Goal: Task Accomplishment & Management: Use online tool/utility

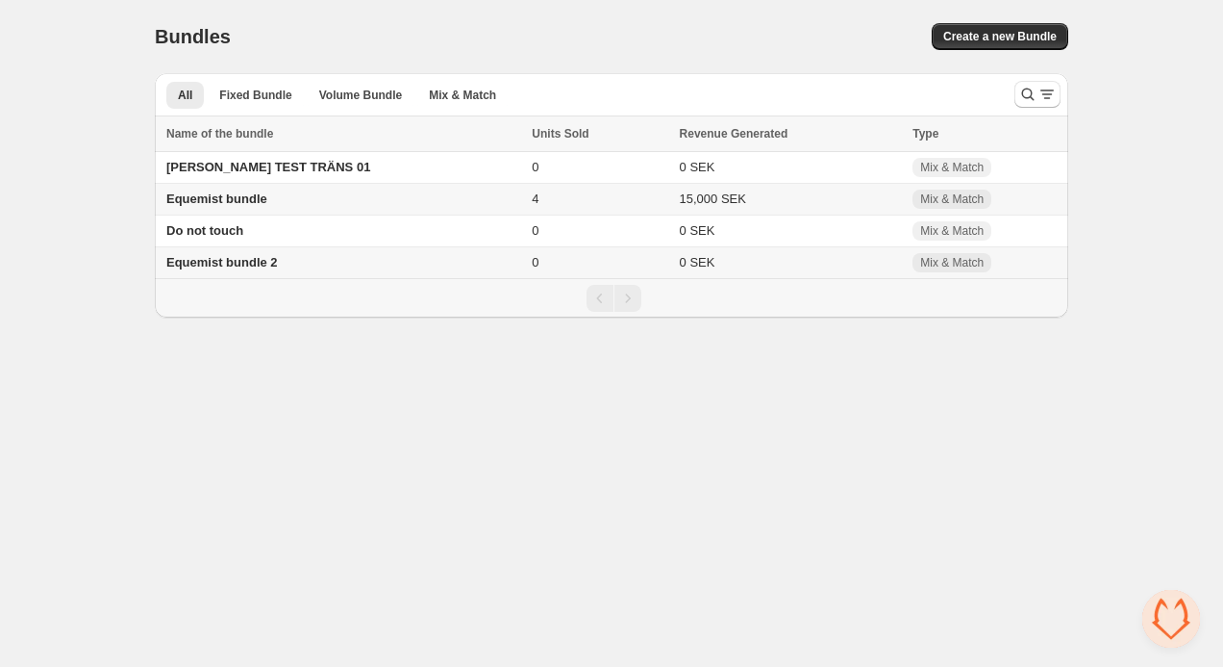
click at [261, 200] on span "Equemist bundle" at bounding box center [216, 198] width 101 height 14
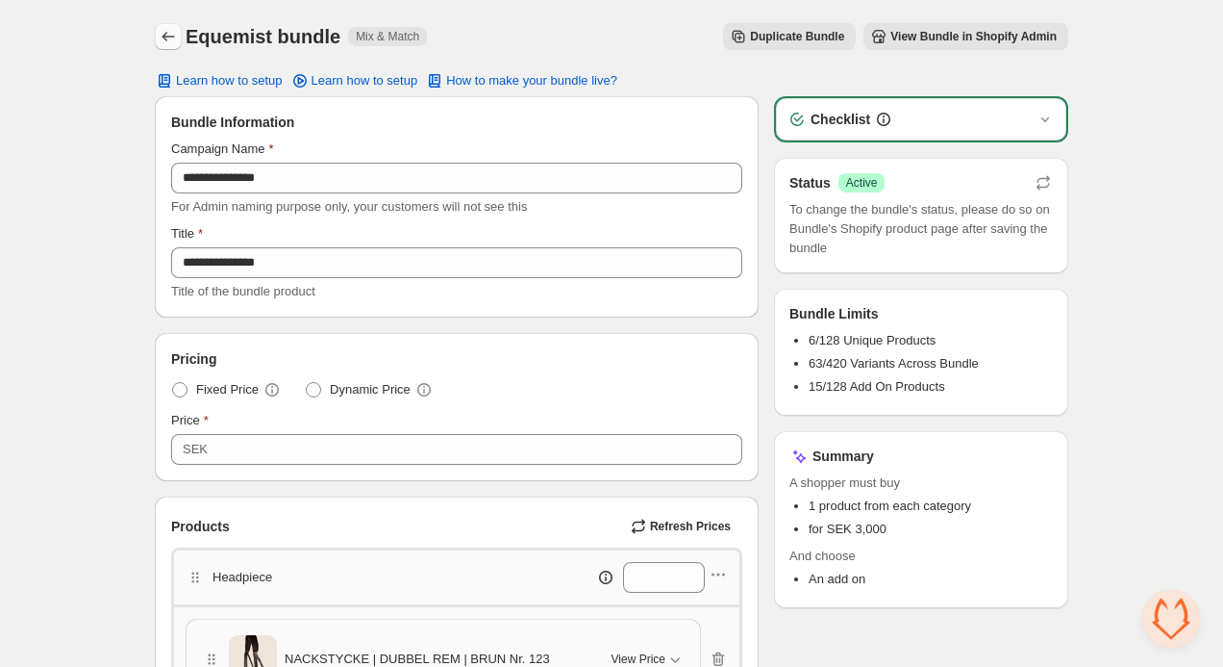
click at [171, 34] on icon "Back" at bounding box center [168, 36] width 19 height 19
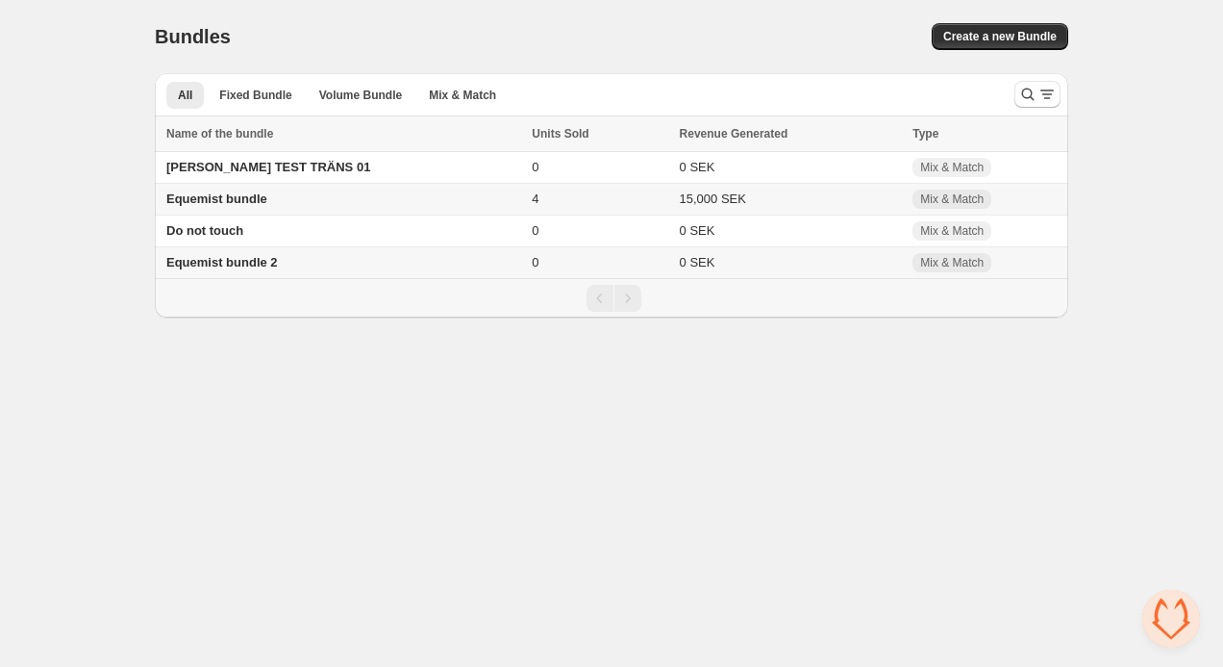
click at [207, 197] on span "Equemist bundle" at bounding box center [216, 198] width 101 height 14
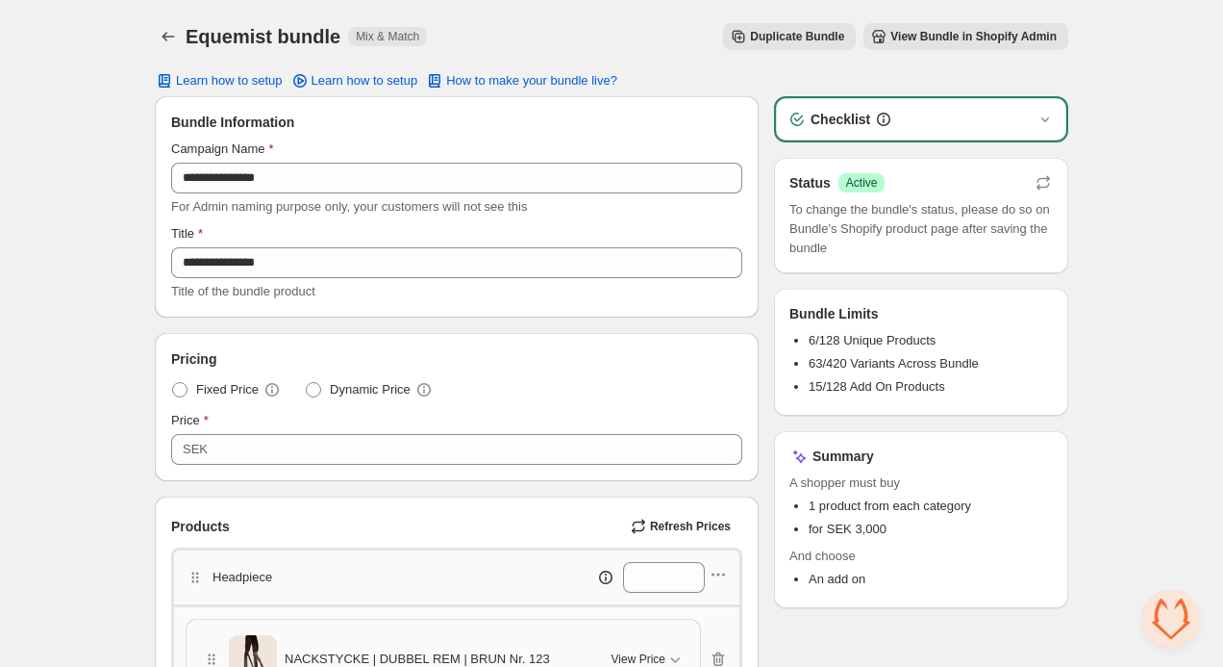
click at [769, 38] on span "Duplicate Bundle" at bounding box center [797, 36] width 94 height 15
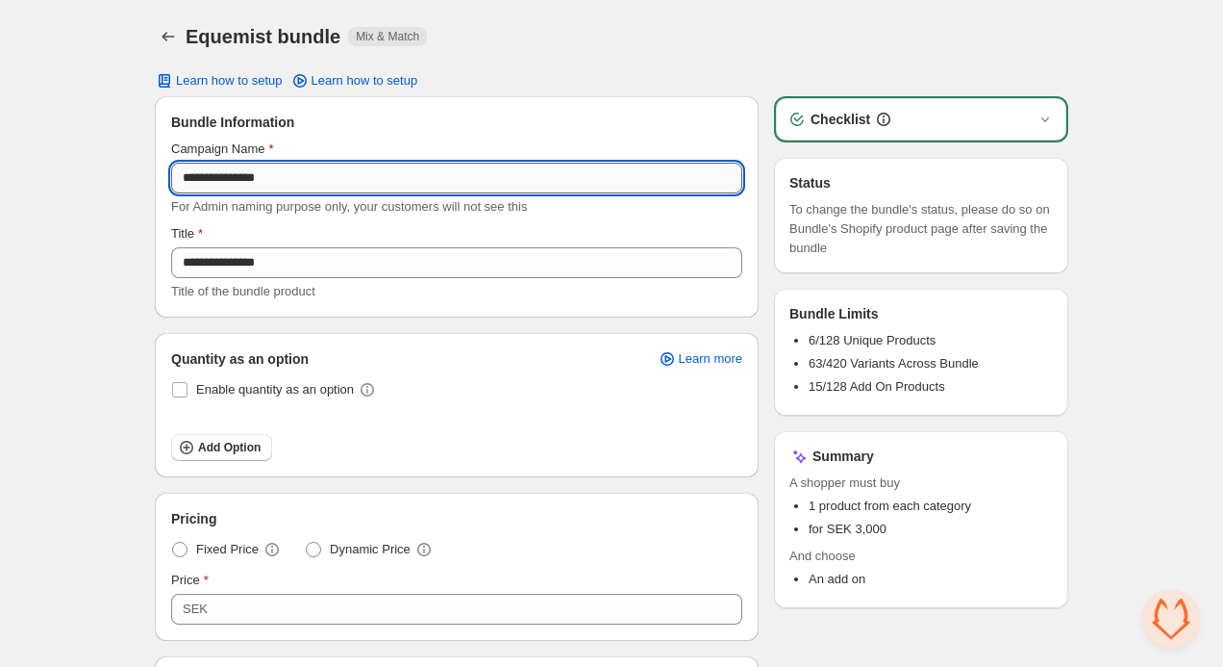
click at [418, 169] on input "**********" at bounding box center [456, 178] width 571 height 31
drag, startPoint x: 378, startPoint y: 176, endPoint x: 175, endPoint y: 172, distance: 203.0
click at [175, 173] on input "**********" at bounding box center [456, 178] width 571 height 31
drag, startPoint x: 413, startPoint y: 174, endPoint x: 192, endPoint y: 174, distance: 220.3
click at [192, 174] on input "**********" at bounding box center [456, 178] width 571 height 31
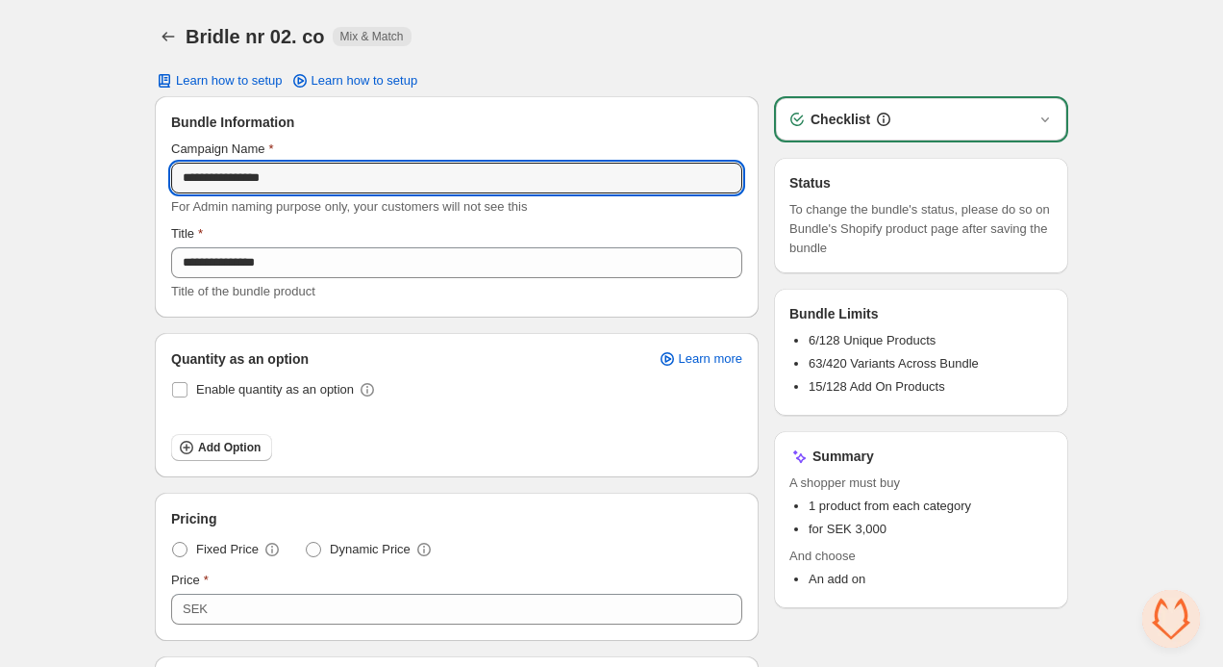
drag, startPoint x: 342, startPoint y: 188, endPoint x: 153, endPoint y: 181, distance: 189.6
type input "**********"
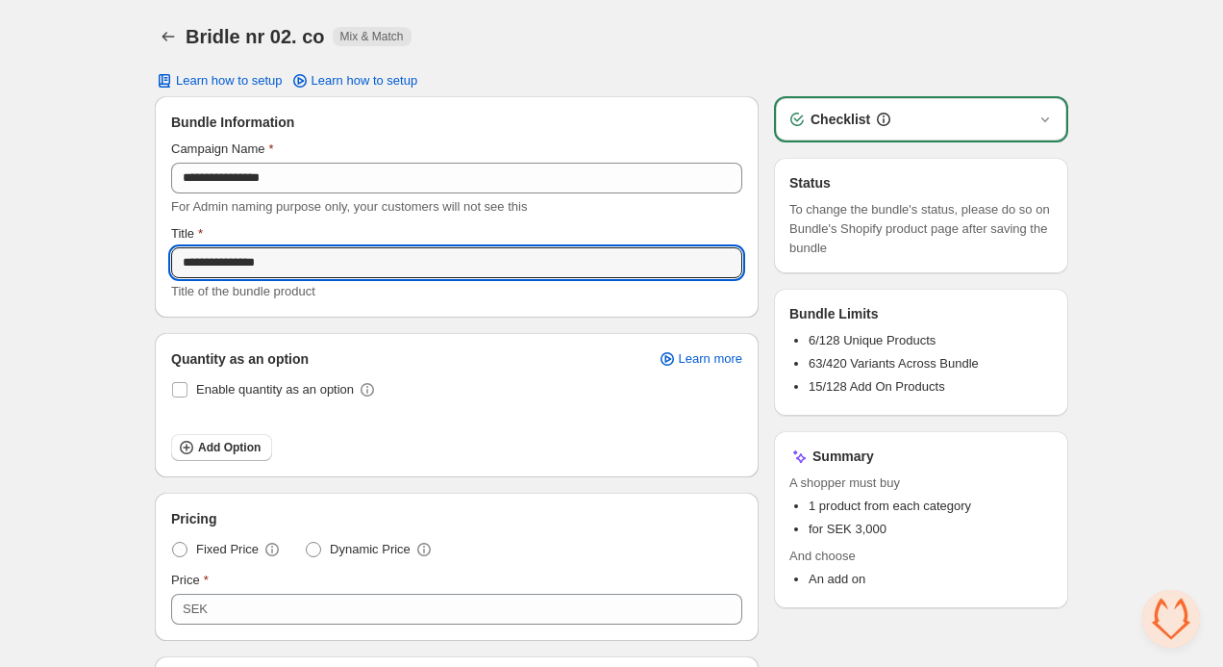
drag, startPoint x: 329, startPoint y: 257, endPoint x: 162, endPoint y: 252, distance: 167.4
click at [162, 252] on div "**********" at bounding box center [457, 206] width 602 height 219
paste input "**********"
type input "**********"
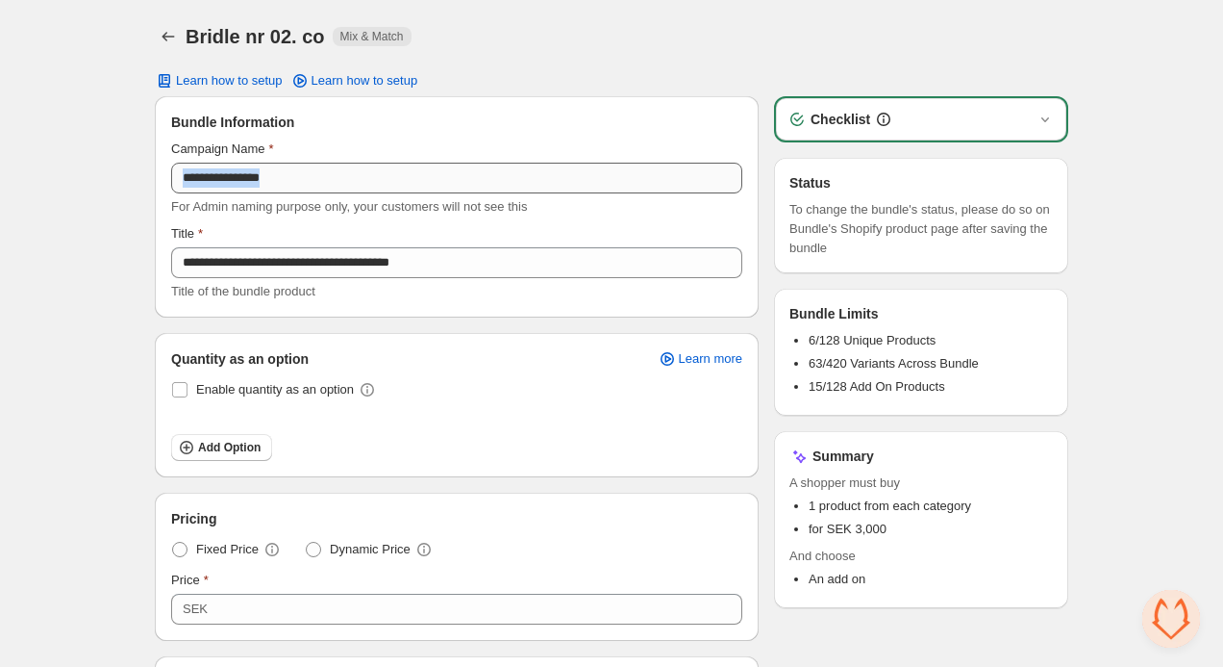
drag, startPoint x: 409, startPoint y: 162, endPoint x: 323, endPoint y: 187, distance: 89.2
click at [323, 187] on div "**********" at bounding box center [456, 177] width 571 height 77
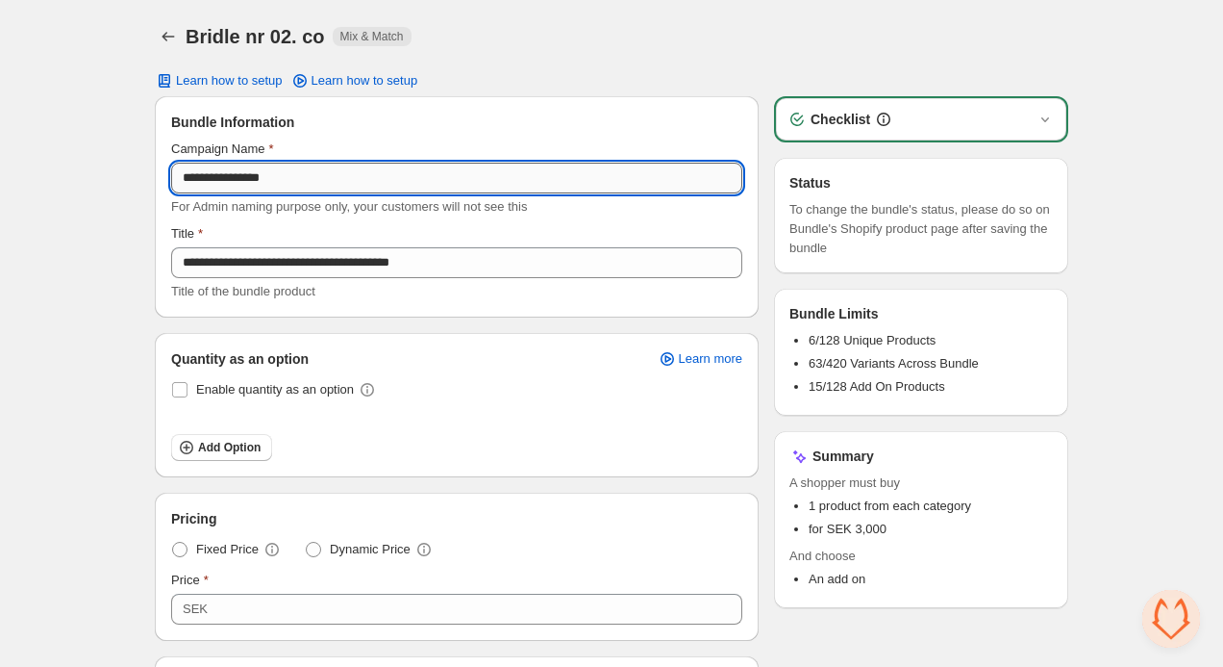
click at [323, 187] on input "**********" at bounding box center [456, 178] width 571 height 31
paste input "**********"
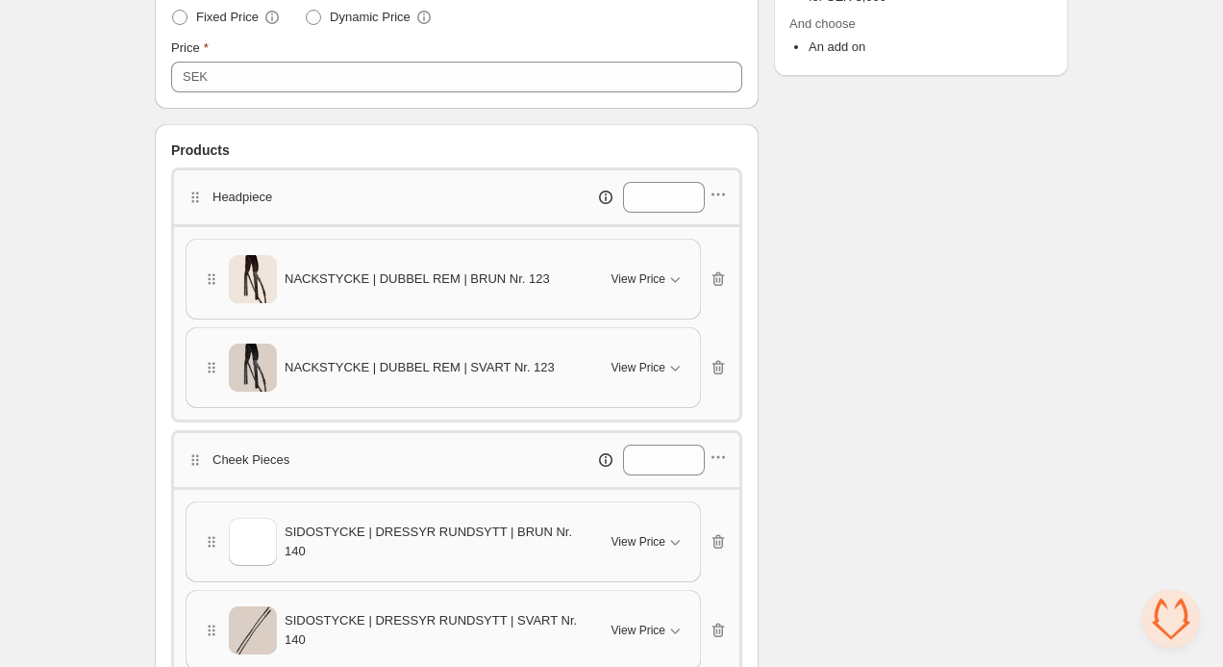
scroll to position [542, 0]
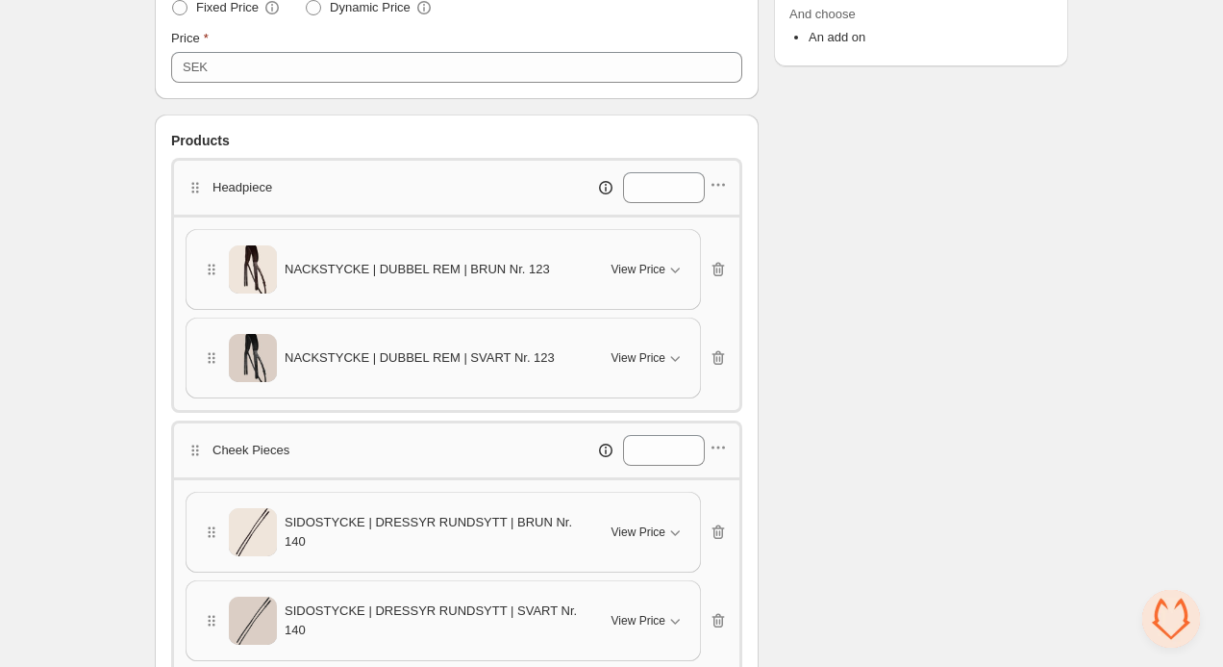
click at [467, 265] on span "NACKSTYCKE | DUBBEL REM | BRUN Nr. 123" at bounding box center [417, 269] width 265 height 19
click at [209, 265] on icon "button" at bounding box center [211, 269] width 19 height 19
click at [324, 273] on span "NACKSTYCKE | DUBBEL REM | BRUN Nr. 123" at bounding box center [417, 269] width 265 height 19
click at [575, 279] on div "NACKSTYCKE | DUBBEL REM | BRUN Nr. 123" at bounding box center [395, 269] width 387 height 48
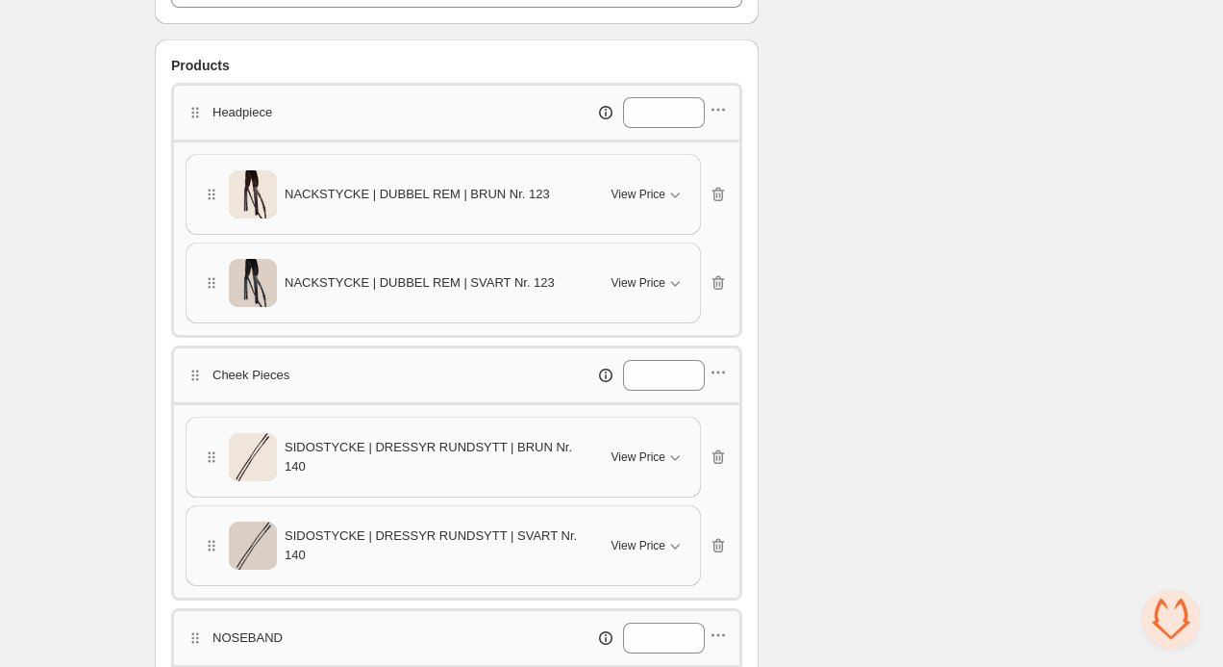
scroll to position [617, 0]
click at [206, 195] on icon "button" at bounding box center [211, 193] width 19 height 19
click at [427, 200] on span "NACKSTYCKE | DUBBEL REM | BRUN Nr. 123" at bounding box center [417, 193] width 265 height 19
click at [642, 199] on span "View Price" at bounding box center [639, 193] width 54 height 15
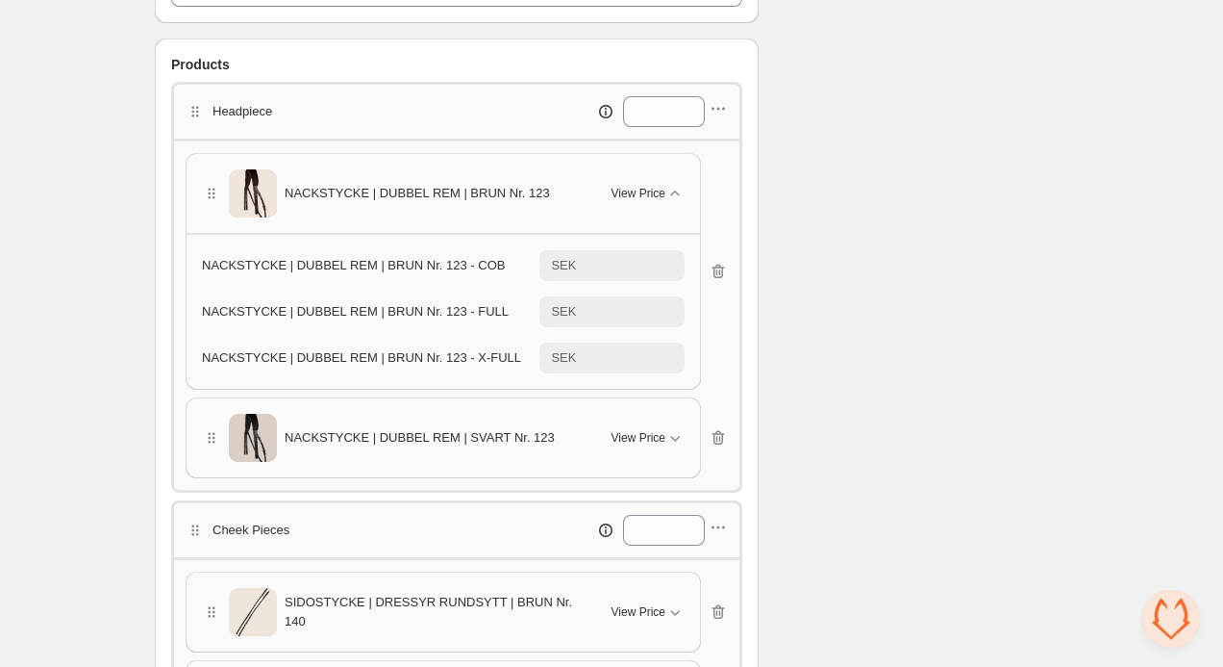
click at [471, 193] on span "NACKSTYCKE | DUBBEL REM | BRUN Nr. 123" at bounding box center [417, 193] width 265 height 19
click at [674, 189] on icon "button" at bounding box center [675, 193] width 19 height 19
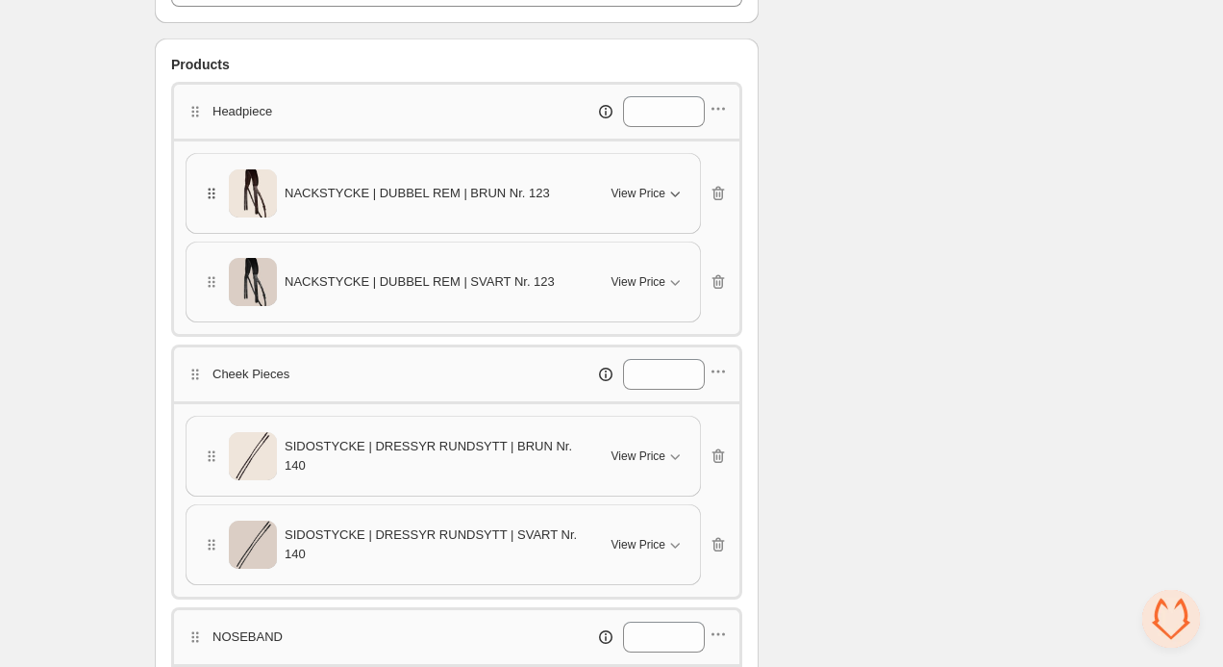
click at [208, 189] on icon "button" at bounding box center [211, 193] width 19 height 19
click at [504, 206] on div "NACKSTYCKE | DUBBEL REM | BRUN Nr. 123" at bounding box center [395, 193] width 387 height 48
click at [540, 265] on div "NACKSTYCKE | DUBBEL REM | SVART Nr. 123" at bounding box center [395, 282] width 387 height 48
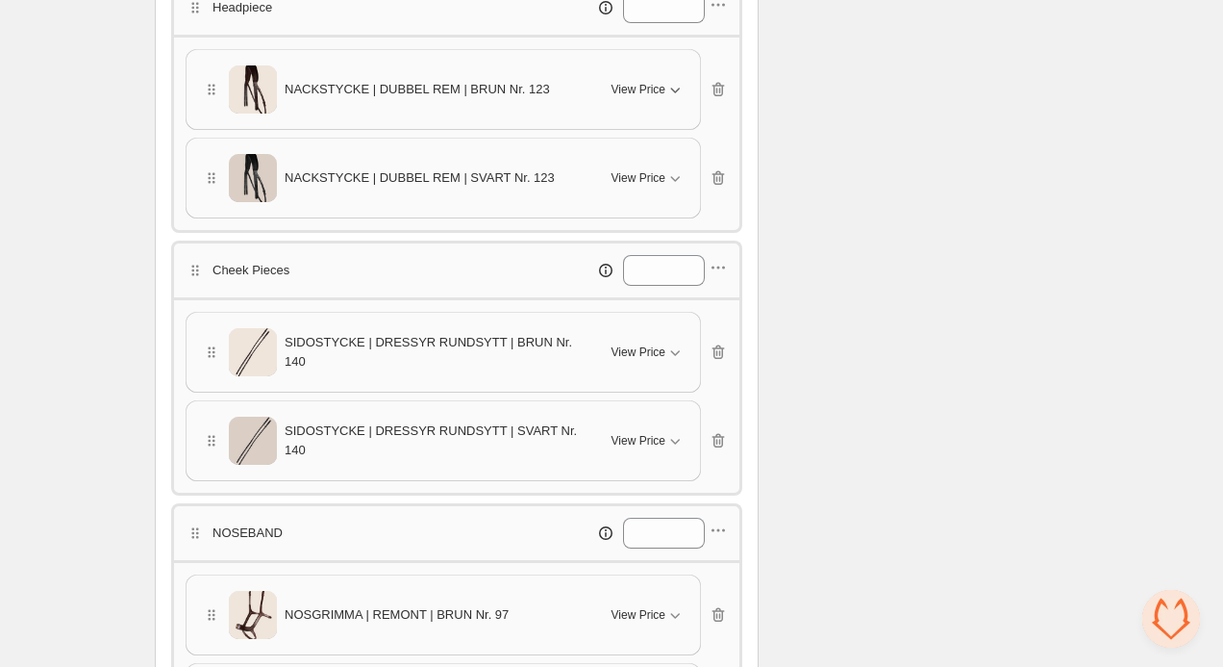
scroll to position [710, 0]
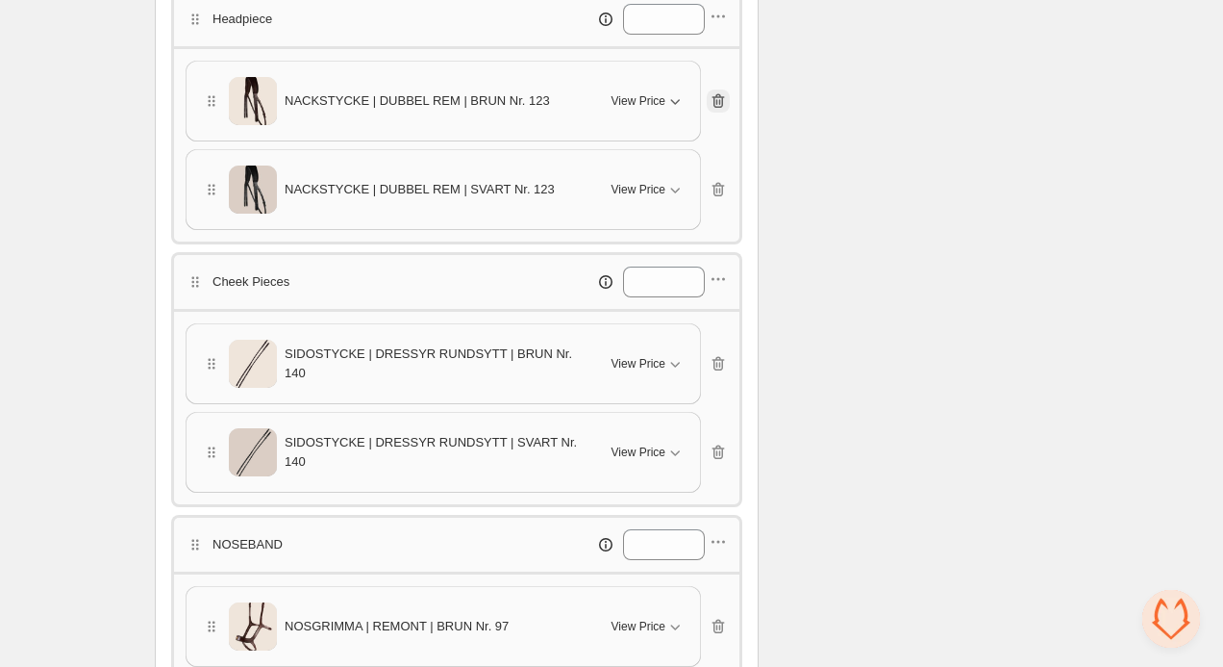
click at [720, 101] on icon "button" at bounding box center [720, 102] width 2 height 6
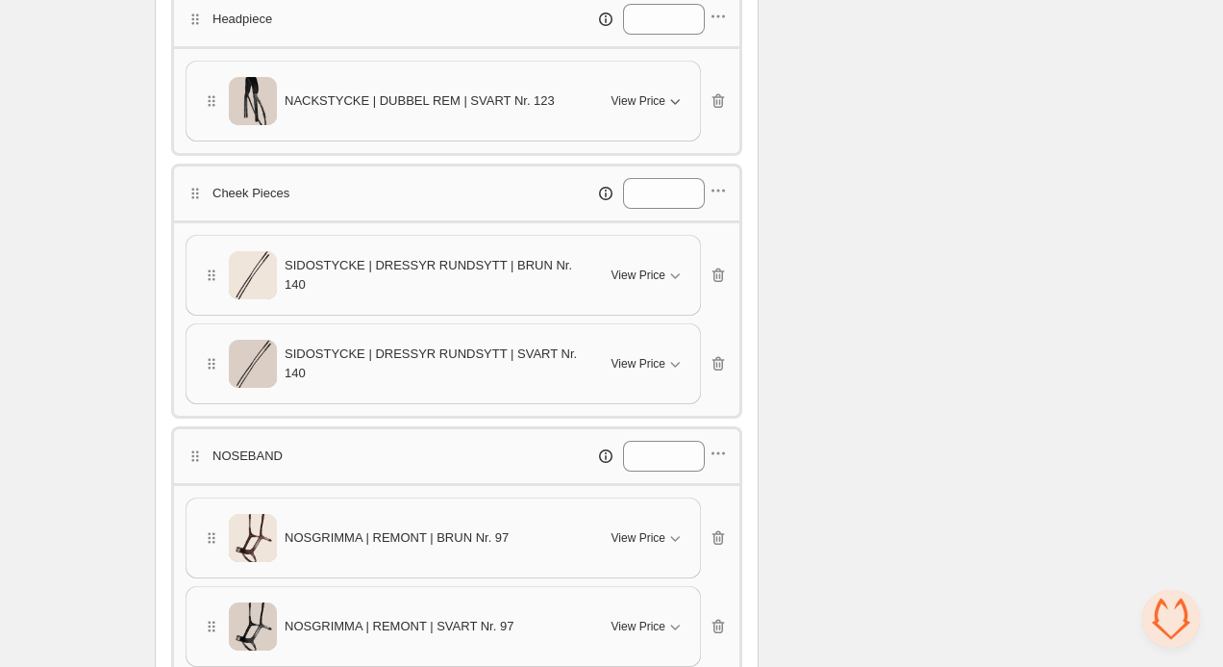
scroll to position [643, 0]
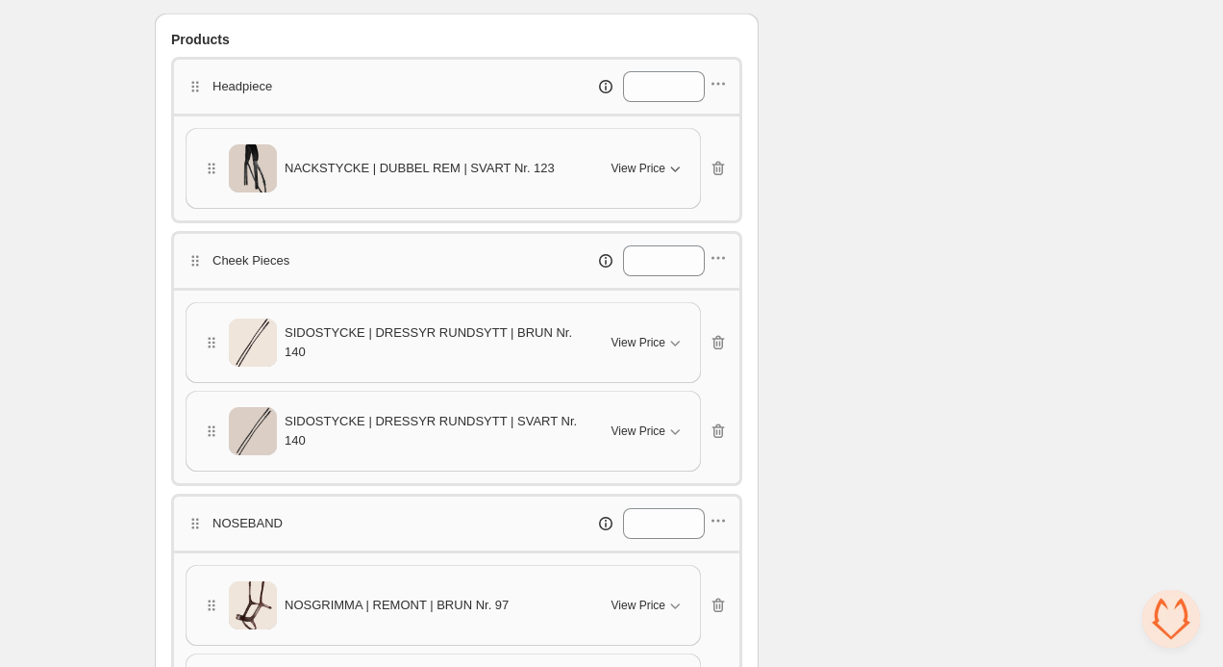
click at [440, 90] on div "Headpiece *" at bounding box center [457, 86] width 542 height 31
click at [596, 82] on icon at bounding box center [605, 86] width 19 height 19
click at [718, 165] on icon "button" at bounding box center [718, 168] width 19 height 19
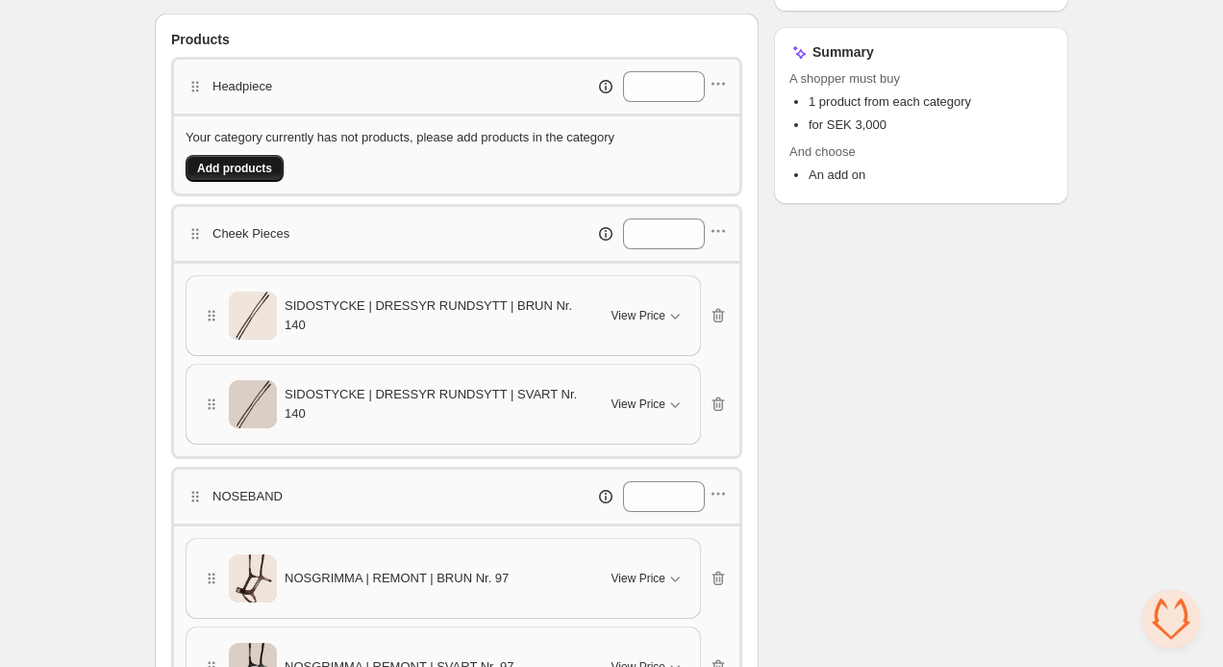
click at [263, 173] on span "Add products" at bounding box center [234, 168] width 75 height 15
type input "**********"
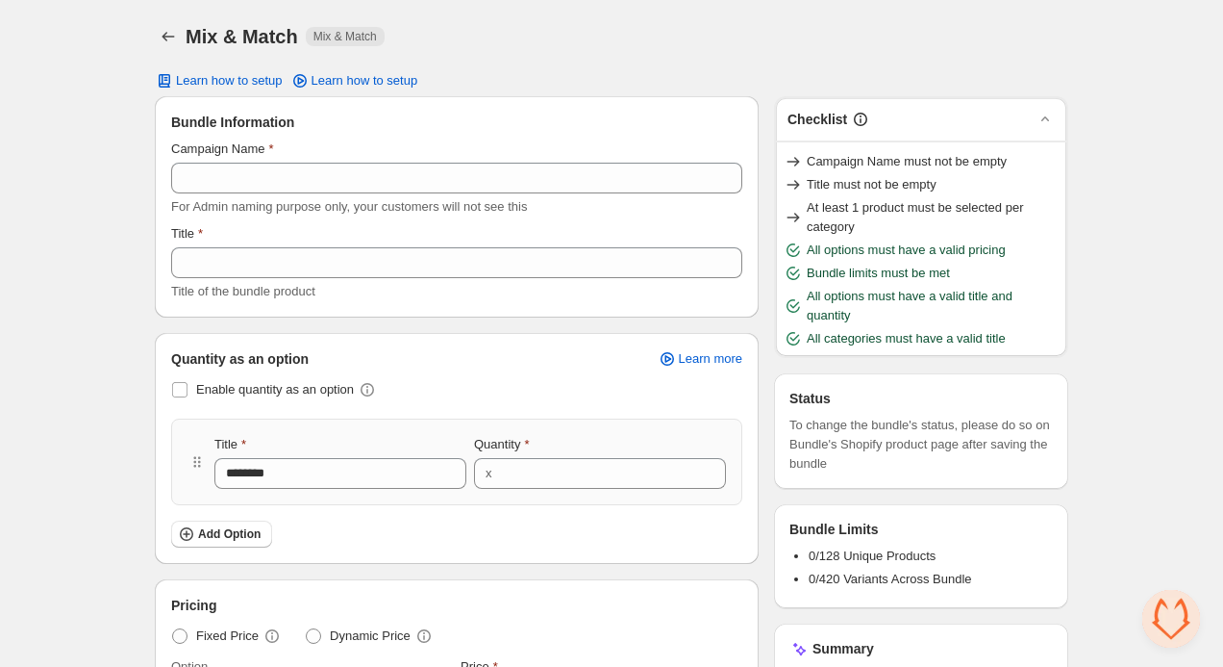
scroll to position [0, 0]
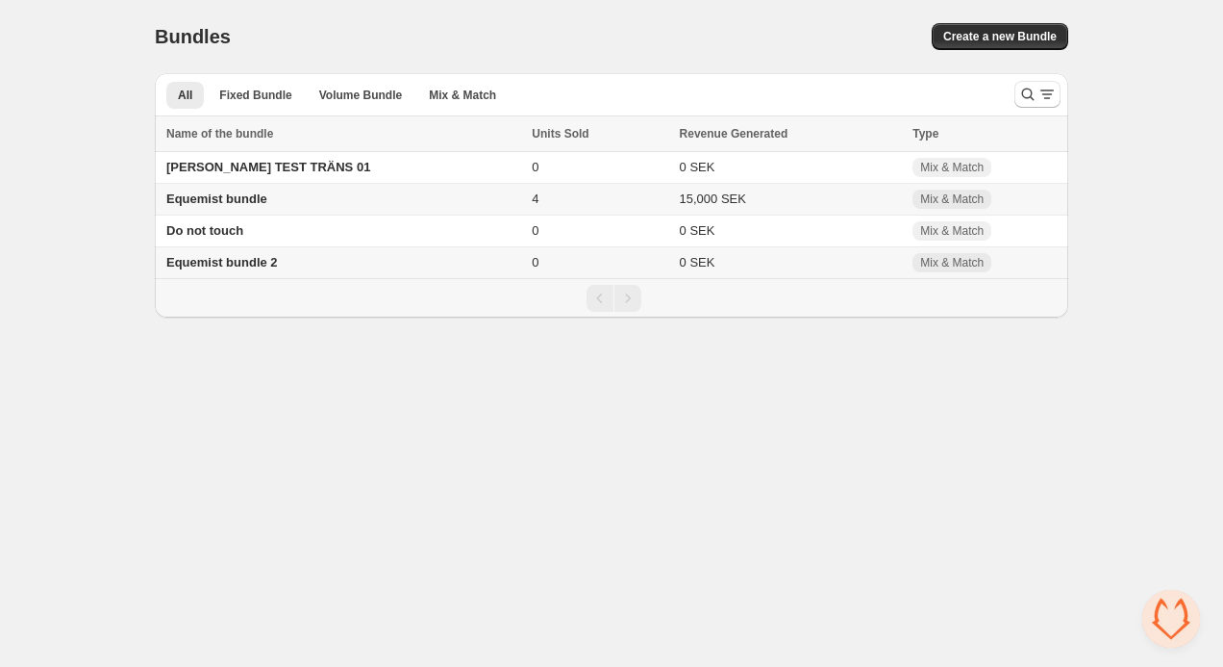
click at [227, 198] on span "Equemist bundle" at bounding box center [216, 198] width 101 height 14
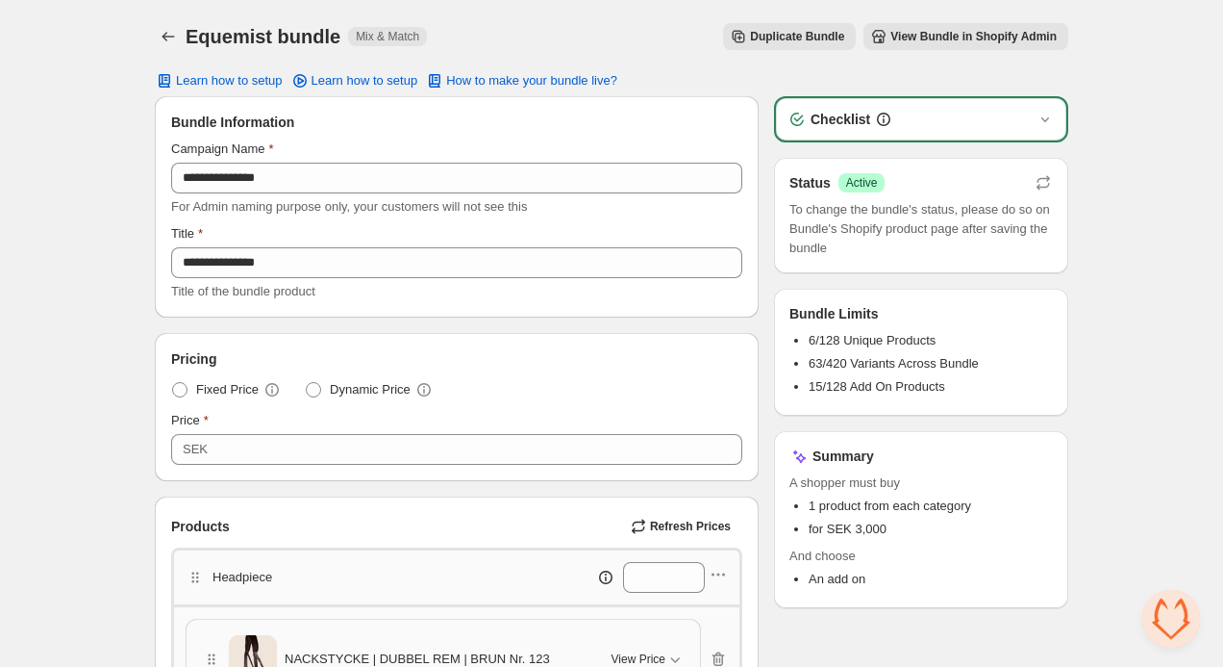
click at [777, 38] on span "Duplicate Bundle" at bounding box center [797, 36] width 94 height 15
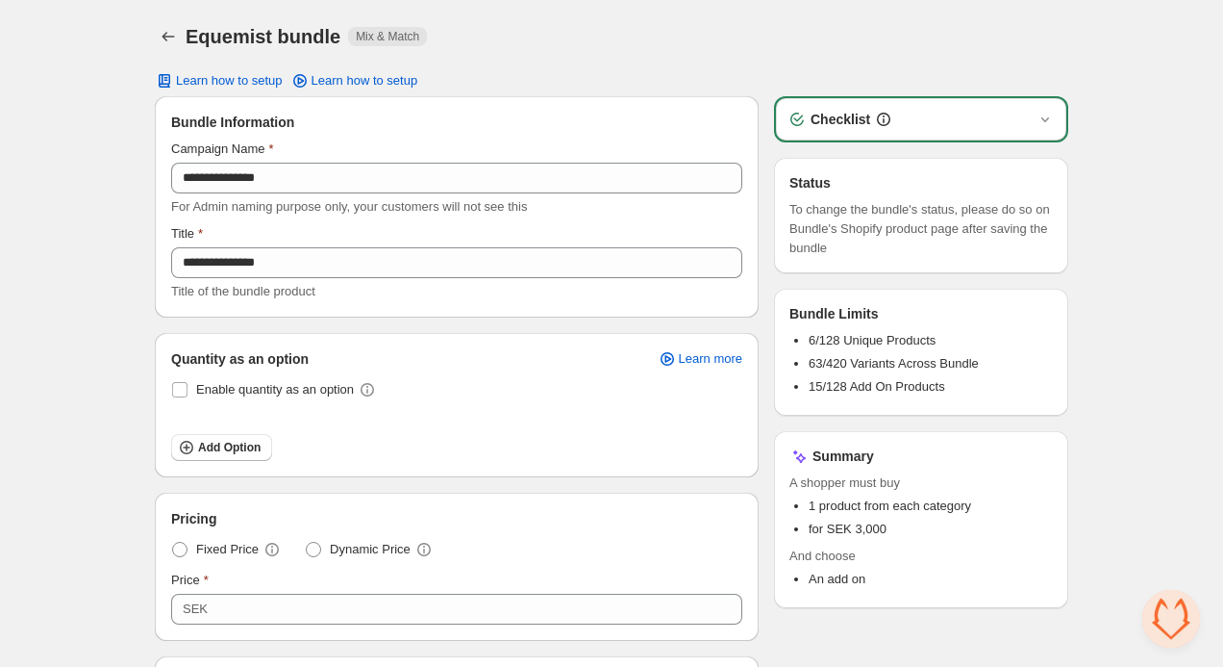
click at [374, 193] on div "**********" at bounding box center [456, 177] width 571 height 77
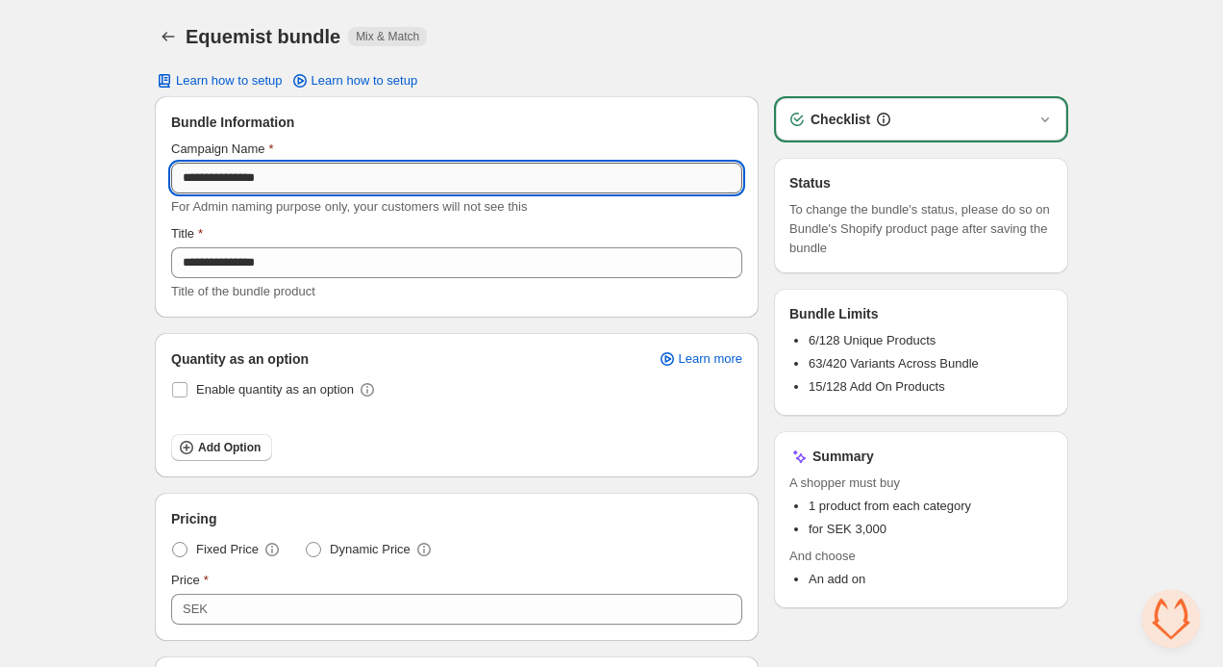
click at [367, 186] on input "**********" at bounding box center [456, 178] width 571 height 31
paste input "**********"
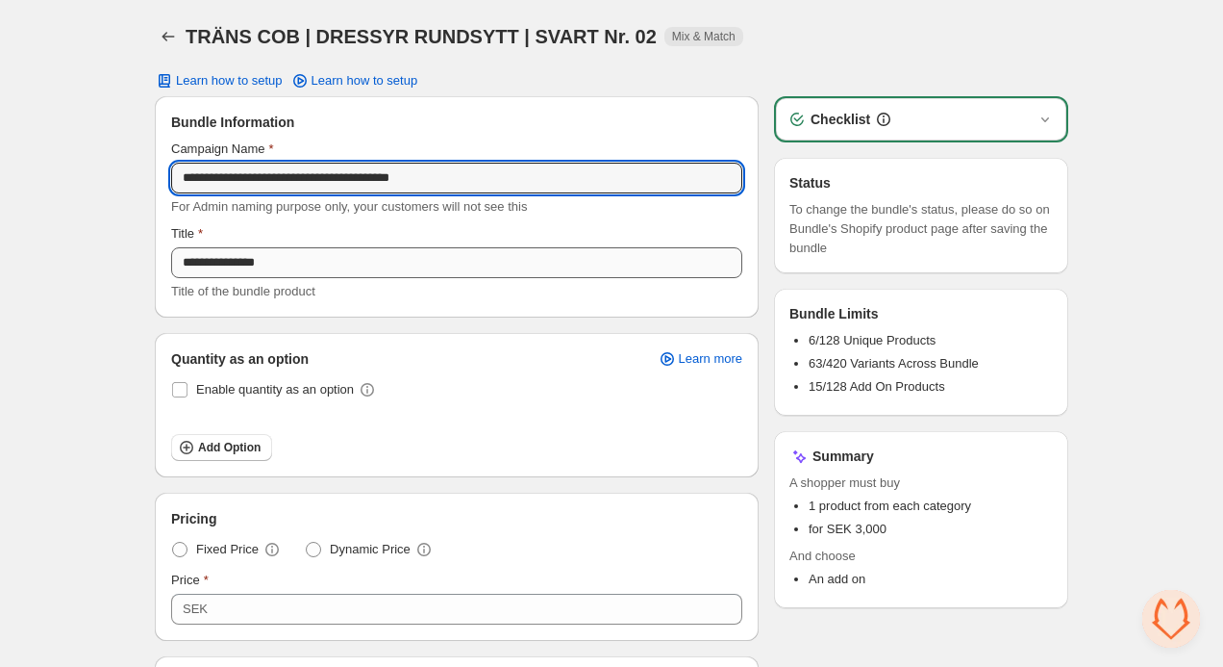
type input "**********"
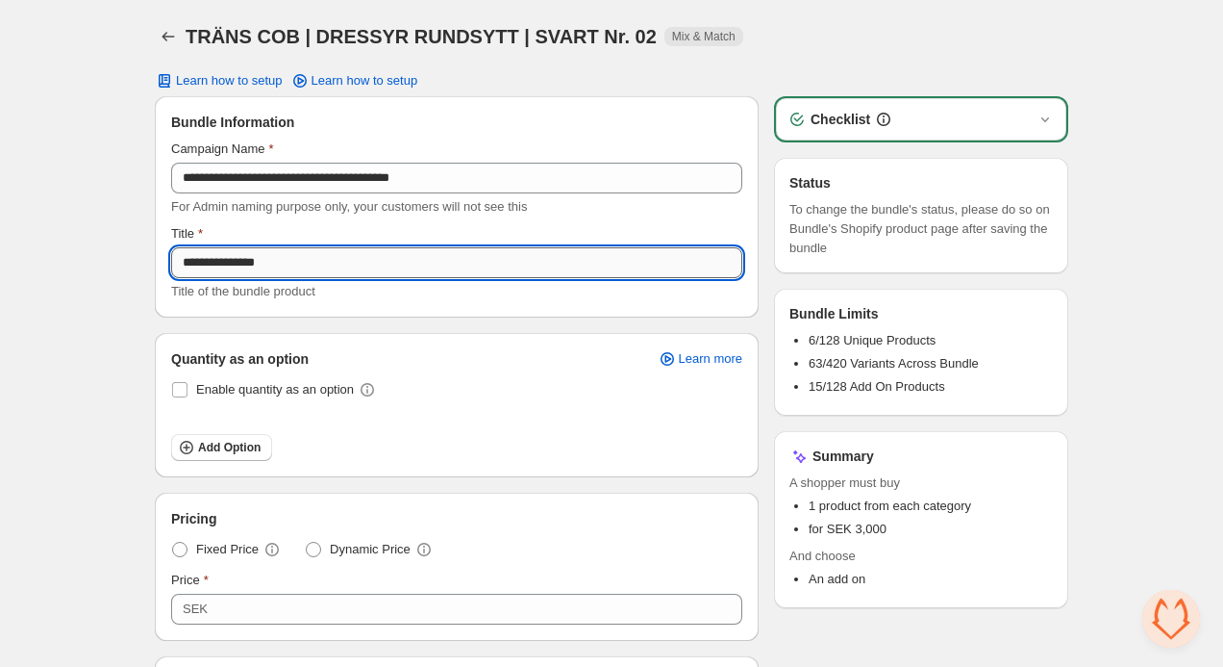
click at [359, 257] on input "**********" at bounding box center [456, 262] width 571 height 31
paste input "**********"
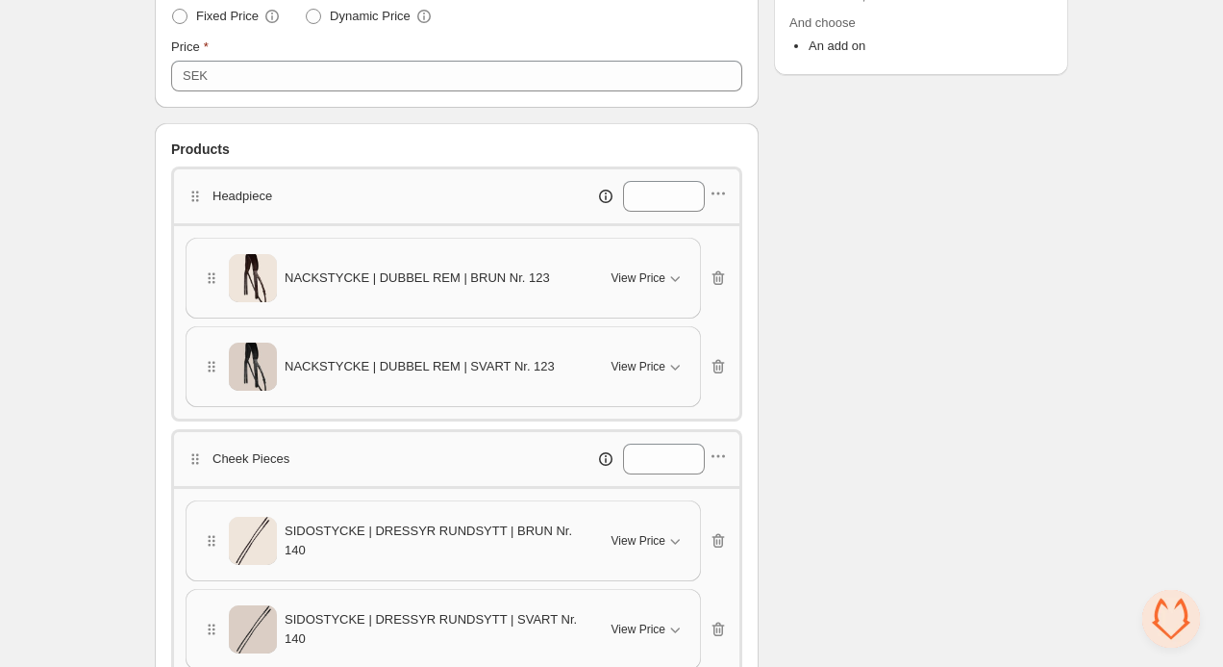
scroll to position [497, 0]
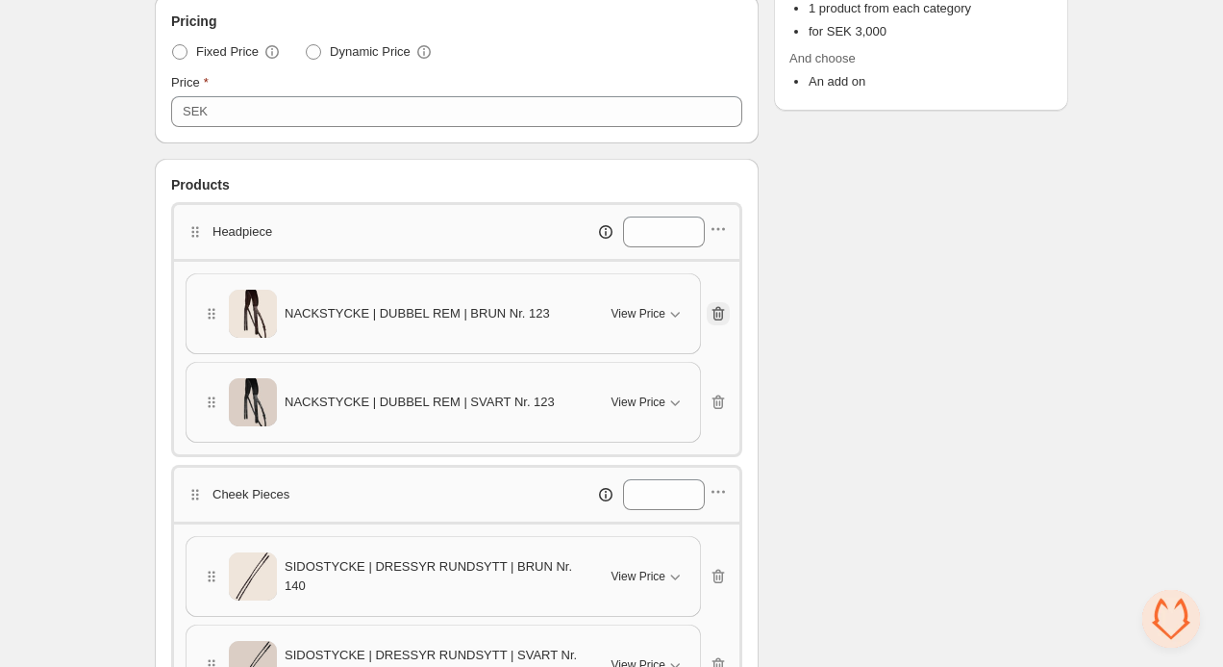
type input "**********"
click at [718, 311] on icon "button" at bounding box center [718, 313] width 19 height 19
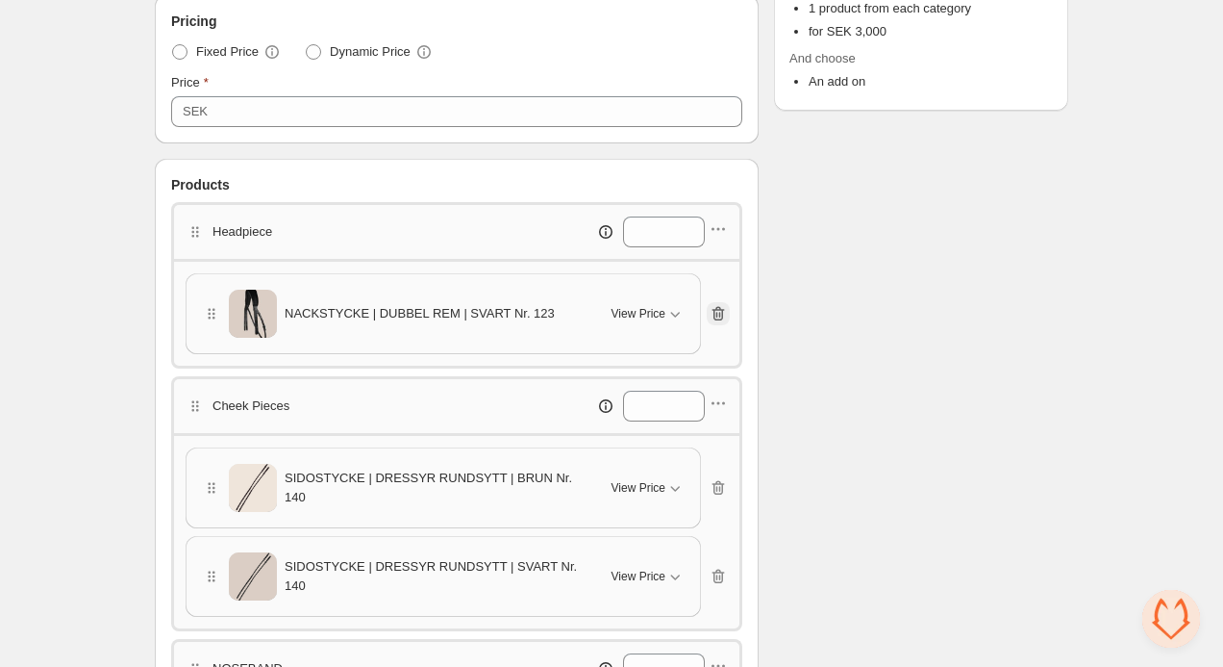
click at [718, 311] on icon "button" at bounding box center [718, 313] width 19 height 19
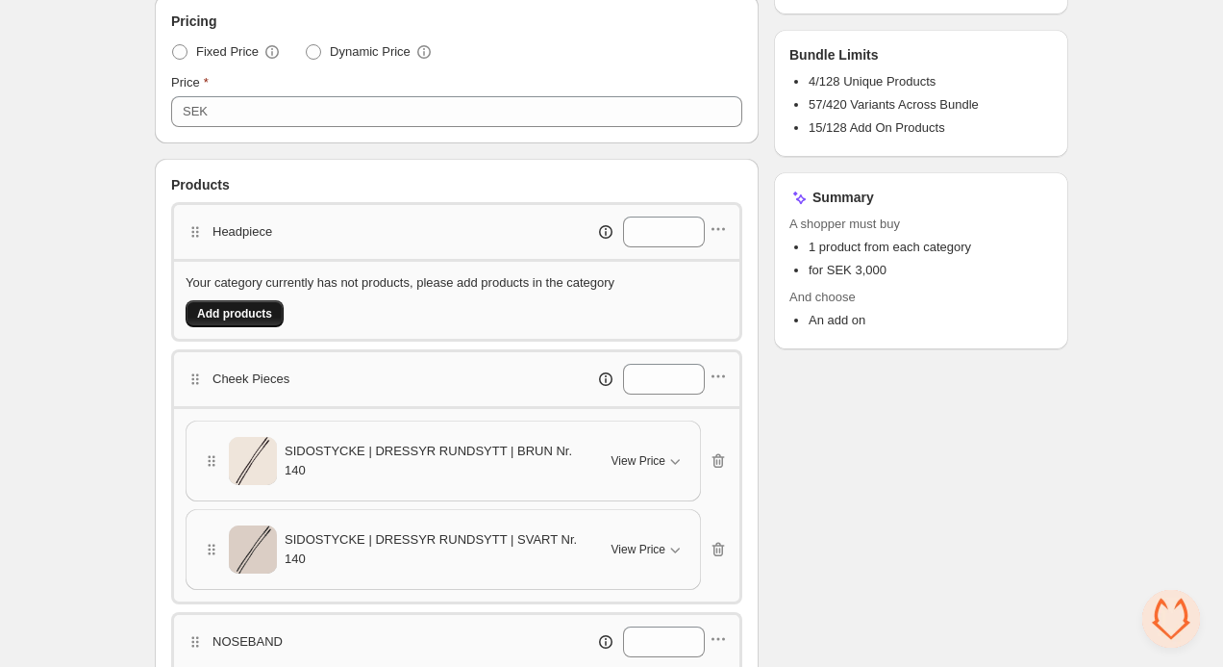
click at [275, 314] on button "Add products" at bounding box center [235, 313] width 98 height 27
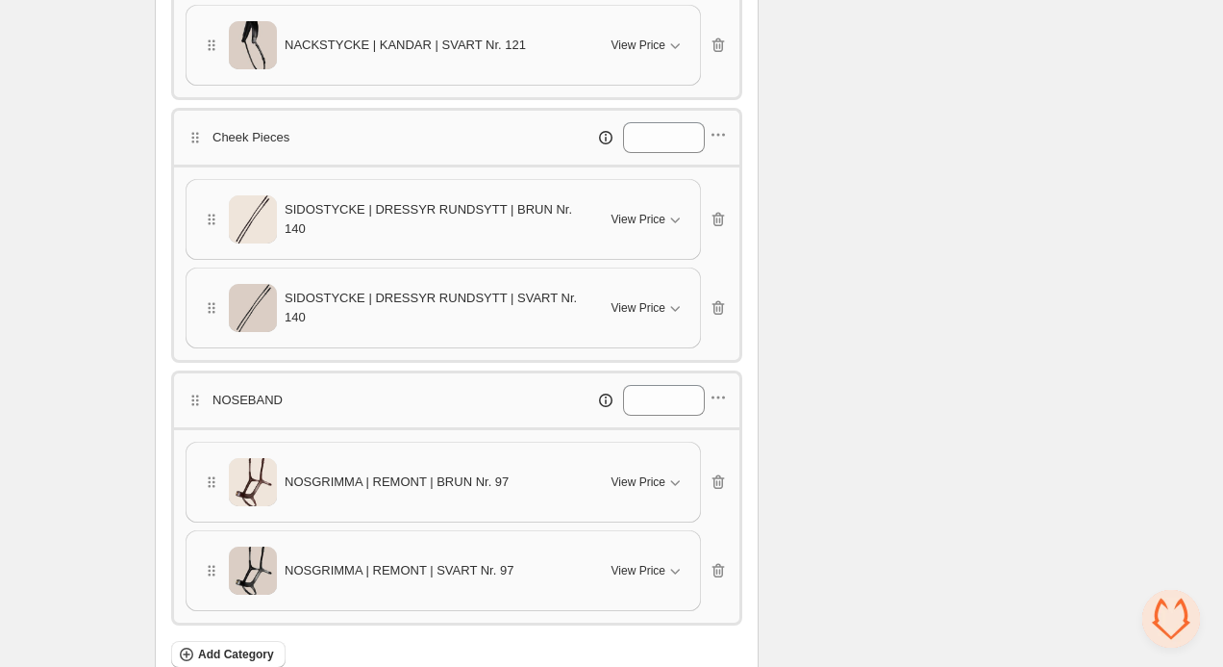
scroll to position [769, 0]
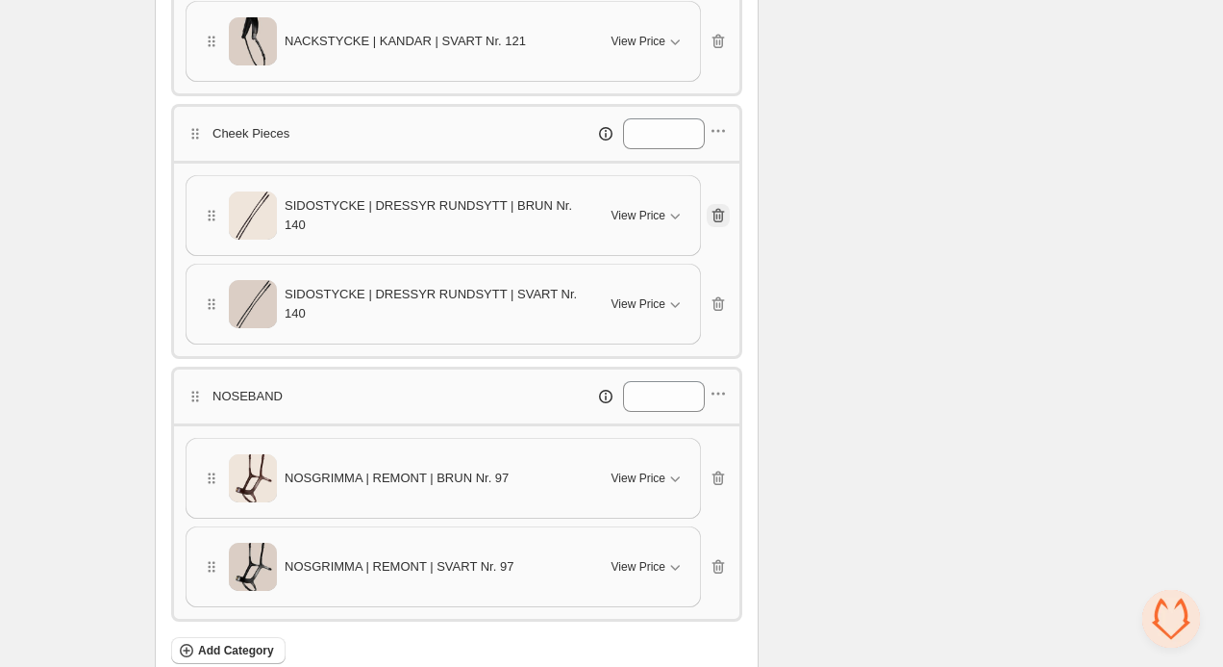
click at [714, 214] on icon "button" at bounding box center [718, 215] width 19 height 19
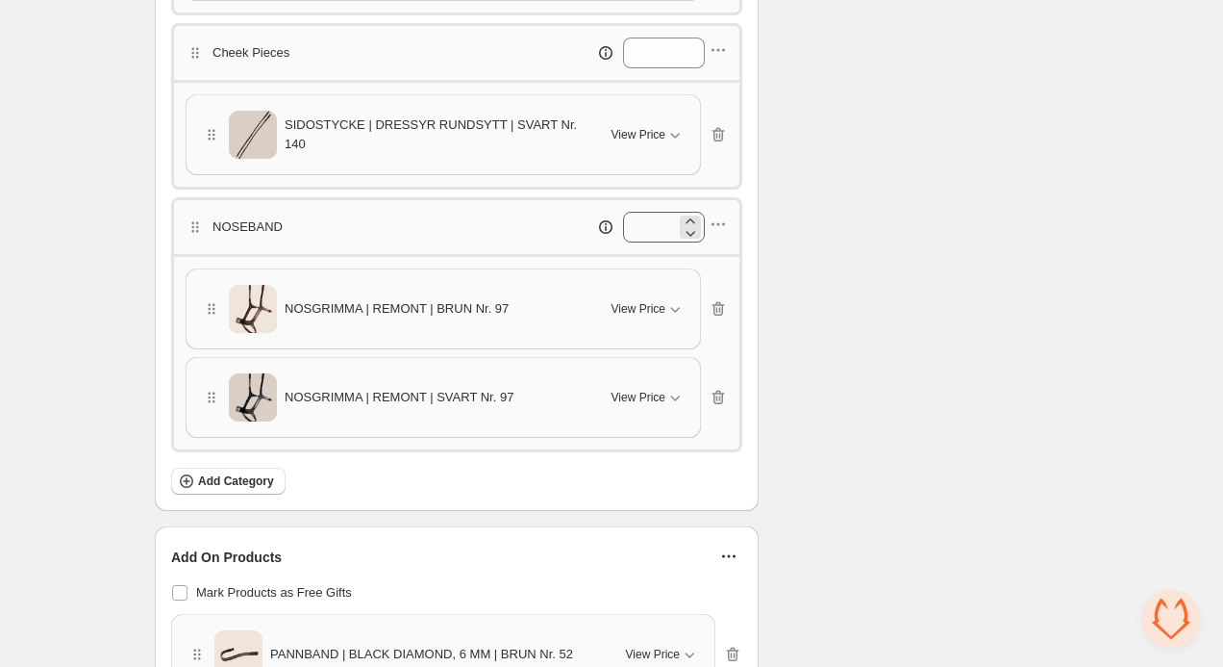
scroll to position [855, 0]
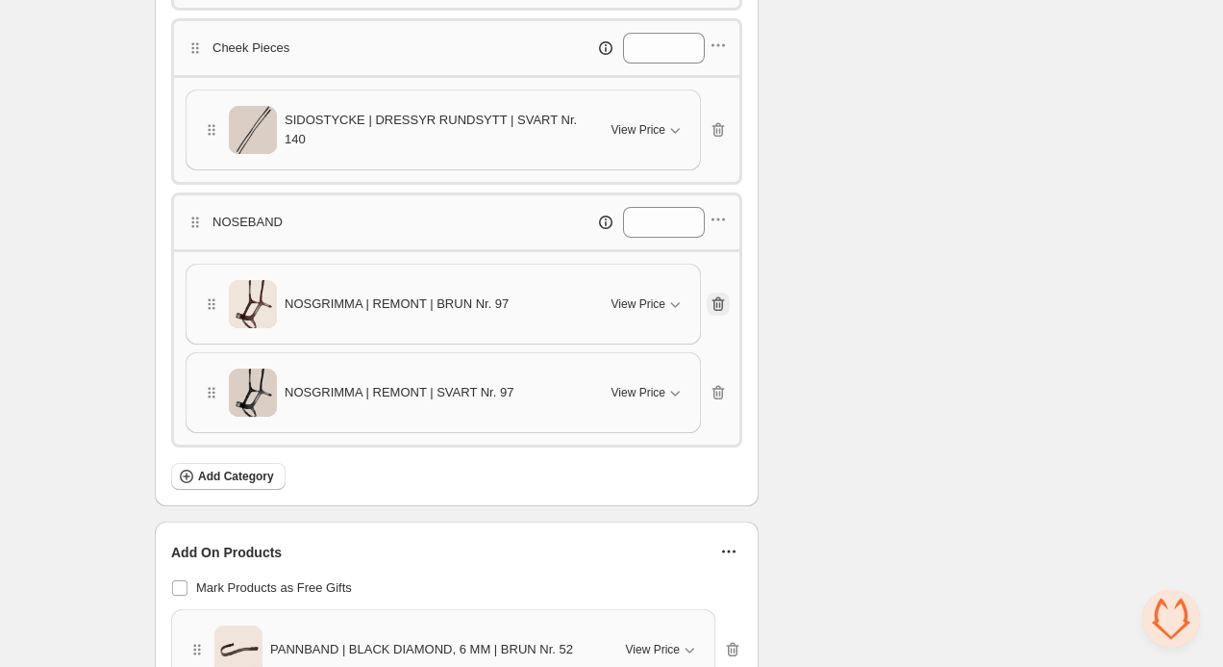
click at [721, 304] on icon "button" at bounding box center [718, 303] width 19 height 19
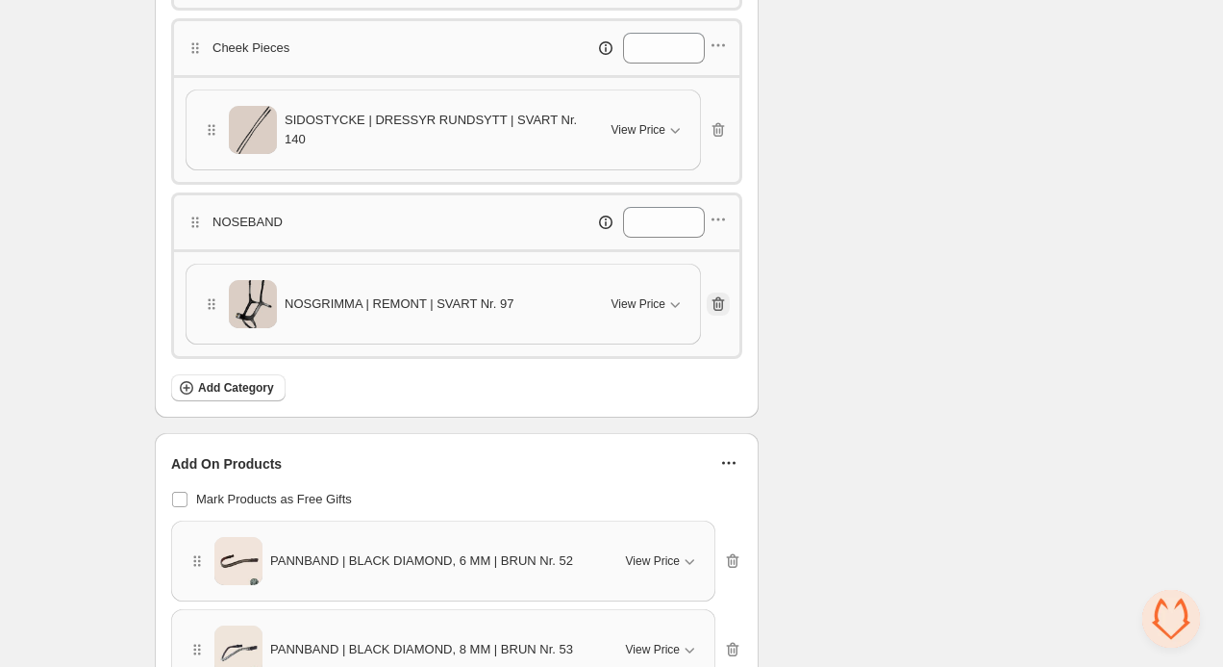
click at [721, 304] on icon "button" at bounding box center [718, 303] width 19 height 19
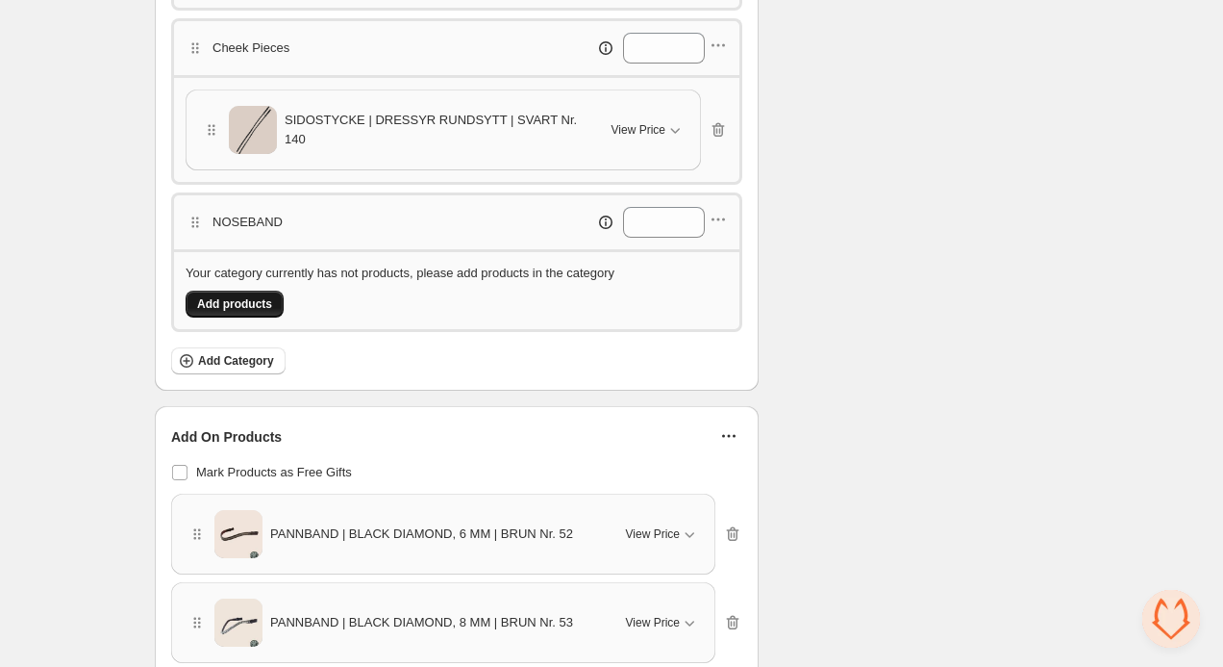
click at [246, 298] on span "Add products" at bounding box center [234, 303] width 75 height 15
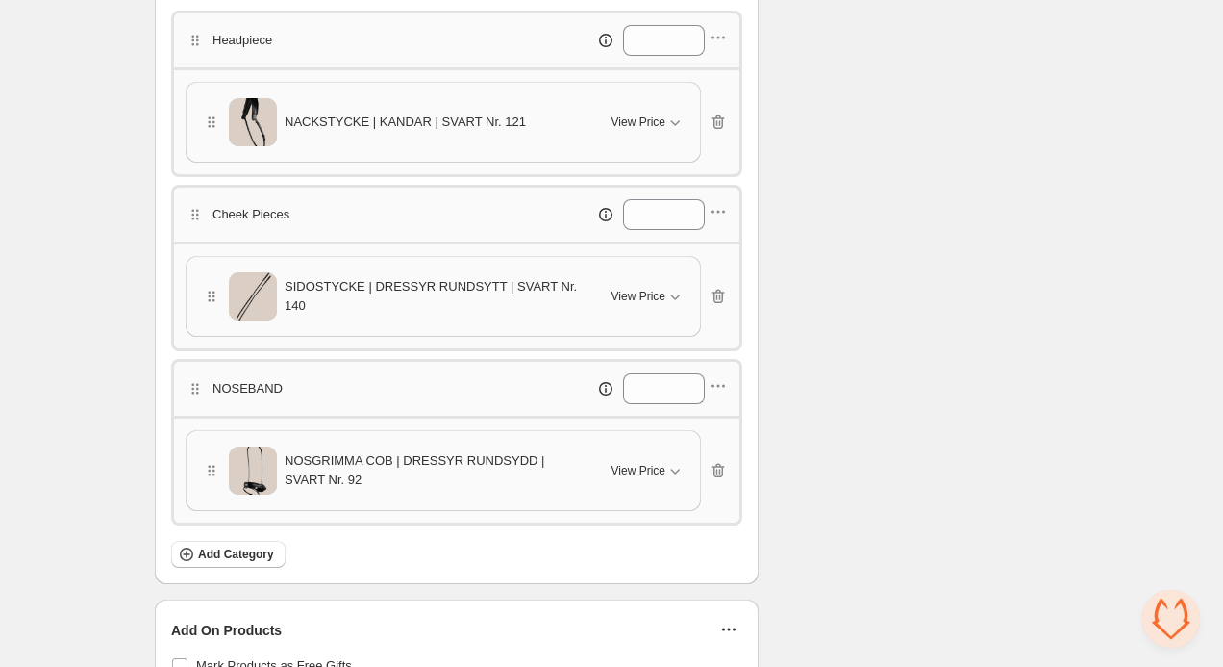
scroll to position [685, 0]
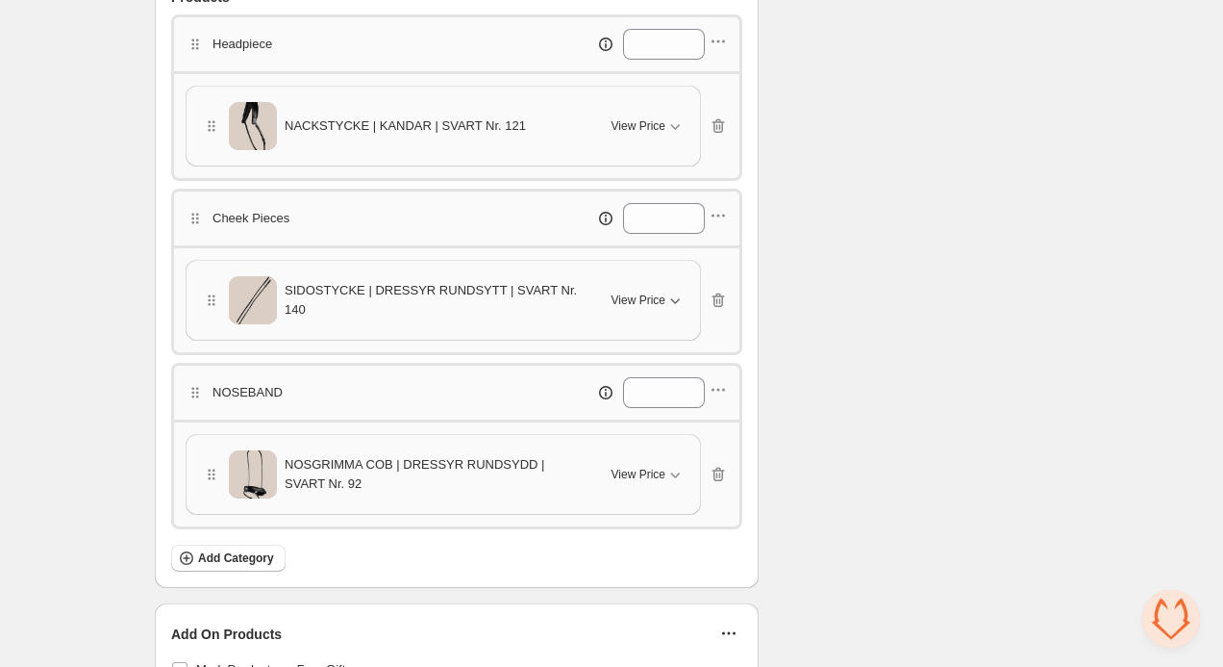
click at [647, 304] on span "View Price" at bounding box center [639, 299] width 54 height 15
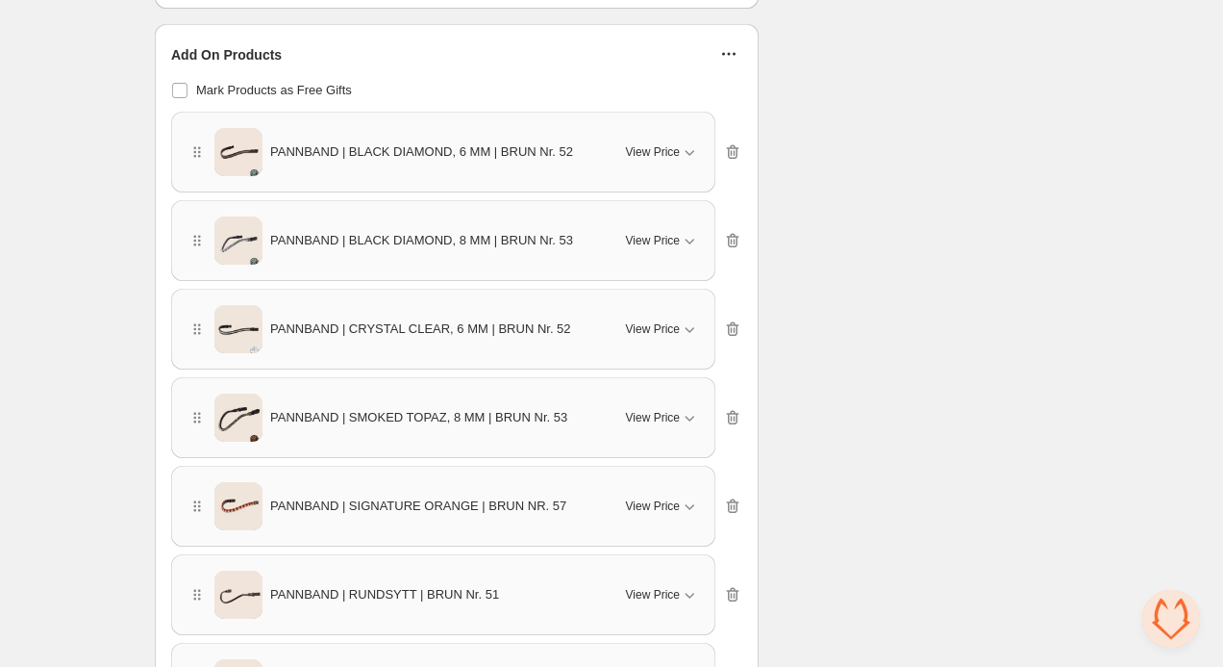
scroll to position [1427, 0]
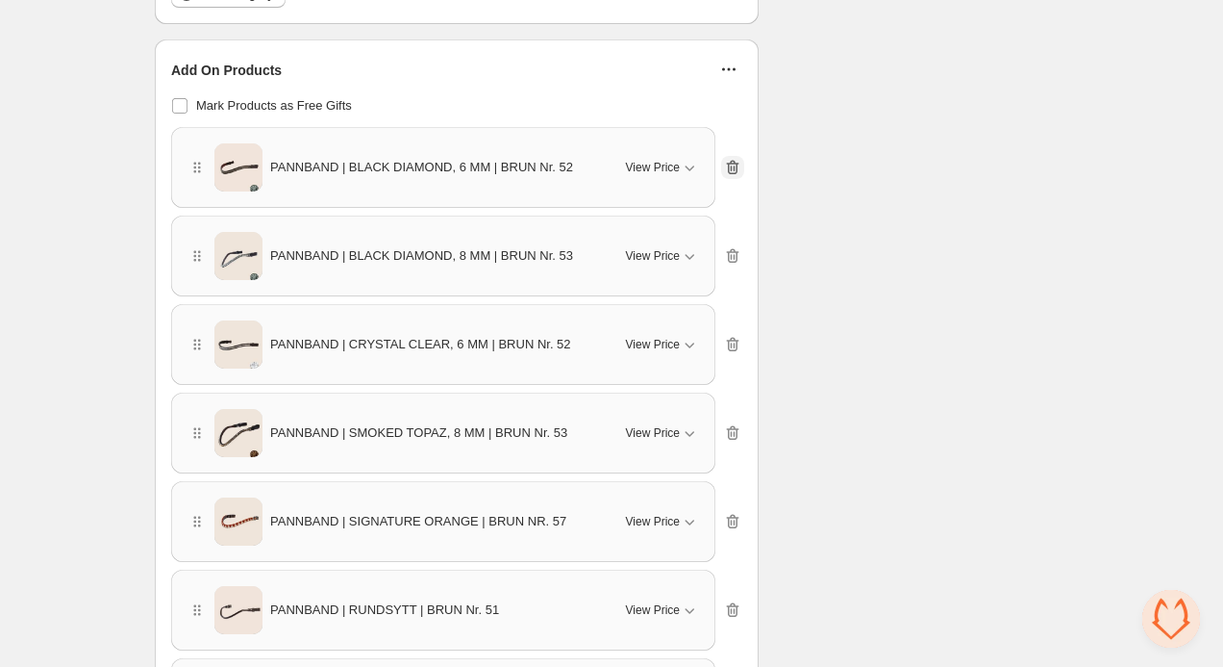
click at [729, 163] on icon "button" at bounding box center [733, 168] width 13 height 14
click at [728, 163] on icon "button" at bounding box center [733, 168] width 13 height 14
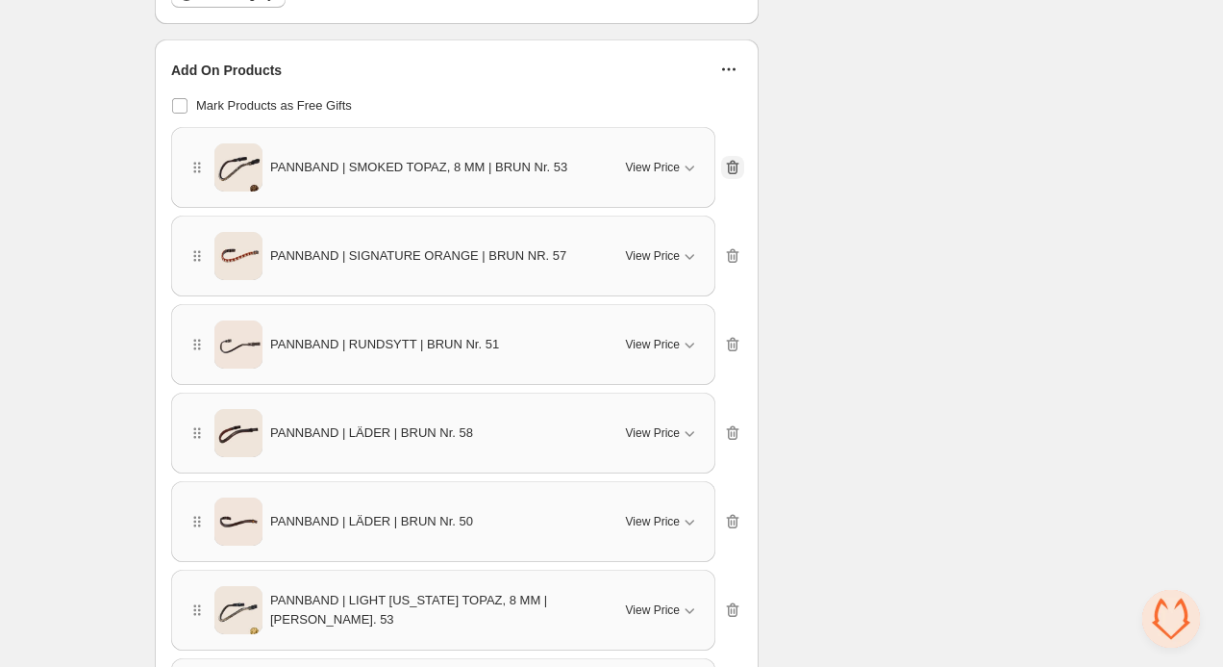
click at [728, 163] on icon "button" at bounding box center [733, 168] width 13 height 14
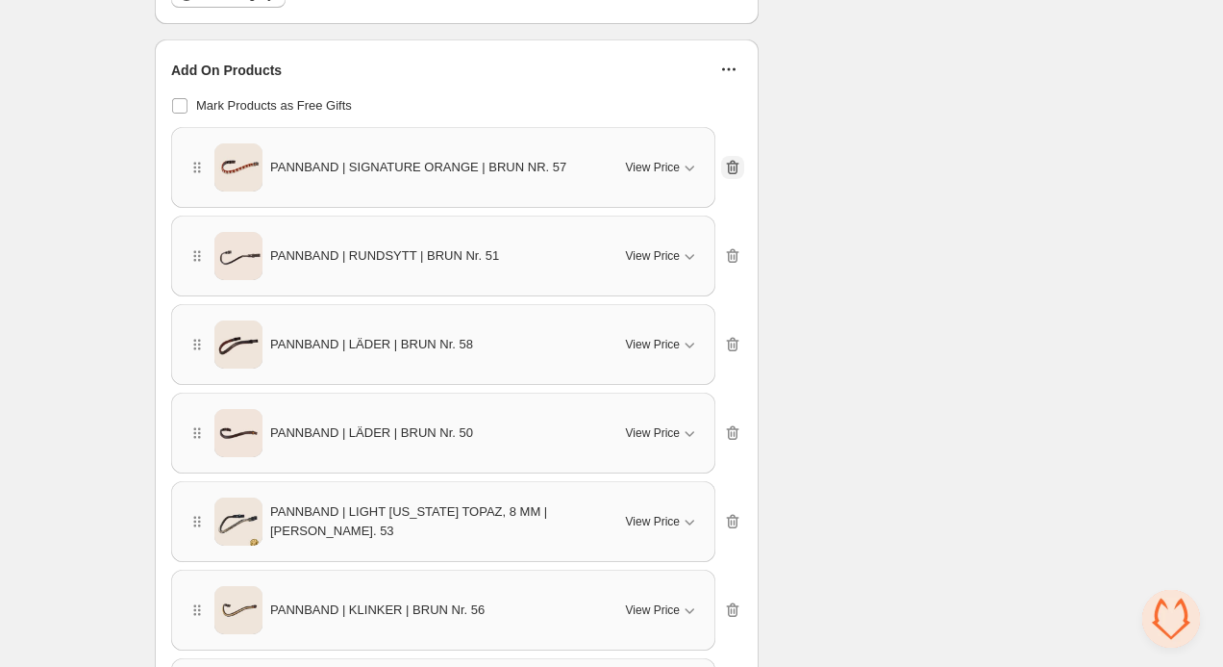
click at [728, 163] on icon "button" at bounding box center [733, 168] width 13 height 14
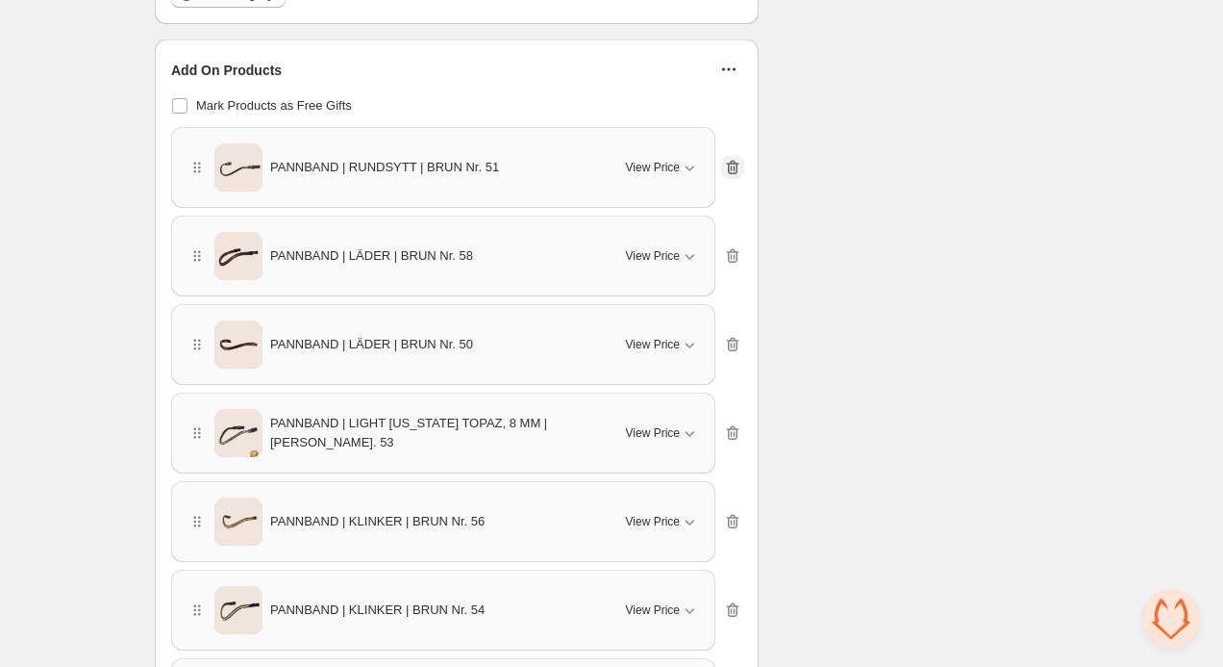
click at [728, 163] on icon "button" at bounding box center [733, 168] width 13 height 14
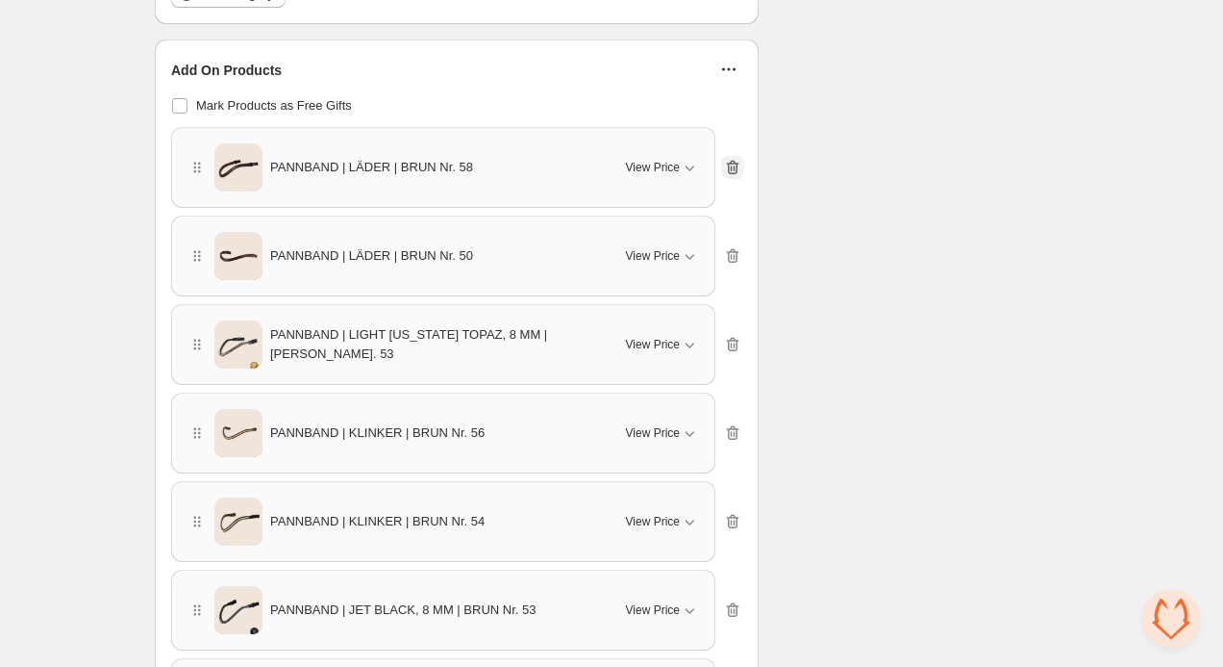
click at [728, 163] on icon "button" at bounding box center [733, 168] width 13 height 14
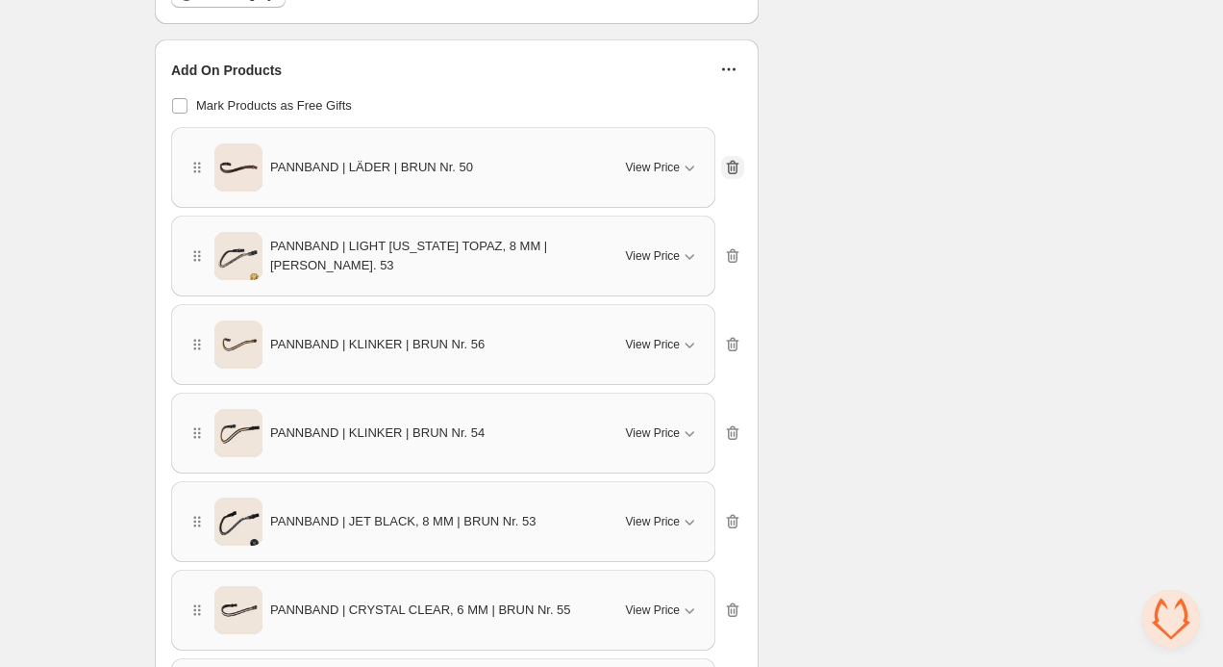
click at [728, 163] on icon "button" at bounding box center [733, 168] width 13 height 14
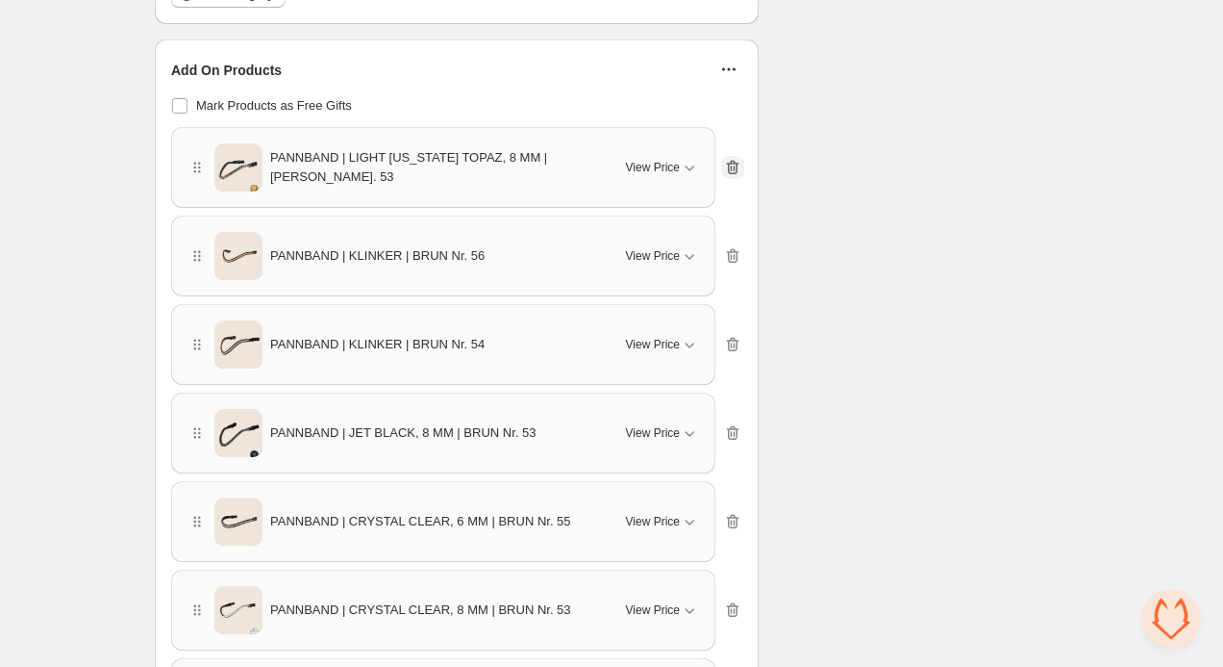
click at [728, 163] on icon "button" at bounding box center [733, 168] width 13 height 14
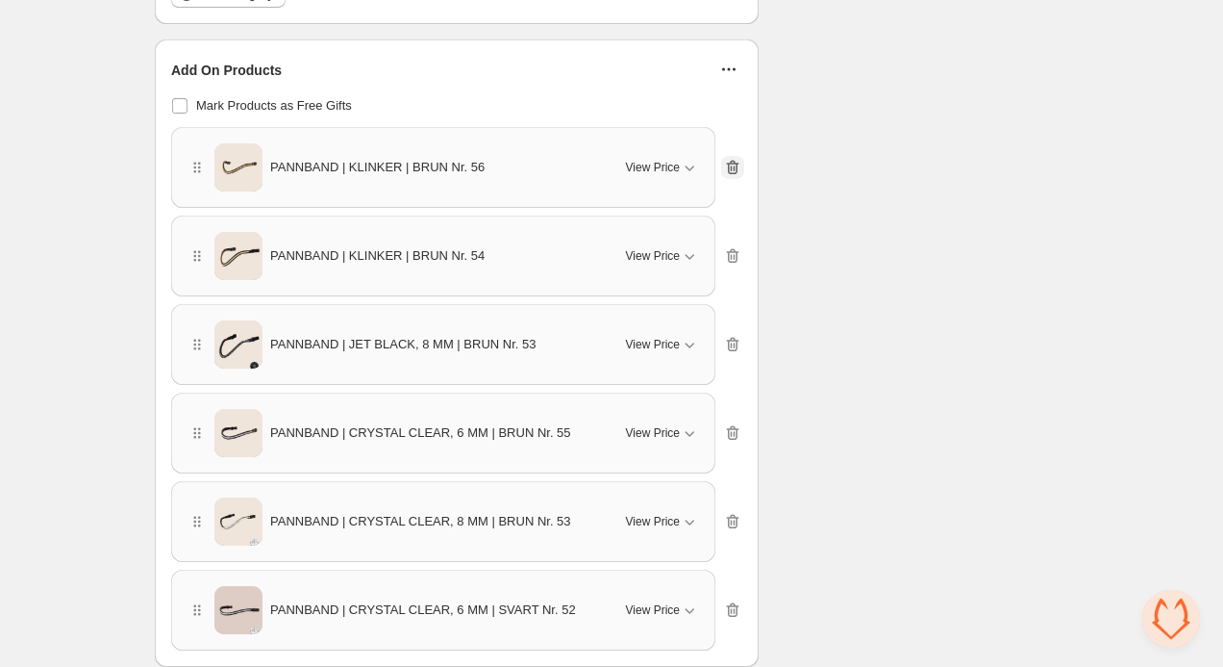
click at [728, 163] on icon "button" at bounding box center [733, 168] width 13 height 14
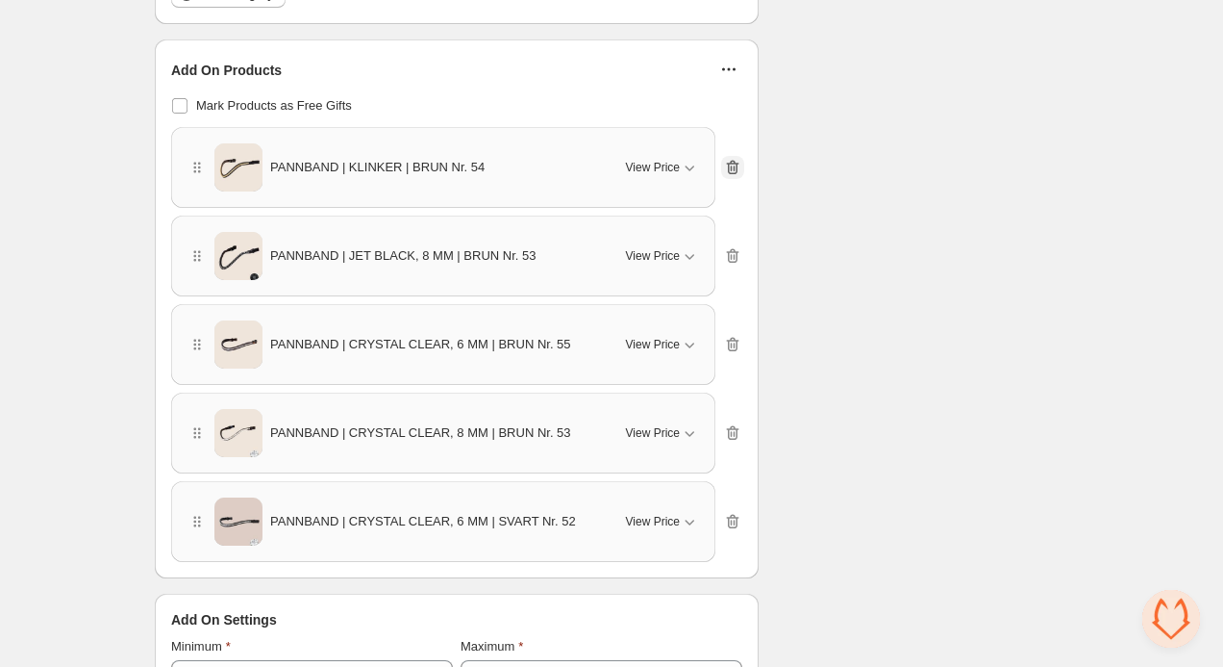
click at [728, 163] on icon "button" at bounding box center [733, 168] width 13 height 14
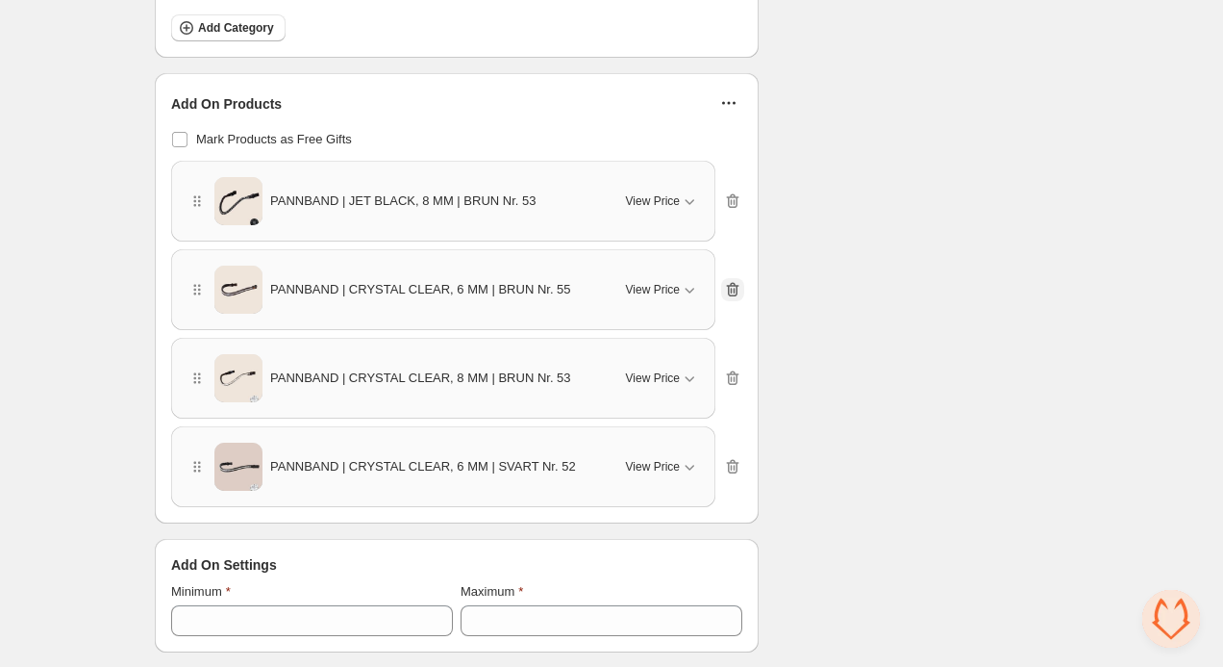
click at [731, 284] on icon "button" at bounding box center [733, 290] width 13 height 14
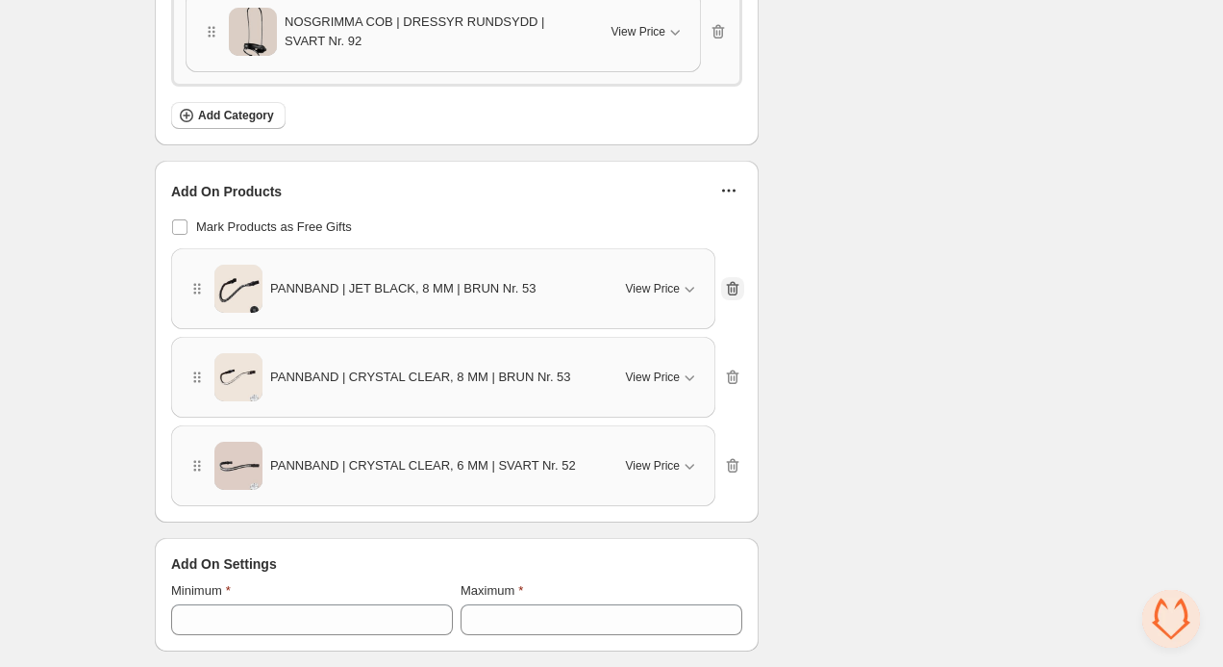
scroll to position [1305, 0]
click at [723, 373] on icon "button" at bounding box center [732, 377] width 19 height 19
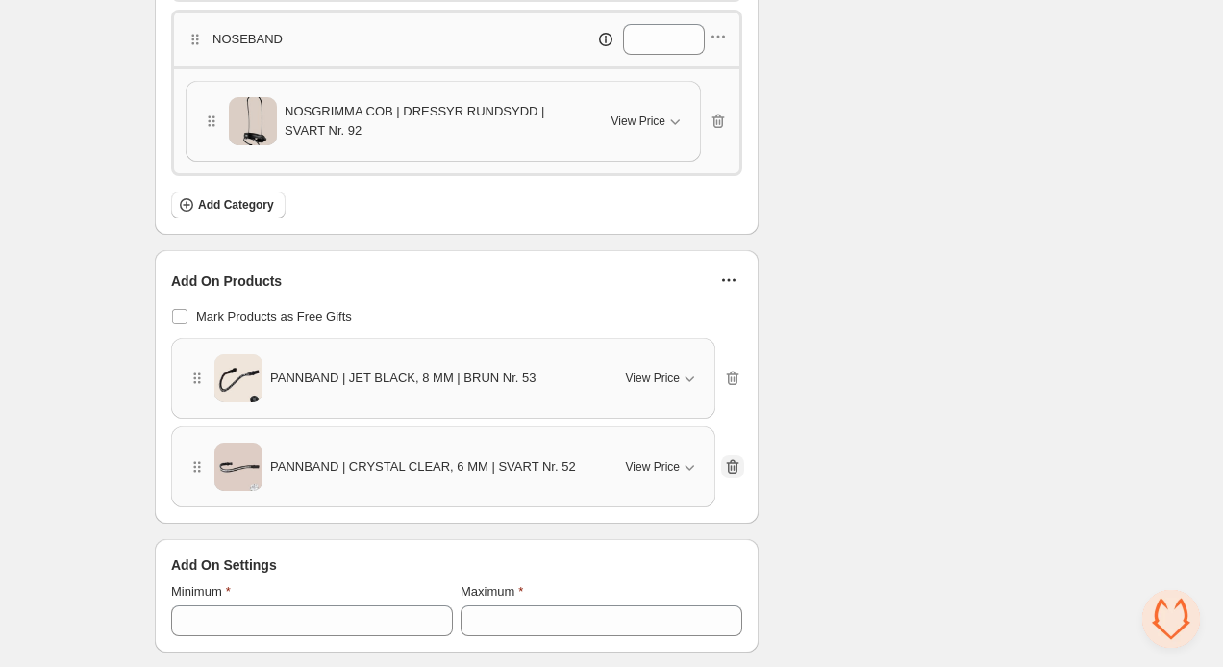
click at [729, 476] on button "button" at bounding box center [732, 466] width 23 height 23
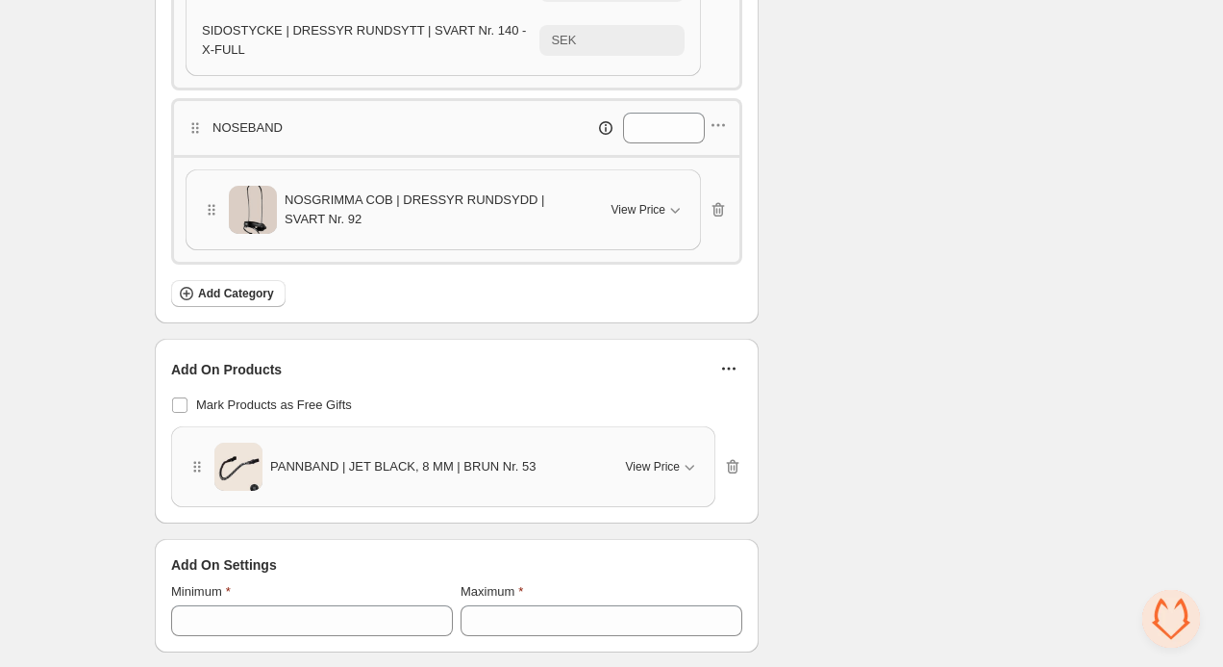
click at [468, 509] on div "Add On Products Mark Products as Free Gifts PANNBAND | JET BLACK, 8 MM | BRUN N…" at bounding box center [457, 431] width 602 height 183
click at [727, 375] on icon "button" at bounding box center [728, 368] width 19 height 19
click at [738, 410] on span "Edit Products" at bounding box center [739, 408] width 74 height 19
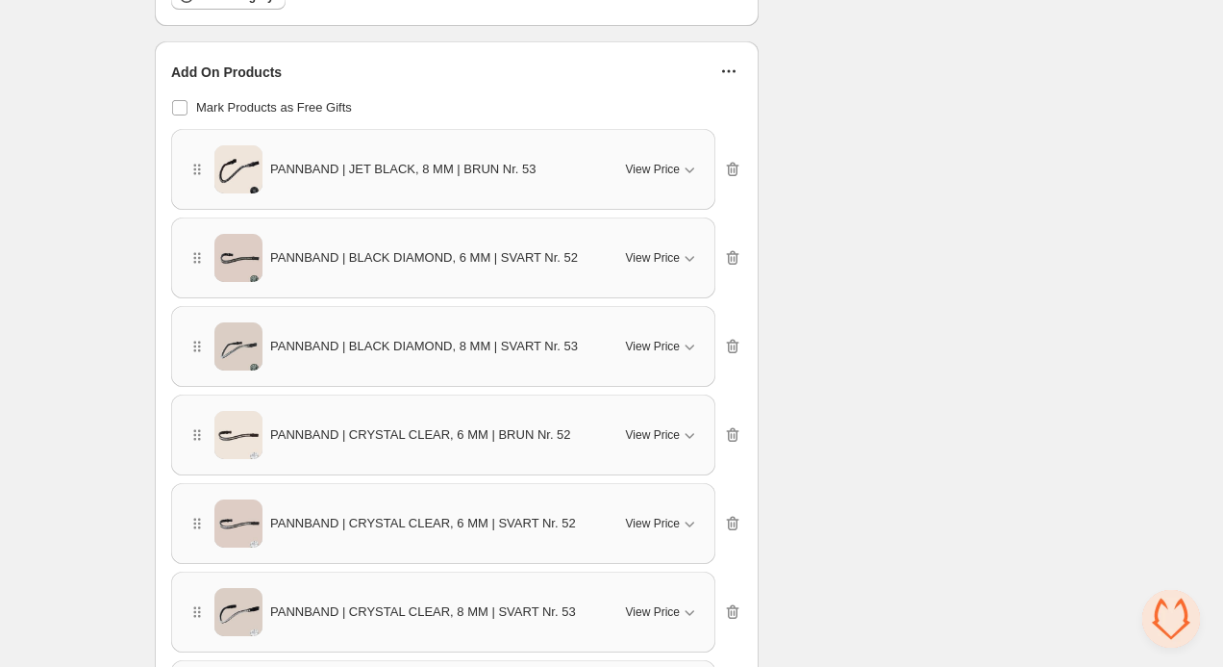
scroll to position [1439, 0]
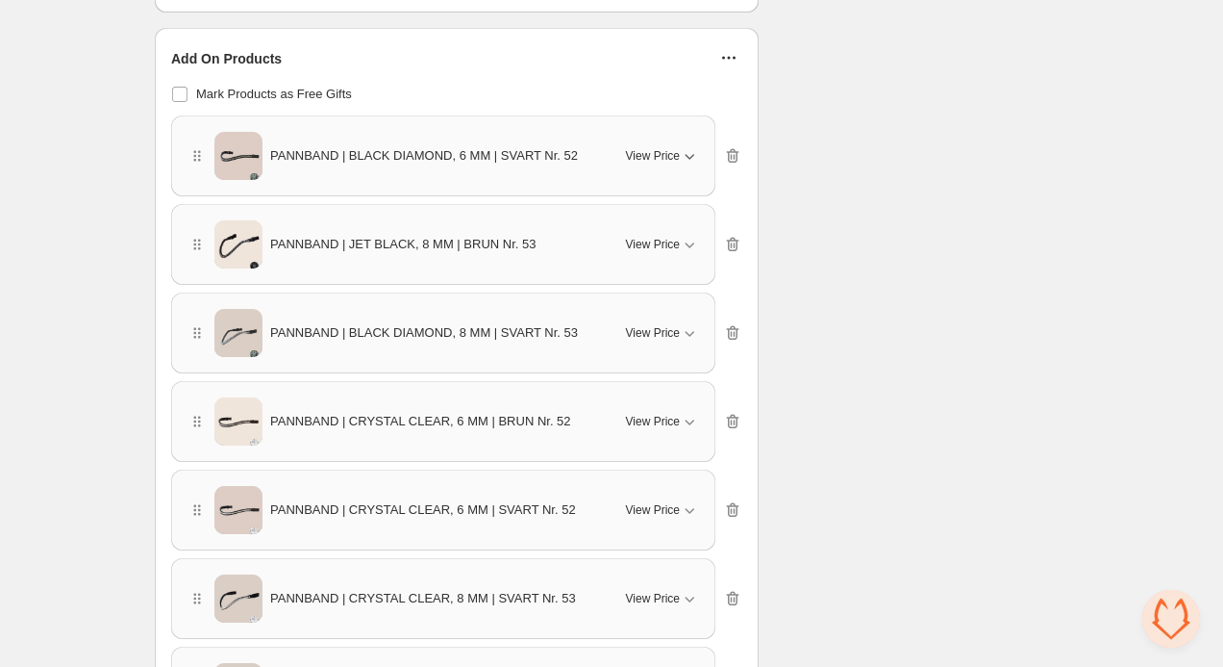
click at [670, 149] on span "View Price" at bounding box center [653, 155] width 54 height 15
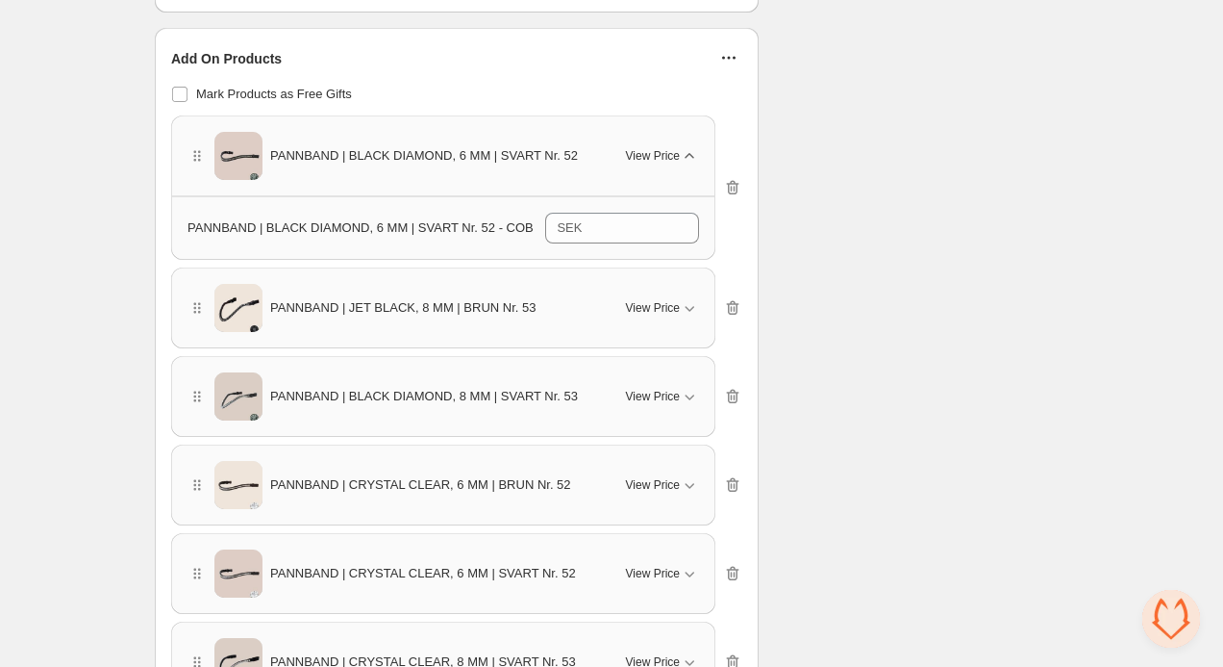
click at [671, 149] on span "View Price" at bounding box center [653, 155] width 54 height 15
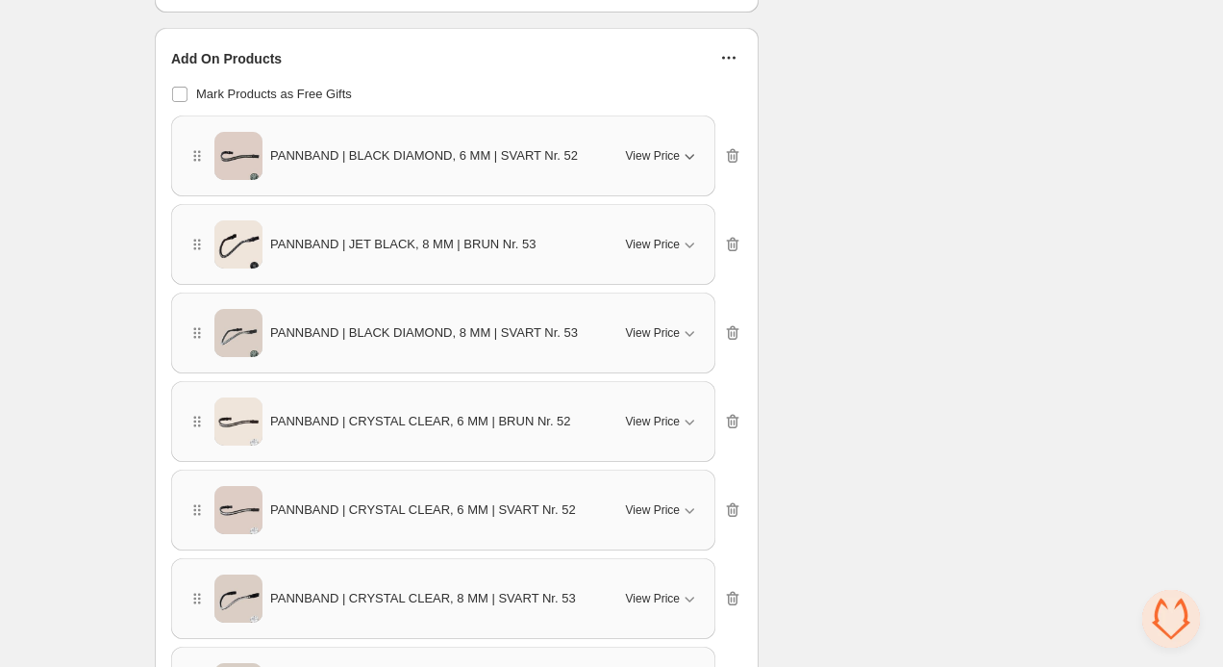
click at [666, 162] on span "View Price" at bounding box center [653, 155] width 54 height 15
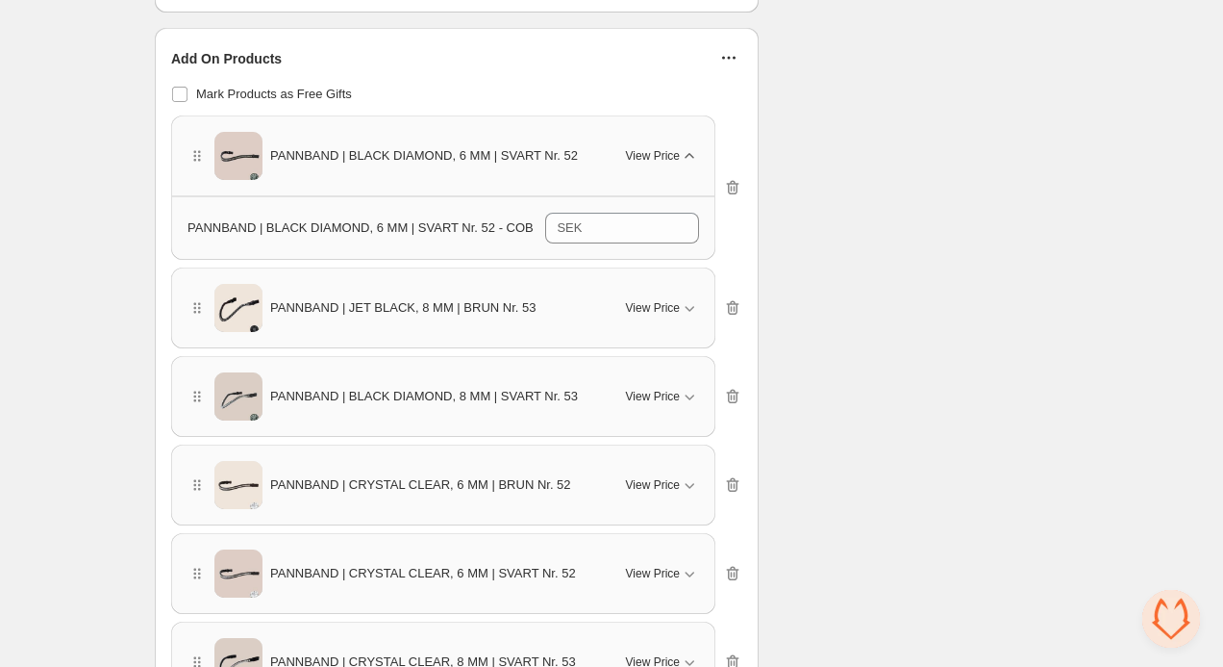
click at [666, 162] on span "View Price" at bounding box center [653, 155] width 54 height 15
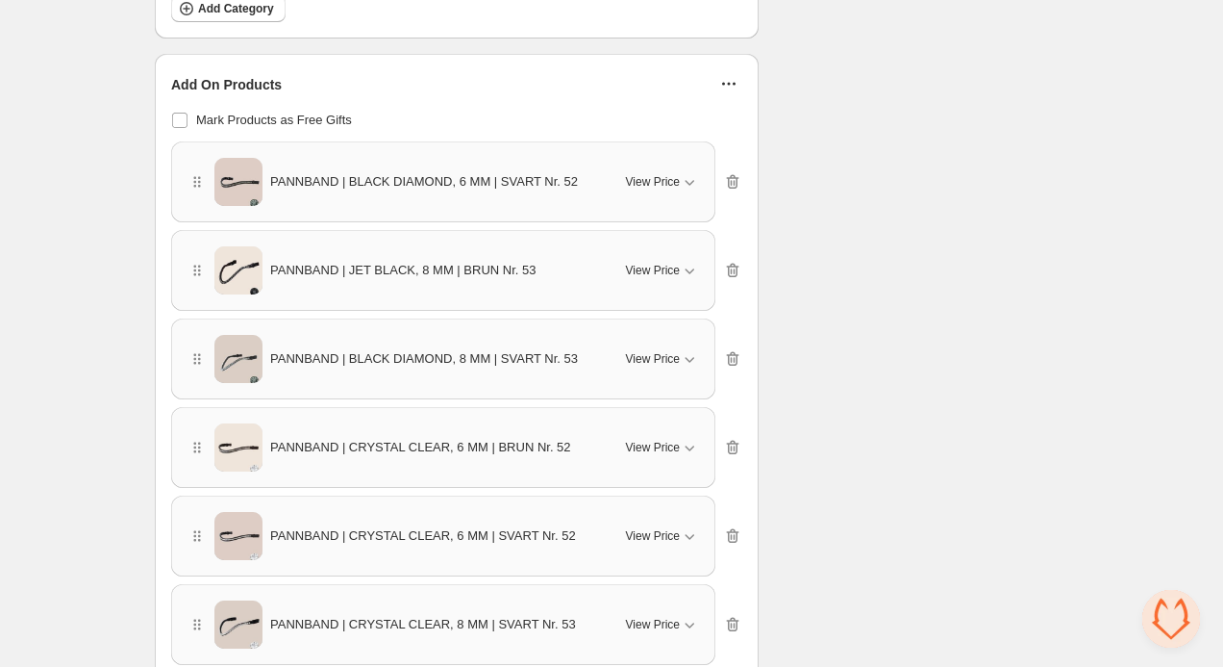
scroll to position [1415, 0]
click at [734, 442] on icon "button" at bounding box center [732, 445] width 19 height 19
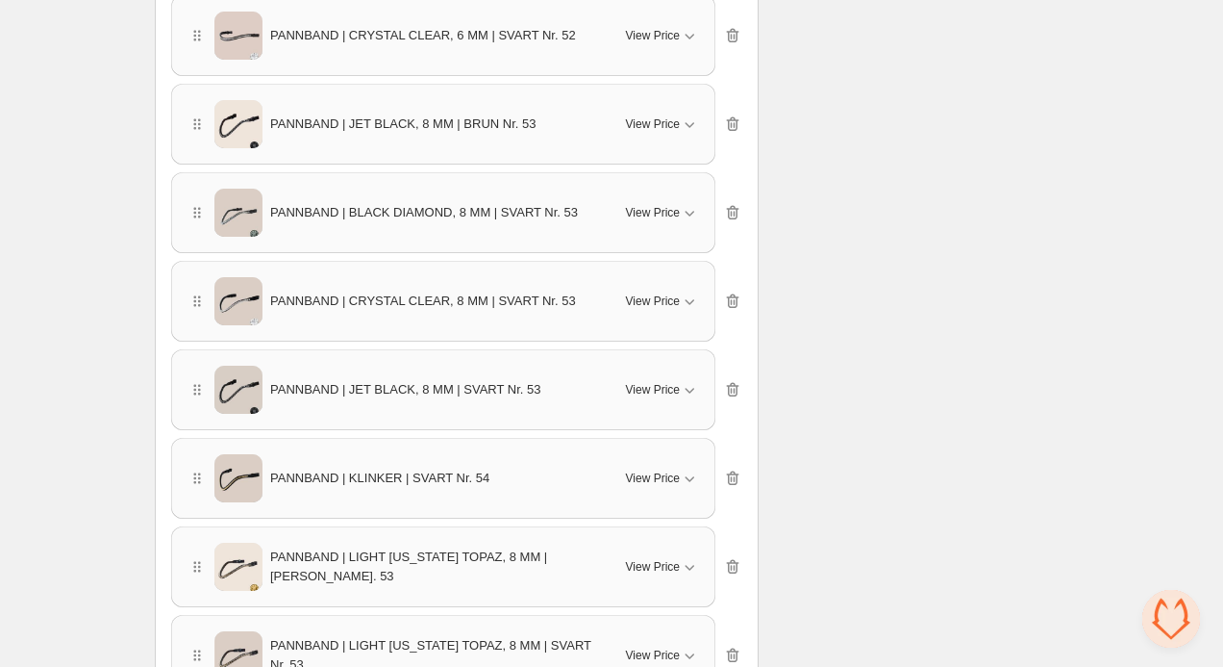
scroll to position [1651, 0]
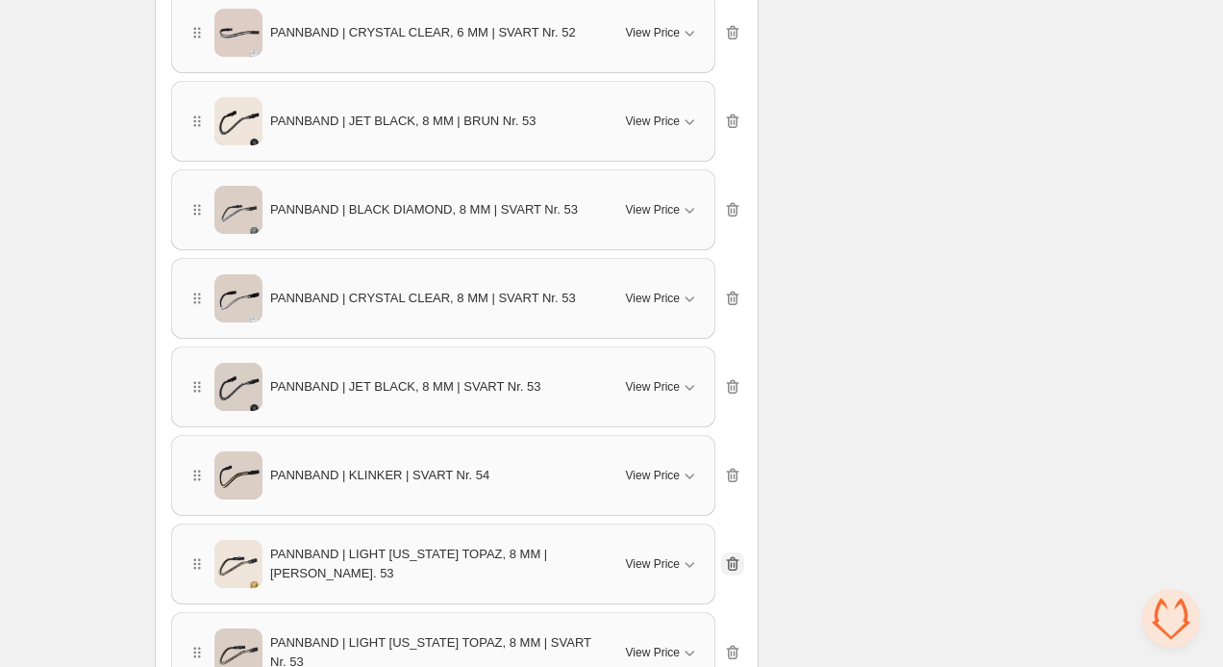
click at [732, 557] on icon "button" at bounding box center [733, 564] width 13 height 14
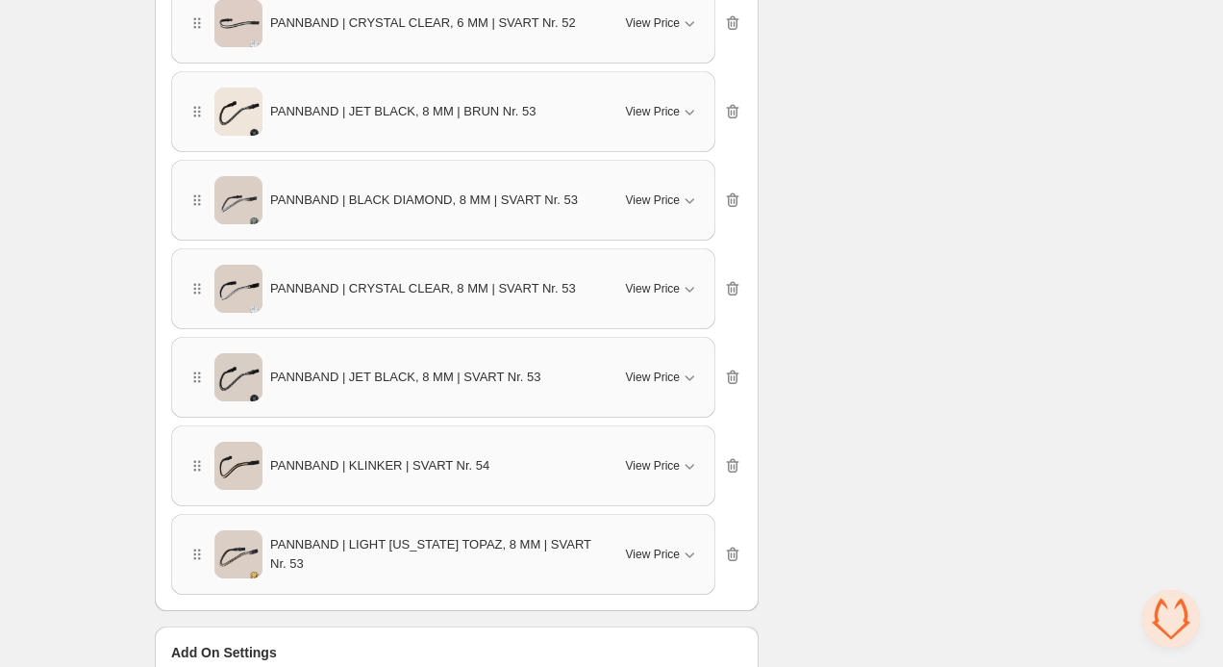
scroll to position [1651, 0]
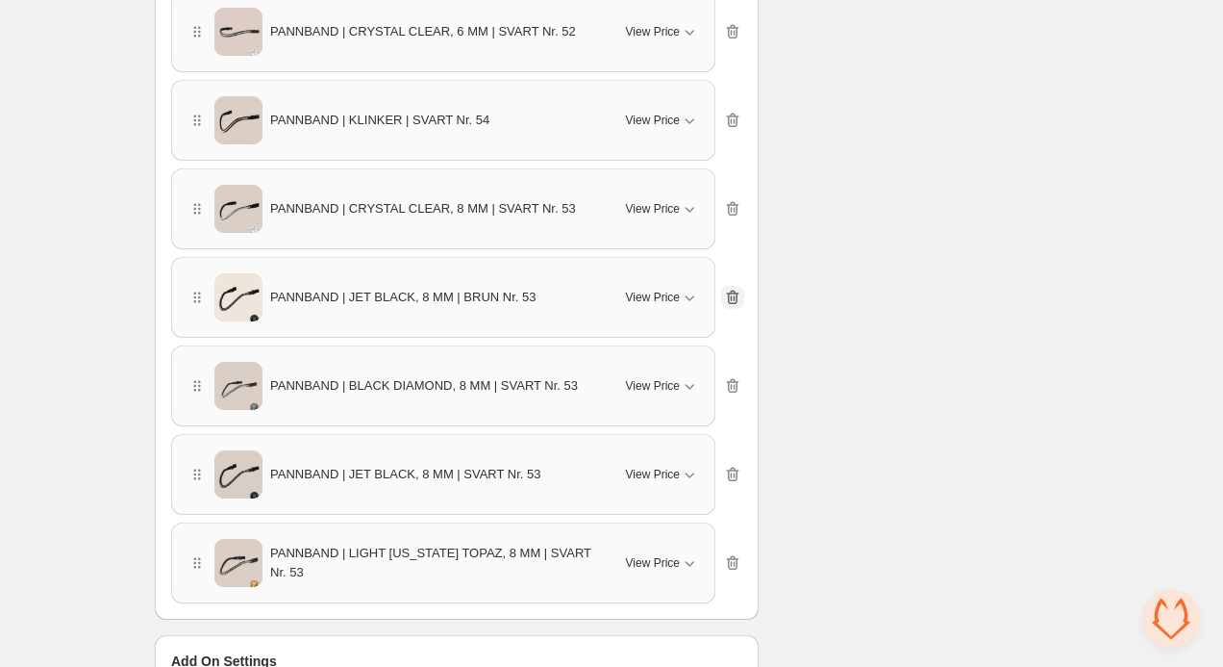
click at [742, 296] on icon "button" at bounding box center [732, 297] width 19 height 19
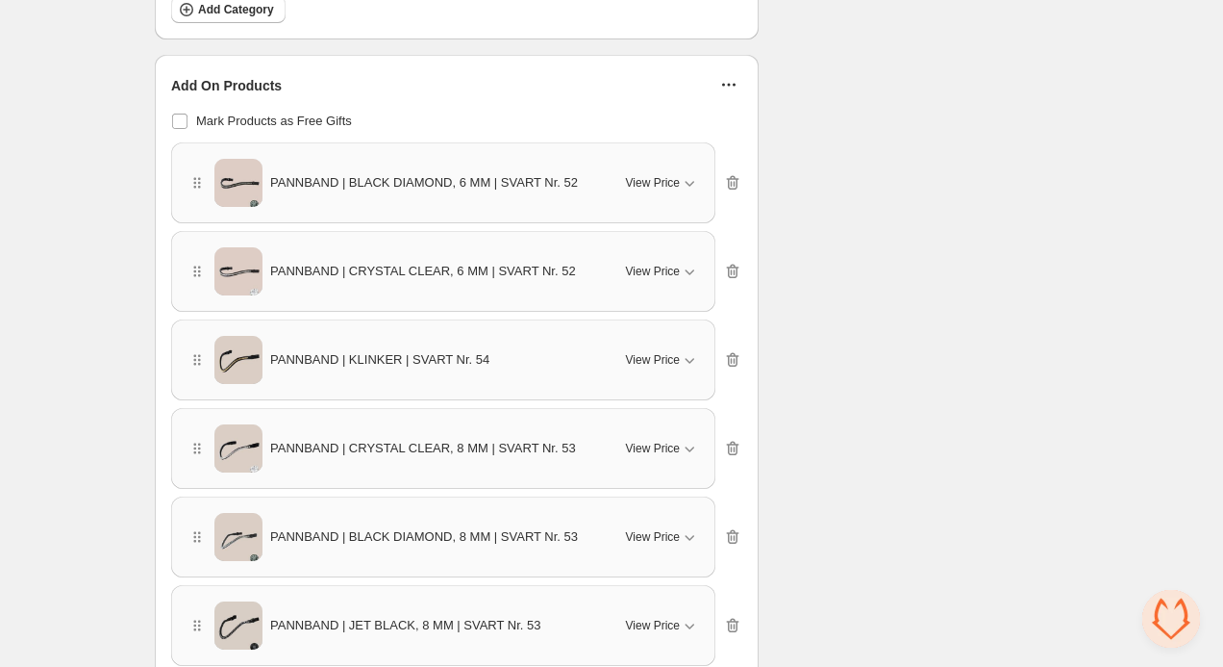
scroll to position [1395, 0]
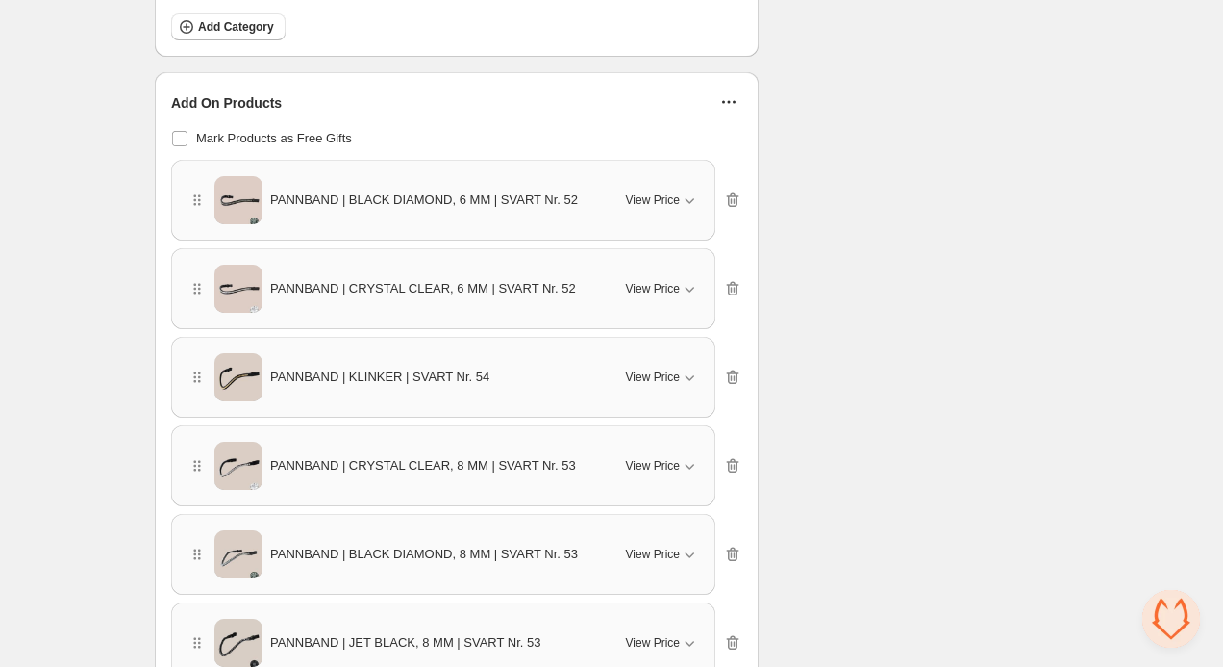
click at [734, 99] on icon "button" at bounding box center [728, 101] width 19 height 19
click at [706, 140] on span "Edit Products" at bounding box center [739, 142] width 74 height 19
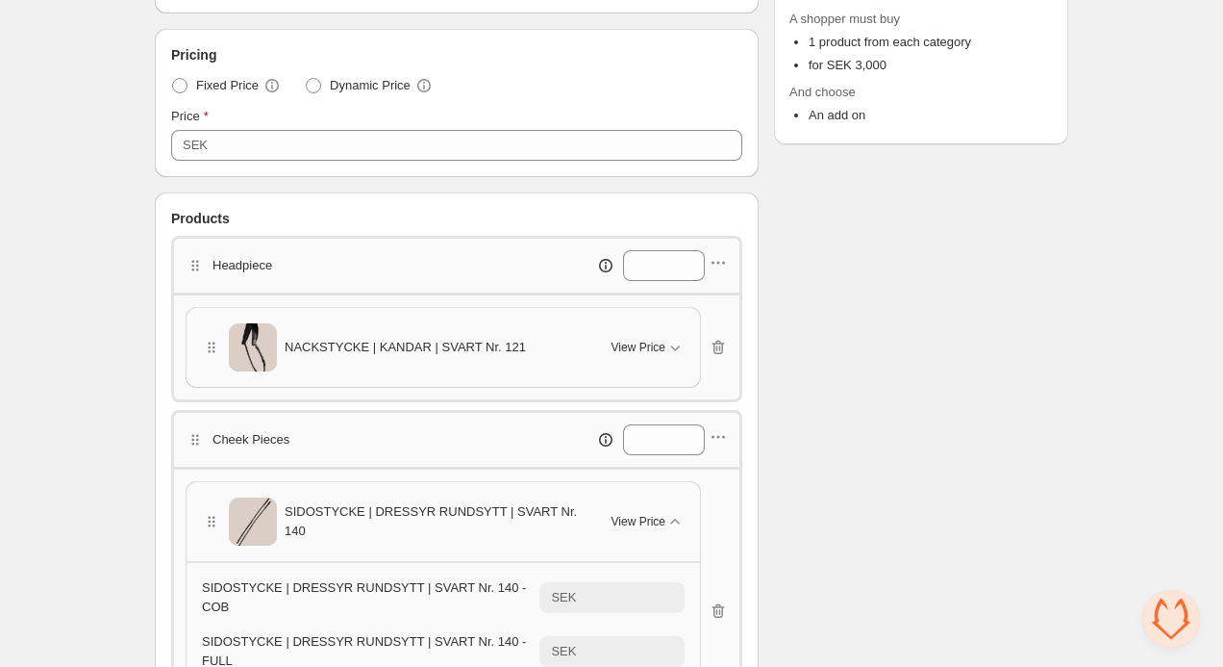
scroll to position [461, 0]
click at [720, 269] on icon "button" at bounding box center [718, 265] width 19 height 19
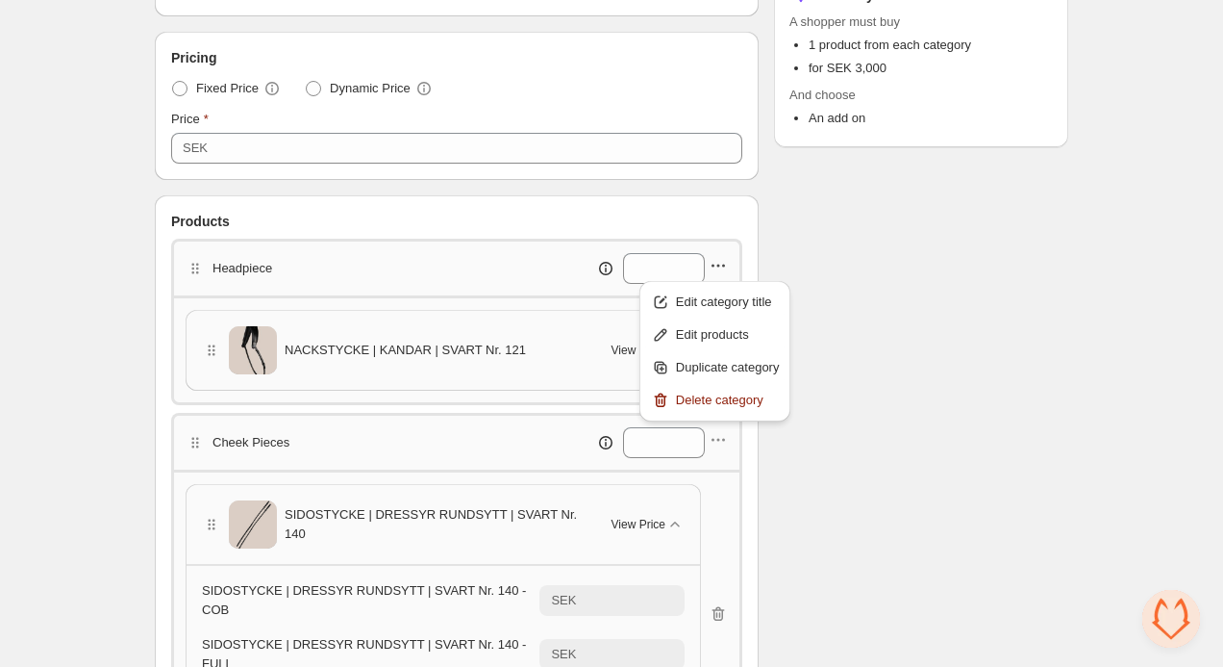
click at [457, 262] on div "Headpiece *" at bounding box center [457, 268] width 542 height 31
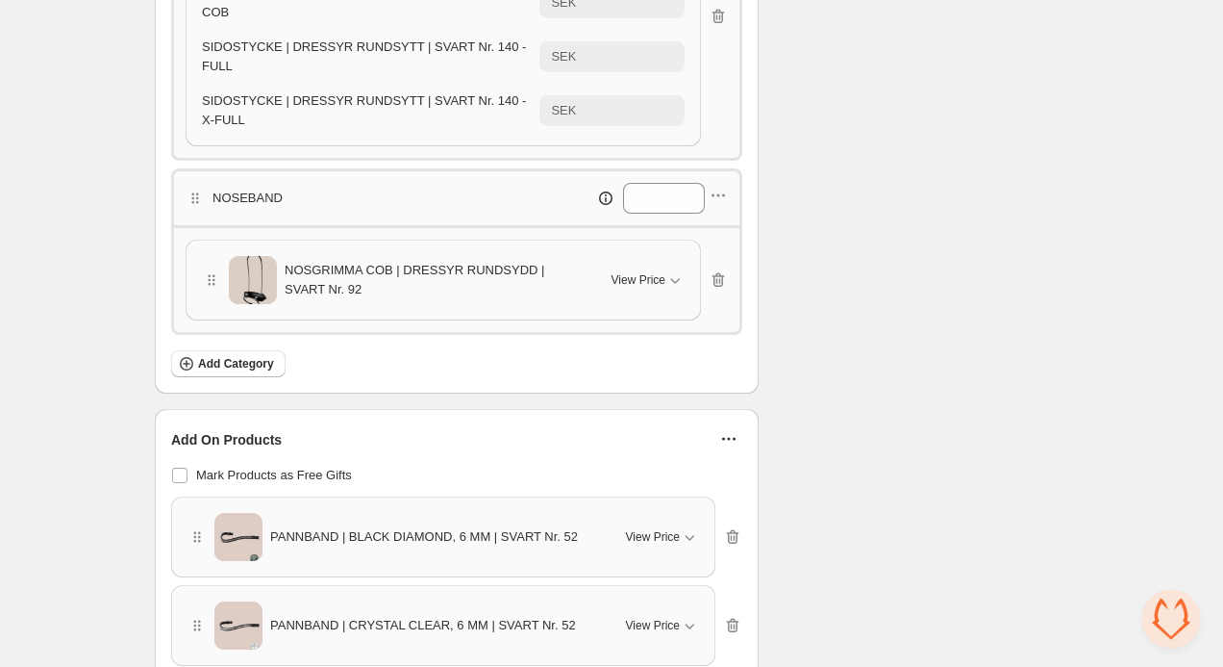
scroll to position [770, 0]
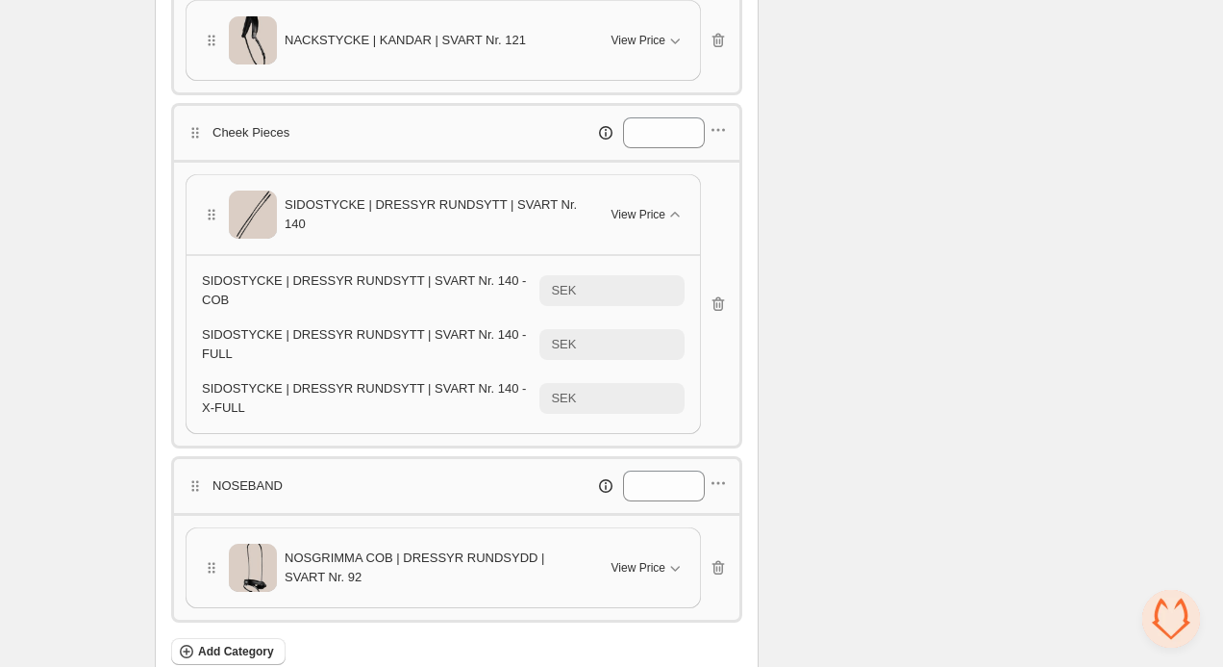
click at [729, 131] on div "Cheek Pieces *" at bounding box center [456, 131] width 571 height 57
click at [727, 132] on icon "button" at bounding box center [718, 129] width 19 height 19
click at [700, 203] on span "Edit products" at bounding box center [728, 198] width 104 height 19
click at [650, 219] on span "View Price" at bounding box center [639, 214] width 54 height 15
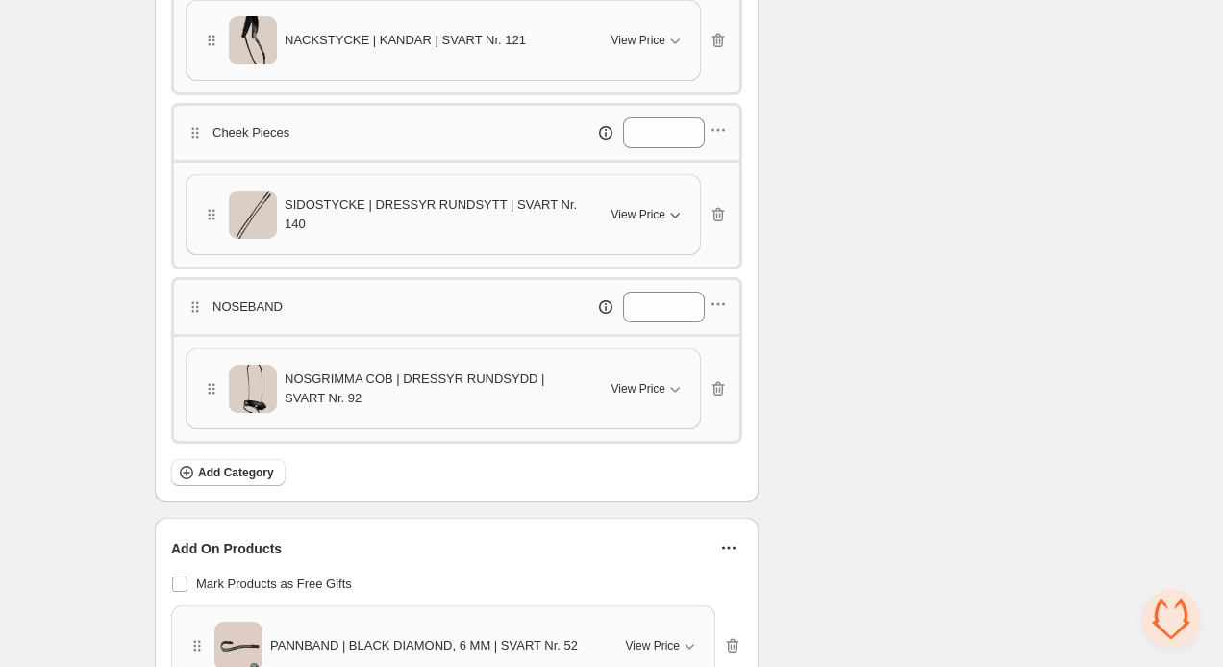
click at [650, 214] on span "View Price" at bounding box center [639, 214] width 54 height 15
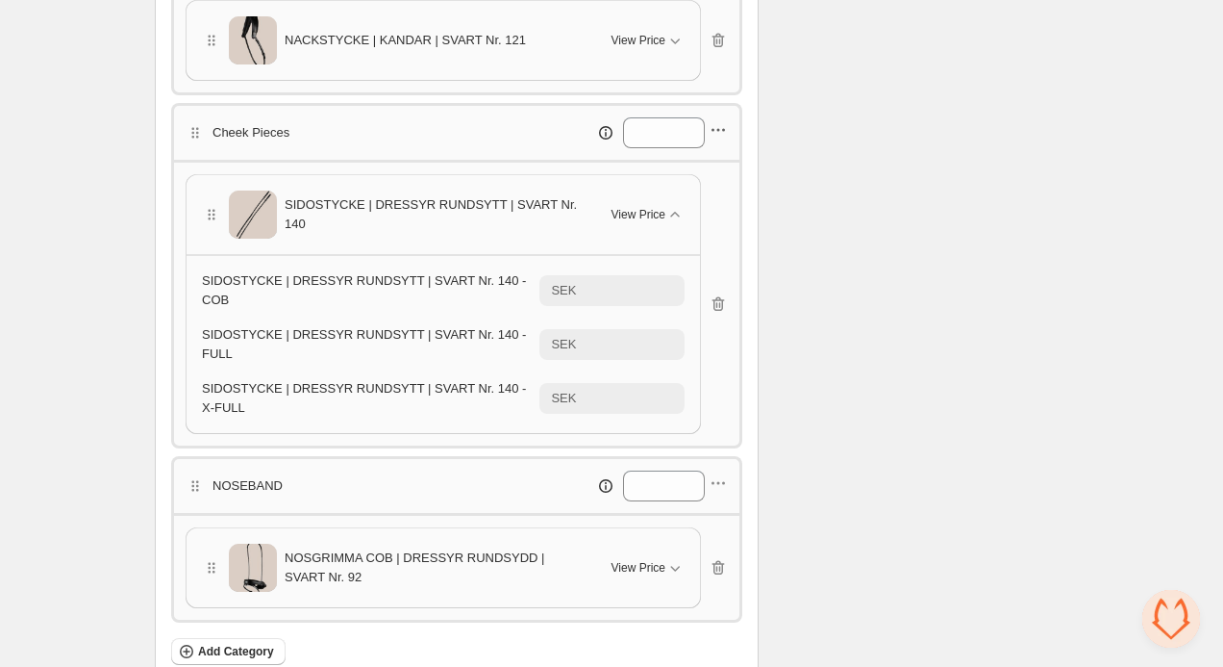
click at [718, 131] on icon "button" at bounding box center [719, 130] width 3 height 3
click at [704, 201] on span "Edit products" at bounding box center [728, 198] width 104 height 19
click at [431, 206] on span "SIDOSTYCKE | DRESSYR RUNDSYTT | SVART Nr. 140" at bounding box center [437, 214] width 304 height 38
drag, startPoint x: 327, startPoint y: 219, endPoint x: 286, endPoint y: 206, distance: 43.5
click at [286, 206] on span "SIDOSTYCKE | DRESSYR RUNDSYTT | SVART Nr. 140" at bounding box center [437, 214] width 304 height 38
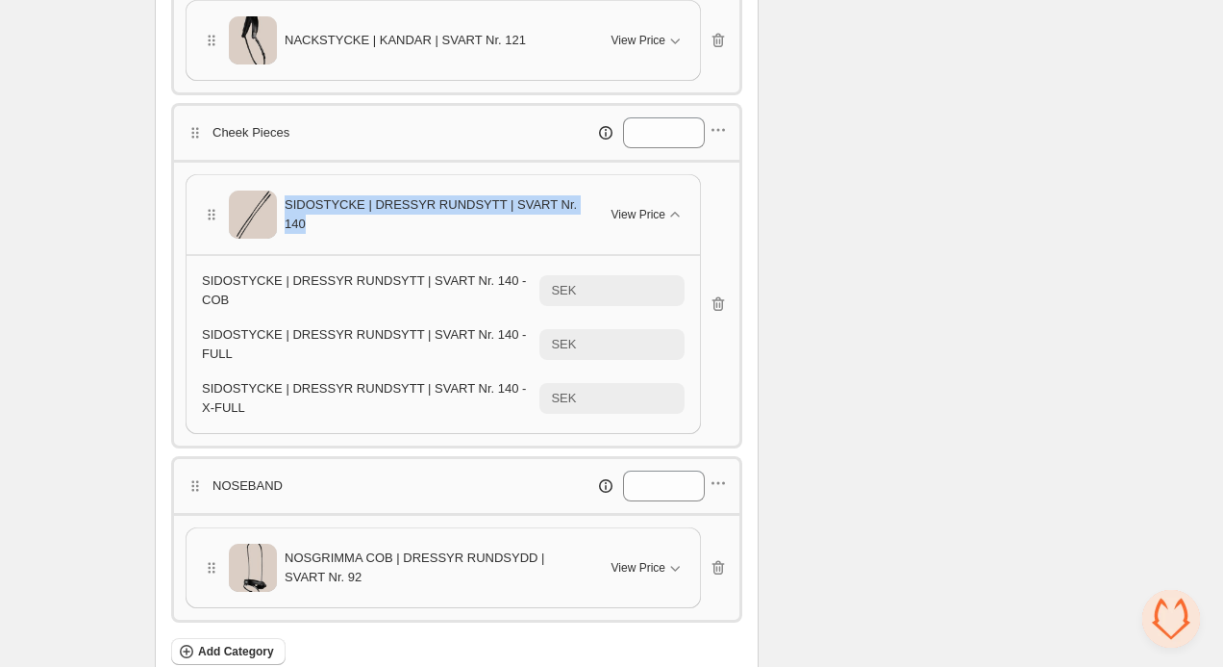
copy span "SIDOSTYCKE | DRESSYR RUNDSYTT | SVART Nr. 140"
click at [722, 136] on icon "button" at bounding box center [718, 129] width 19 height 19
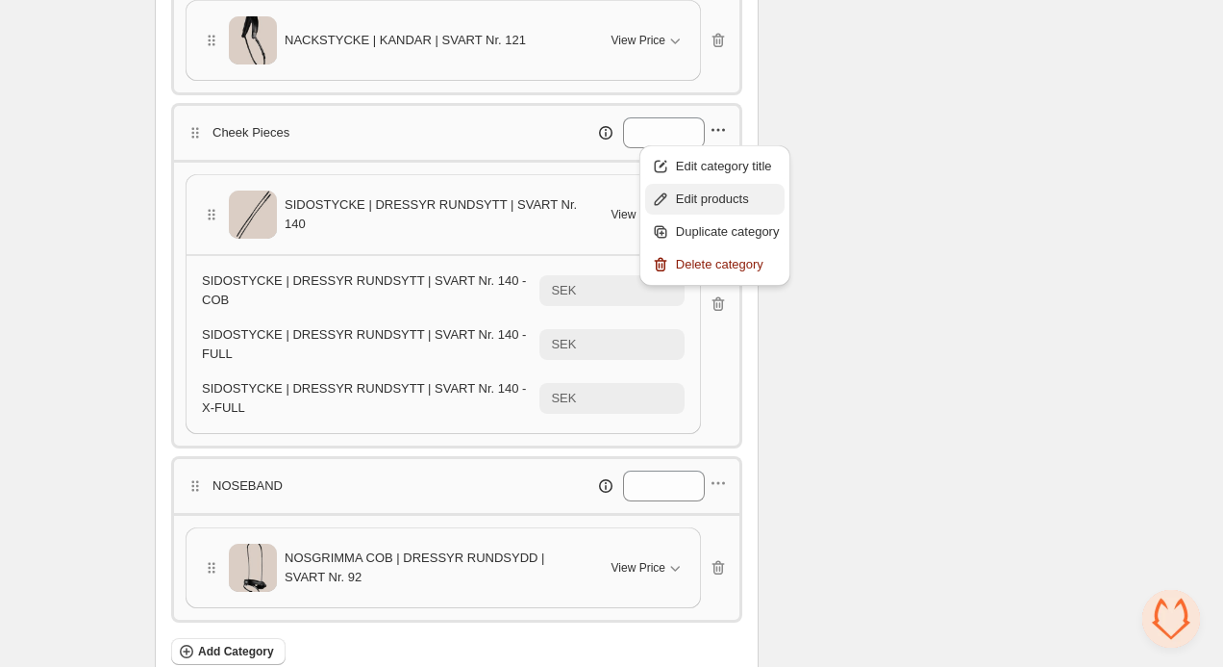
click at [711, 193] on span "Edit products" at bounding box center [728, 198] width 104 height 19
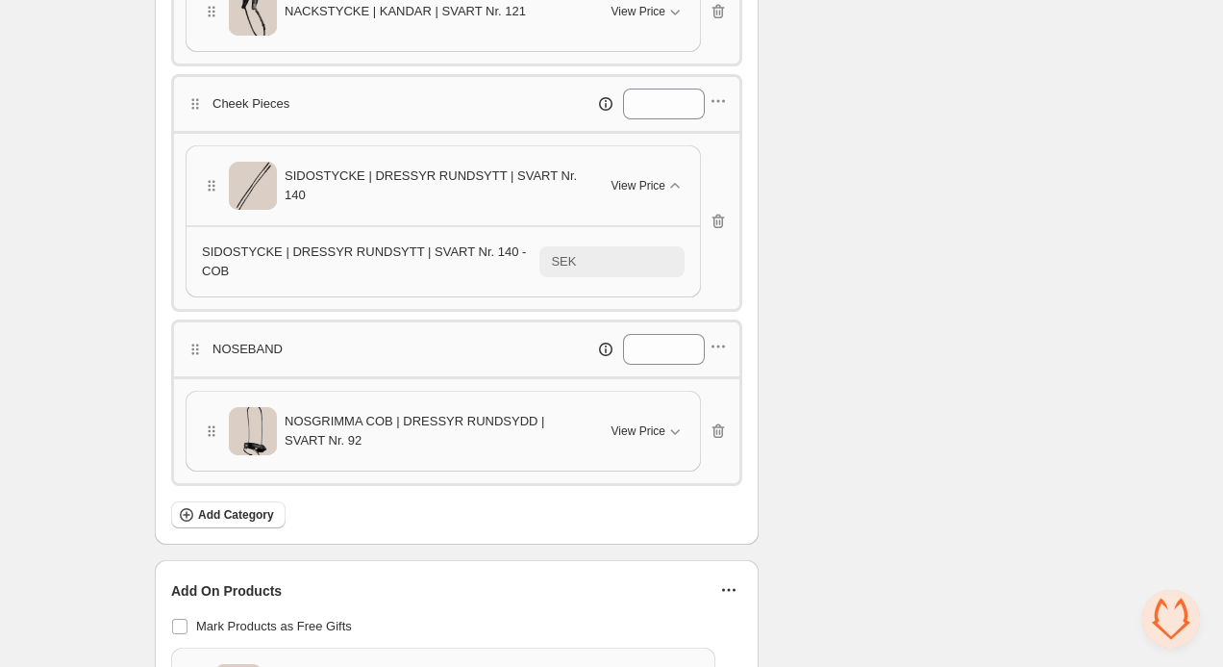
scroll to position [801, 0]
click at [504, 418] on span "NOSGRIMMA COB | DRESSYR RUNDSYDD | SVART Nr. 92" at bounding box center [437, 429] width 304 height 38
click at [672, 428] on icon "button" at bounding box center [676, 430] width 10 height 6
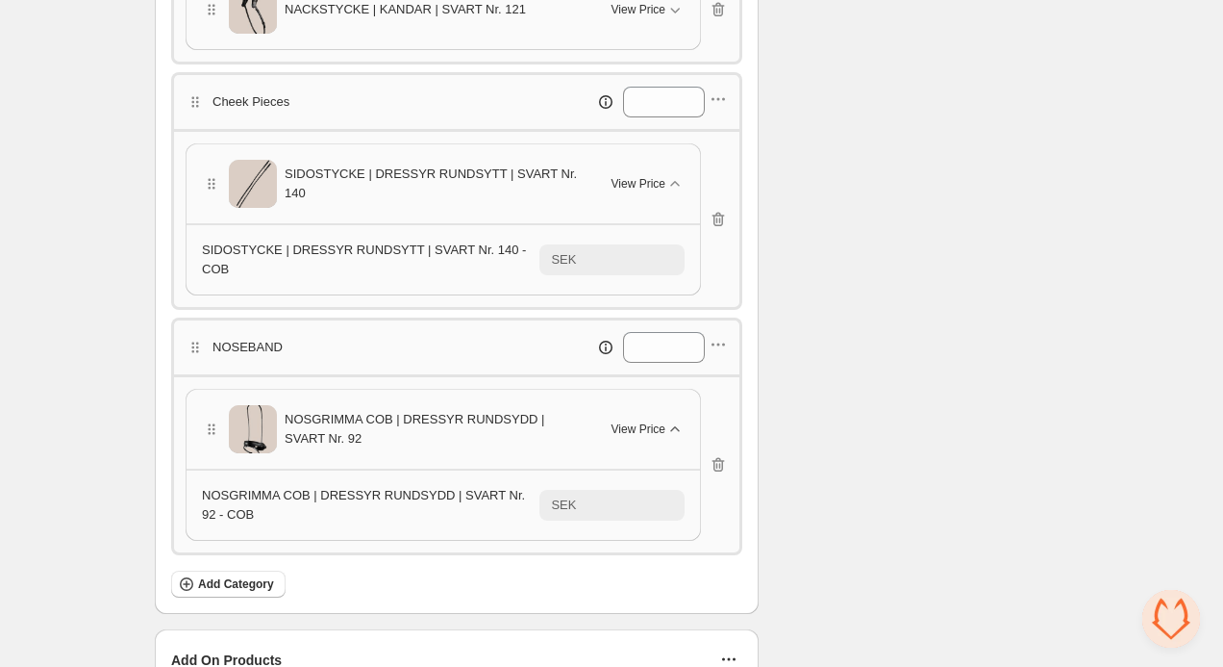
click at [672, 428] on icon "button" at bounding box center [675, 428] width 19 height 19
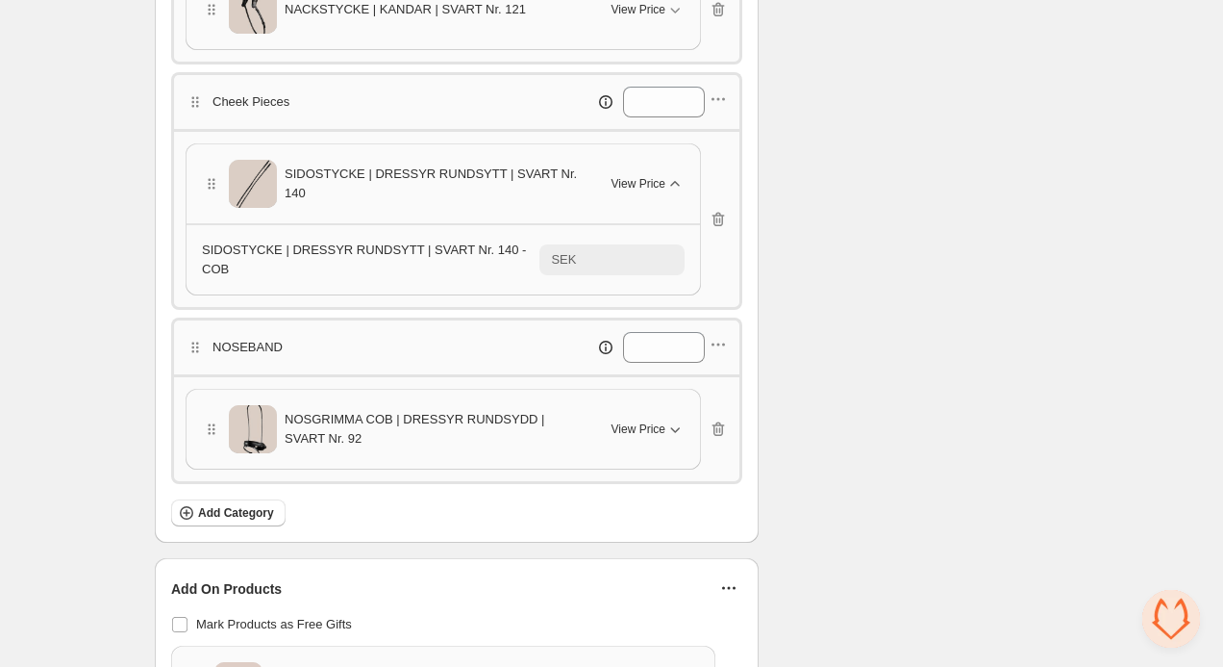
click at [668, 192] on icon "button" at bounding box center [675, 183] width 19 height 19
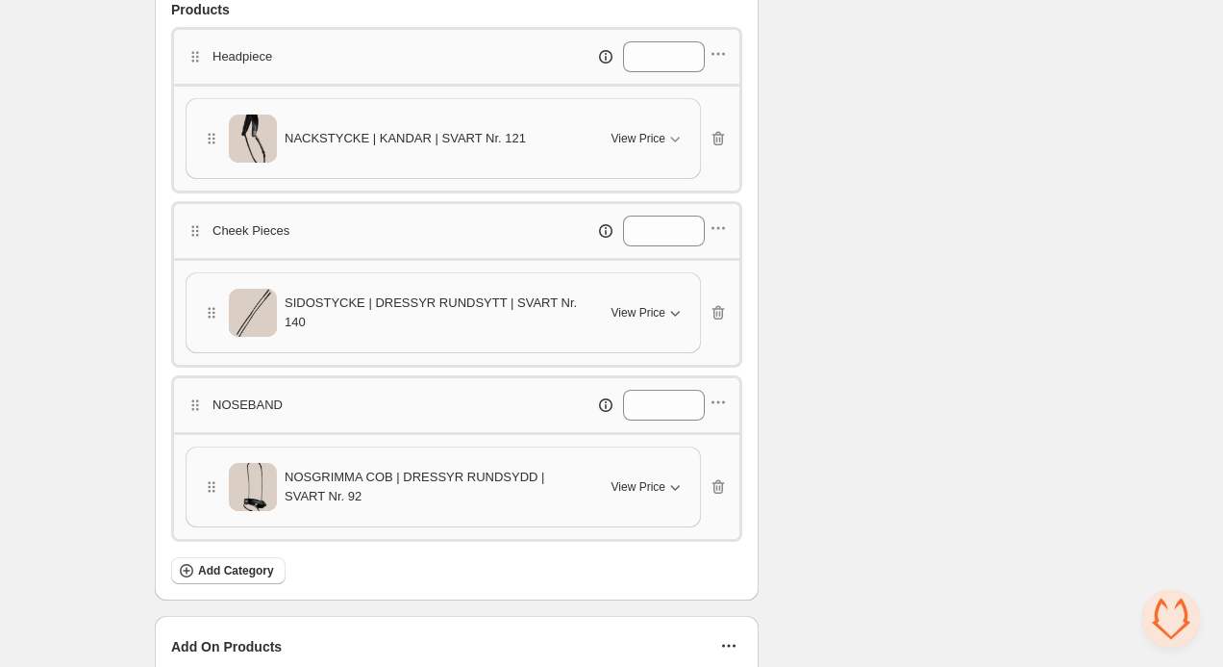
scroll to position [663, 0]
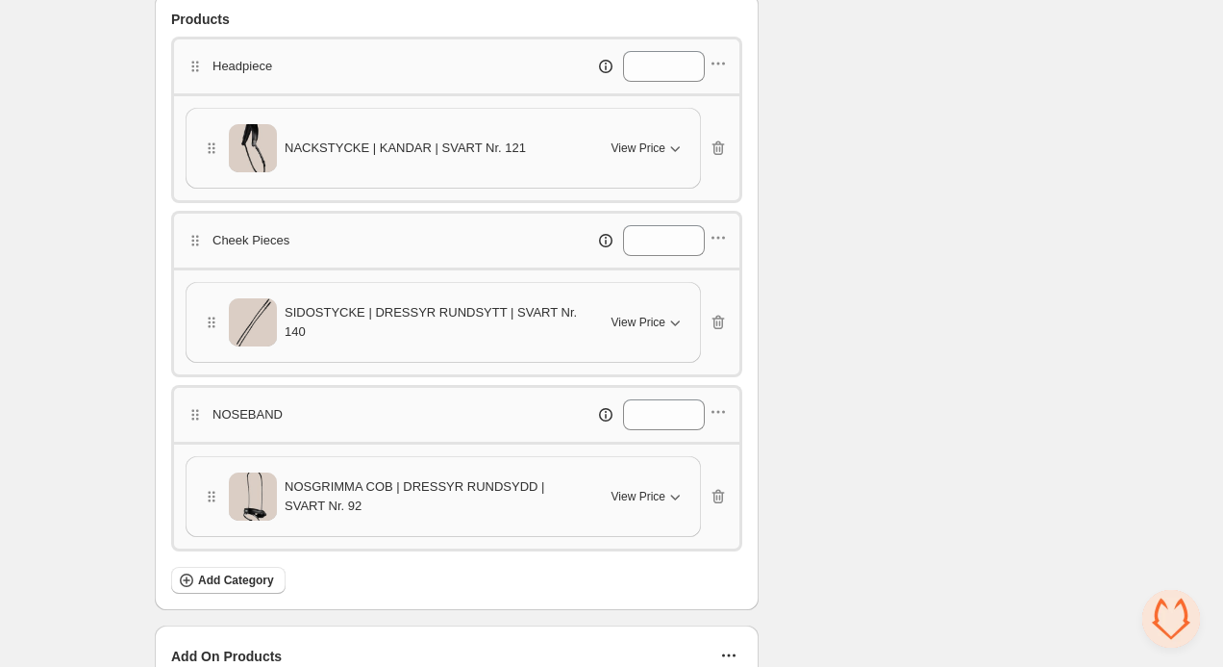
click at [662, 148] on span "View Price" at bounding box center [639, 147] width 54 height 15
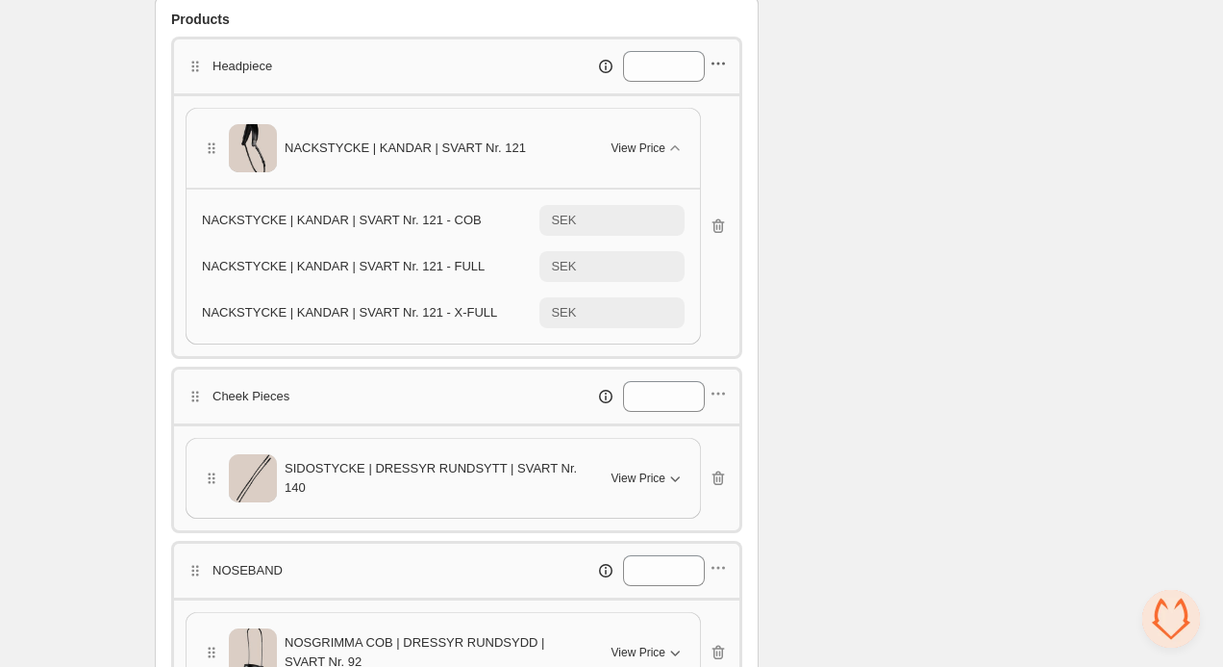
click at [720, 63] on icon "button" at bounding box center [718, 63] width 19 height 19
click at [504, 151] on span "NACKSTYCKE | KANDAR | SVART Nr. 121" at bounding box center [405, 148] width 241 height 19
click at [468, 151] on span "NACKSTYCKE | KANDAR | SVART Nr. 121" at bounding box center [405, 148] width 241 height 19
click at [471, 143] on span "NACKSTYCKE | KANDAR | SVART Nr. 121" at bounding box center [405, 148] width 241 height 19
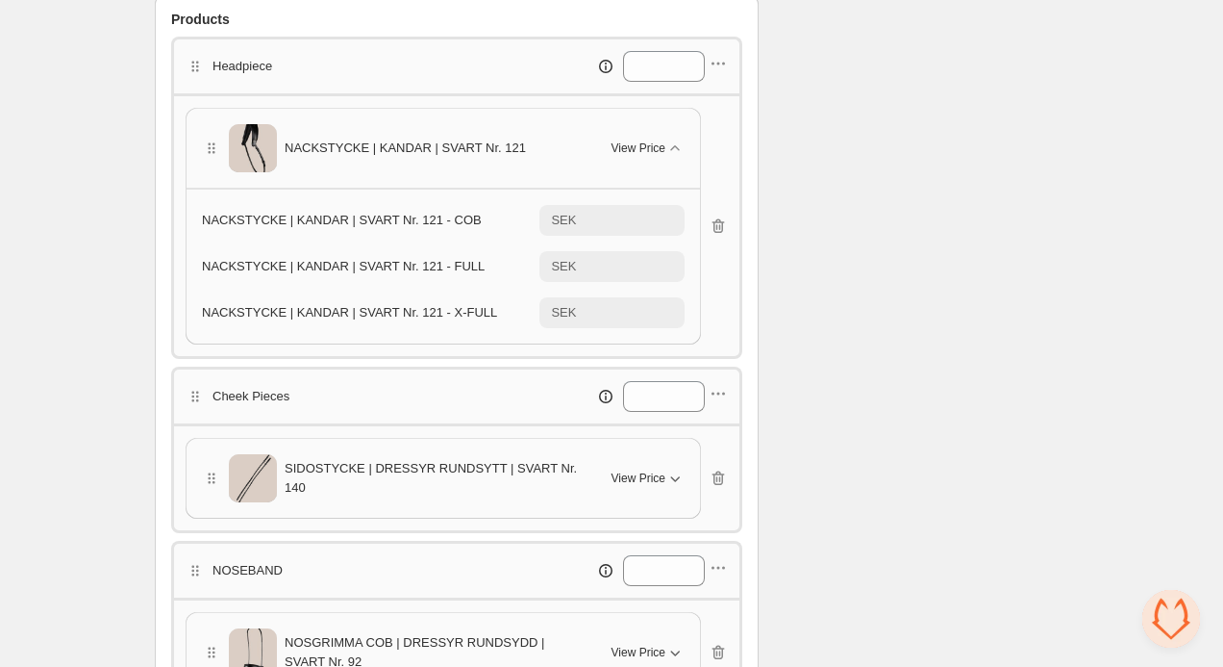
click at [471, 143] on span "NACKSTYCKE | KANDAR | SVART Nr. 121" at bounding box center [405, 148] width 241 height 19
click at [440, 145] on span "NACKSTYCKE | KANDAR | SVART Nr. 121" at bounding box center [405, 148] width 241 height 19
click at [439, 145] on span "NACKSTYCKE | KANDAR | SVART Nr. 121" at bounding box center [405, 148] width 241 height 19
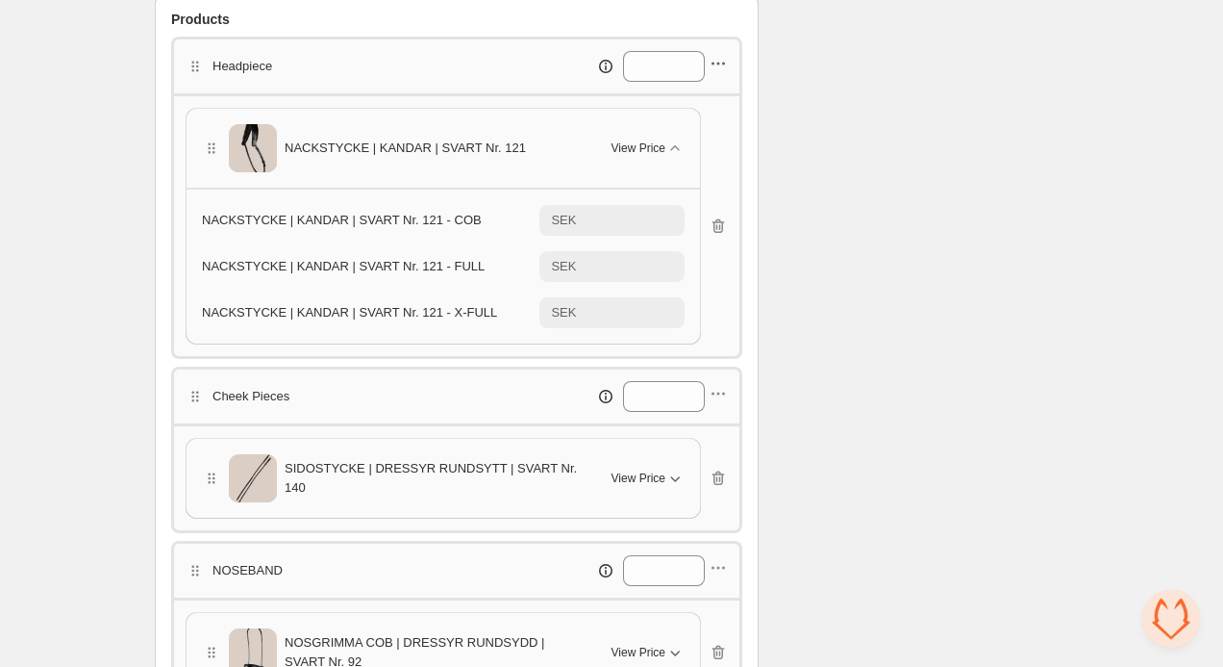
click at [718, 68] on icon "button" at bounding box center [718, 63] width 19 height 19
click at [695, 130] on span "Edit products" at bounding box center [728, 132] width 104 height 19
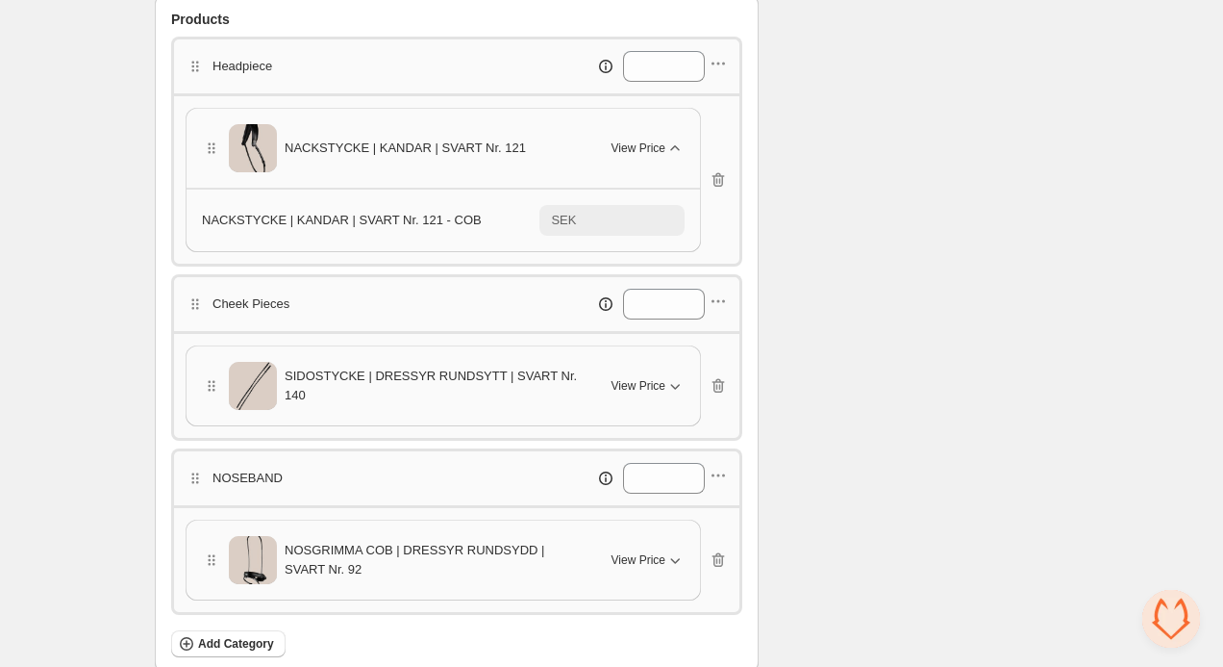
click at [675, 147] on icon "button" at bounding box center [675, 148] width 19 height 19
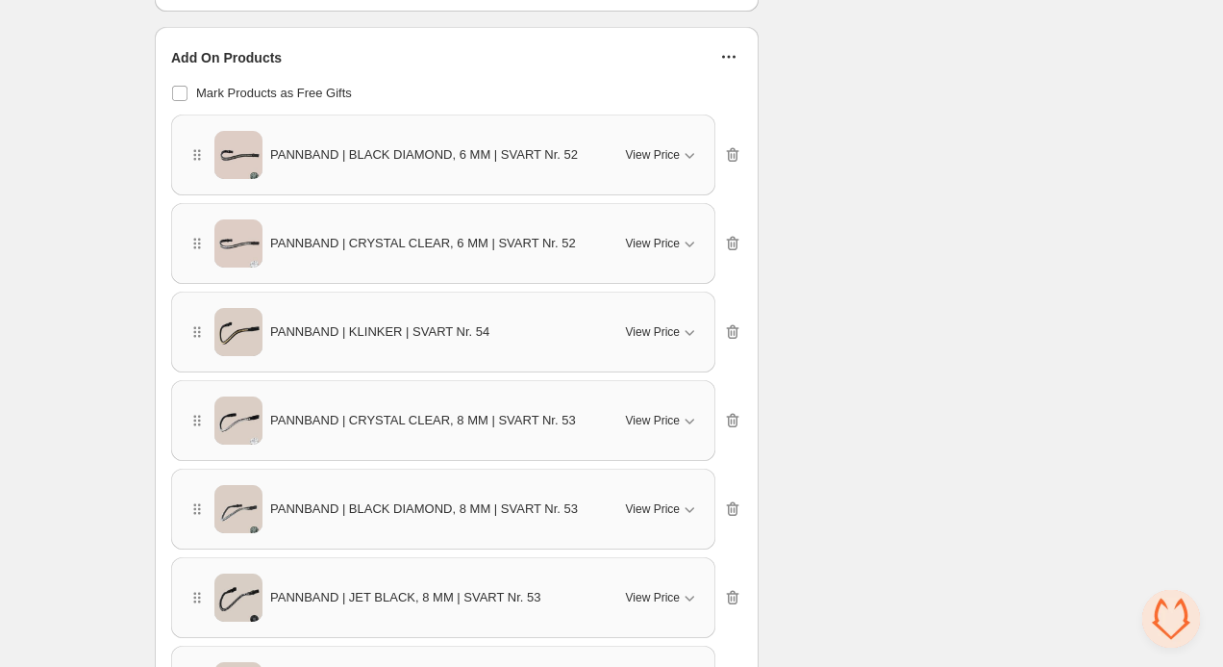
scroll to position [1234, 0]
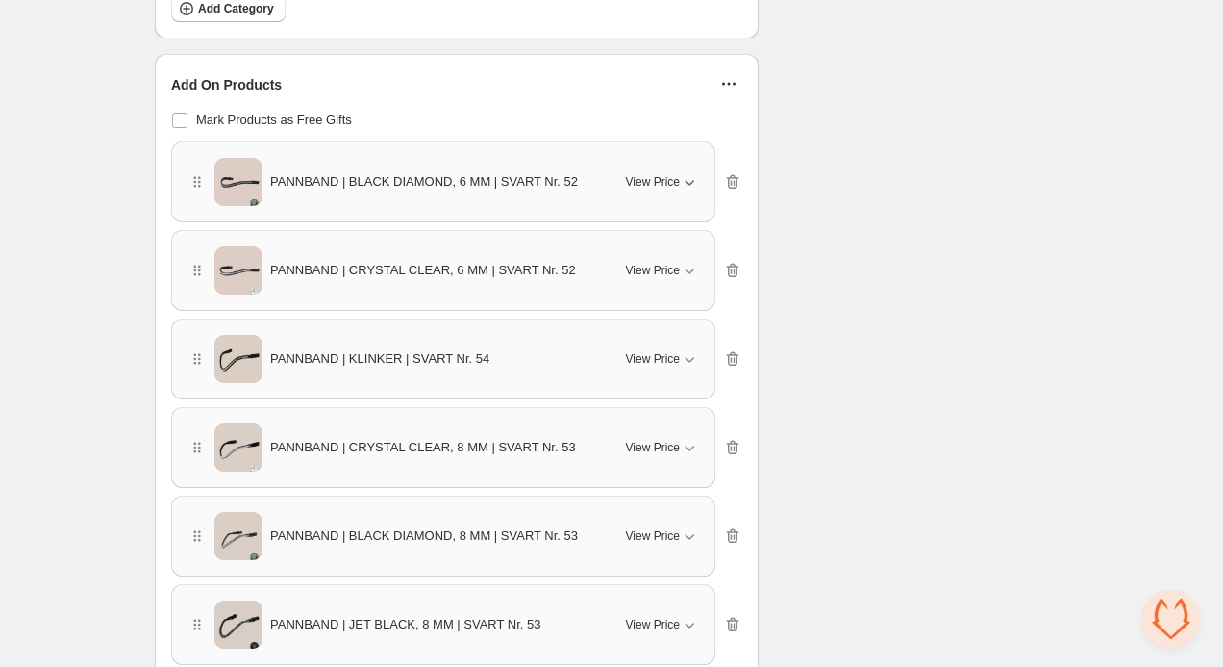
click at [665, 183] on span "View Price" at bounding box center [653, 181] width 54 height 15
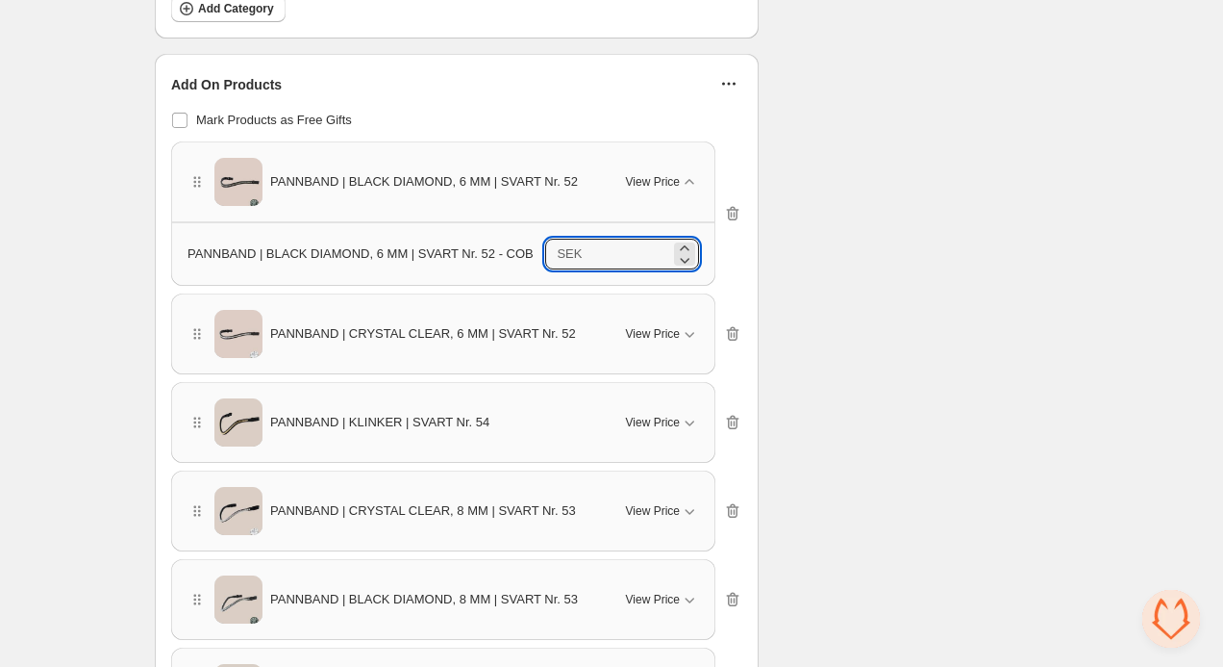
drag, startPoint x: 636, startPoint y: 252, endPoint x: 513, endPoint y: 249, distance: 123.1
click at [513, 249] on div "PANNBAND | BLACK DIAMOND, 6 MM | SVART Nr. 52 - COB SEK ******" at bounding box center [444, 254] width 512 height 31
type input "*"
click at [683, 329] on icon "button" at bounding box center [689, 333] width 19 height 19
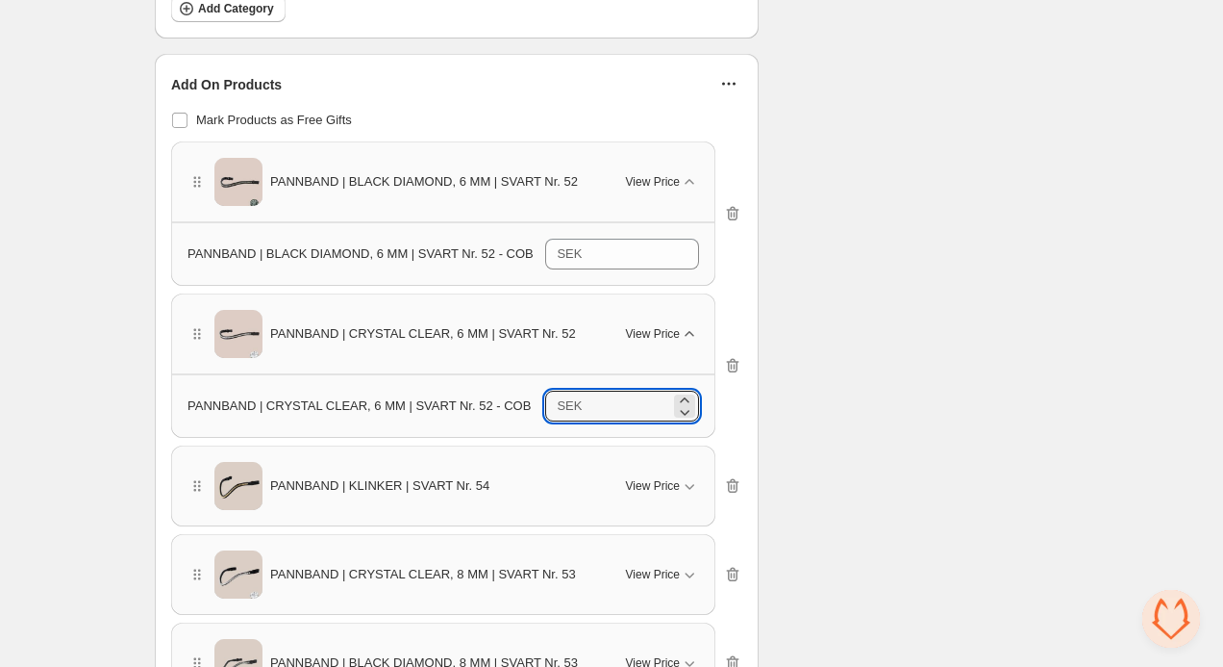
drag, startPoint x: 656, startPoint y: 399, endPoint x: 561, endPoint y: 398, distance: 95.2
click at [562, 399] on div "SEK ******" at bounding box center [622, 406] width 154 height 31
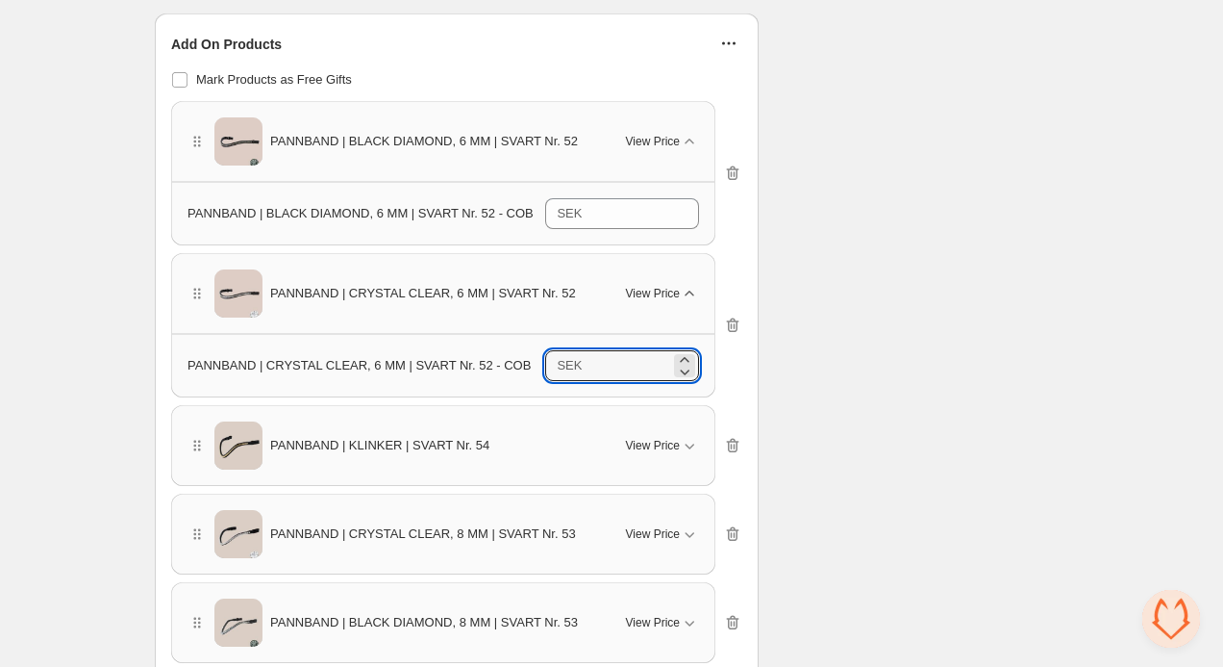
scroll to position [1329, 0]
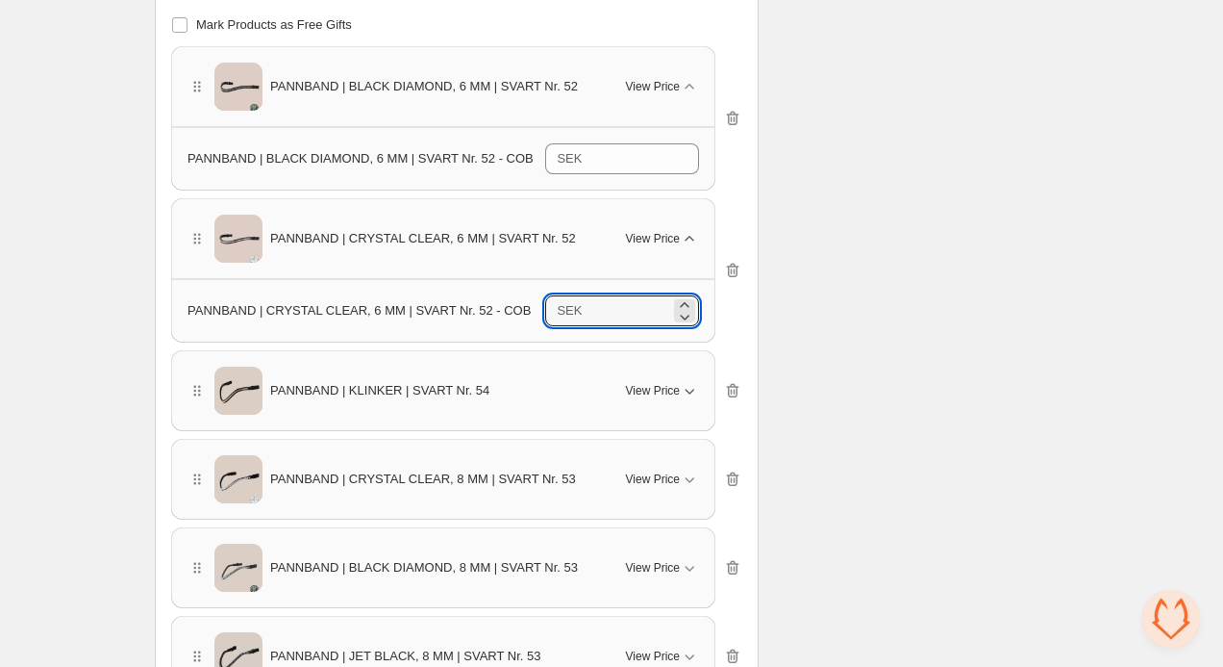
type input "*"
click at [693, 392] on icon "button" at bounding box center [689, 390] width 19 height 19
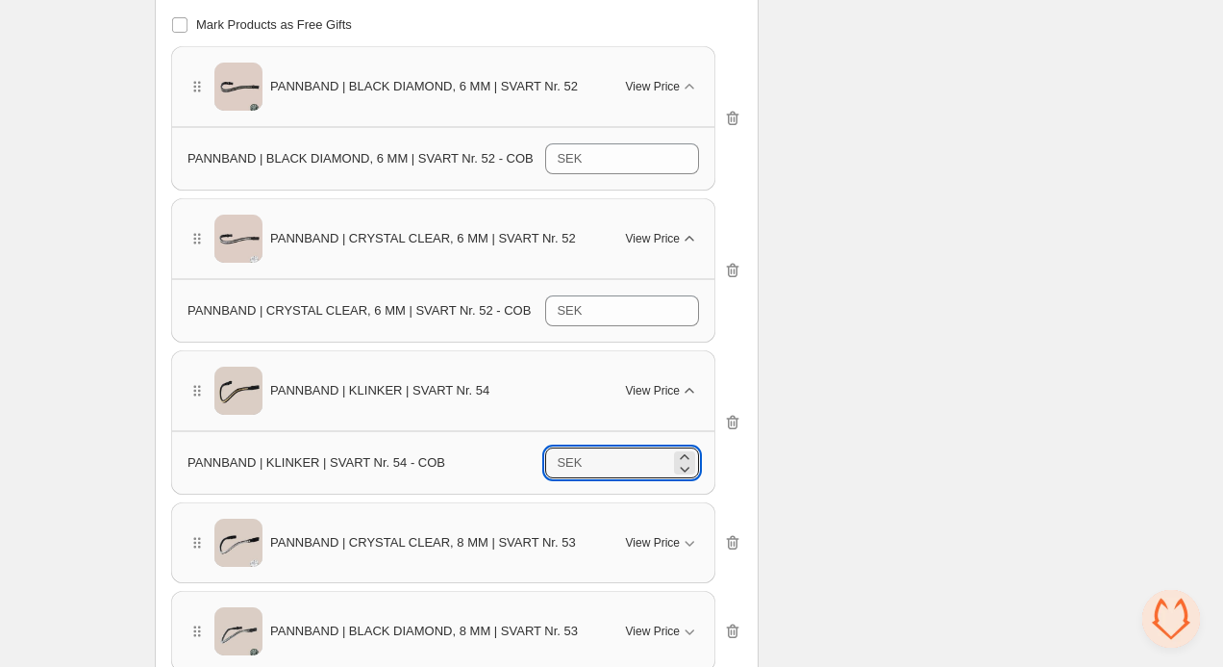
drag, startPoint x: 665, startPoint y: 453, endPoint x: 566, endPoint y: 453, distance: 99.1
click at [566, 453] on div "SEK *******" at bounding box center [622, 462] width 154 height 31
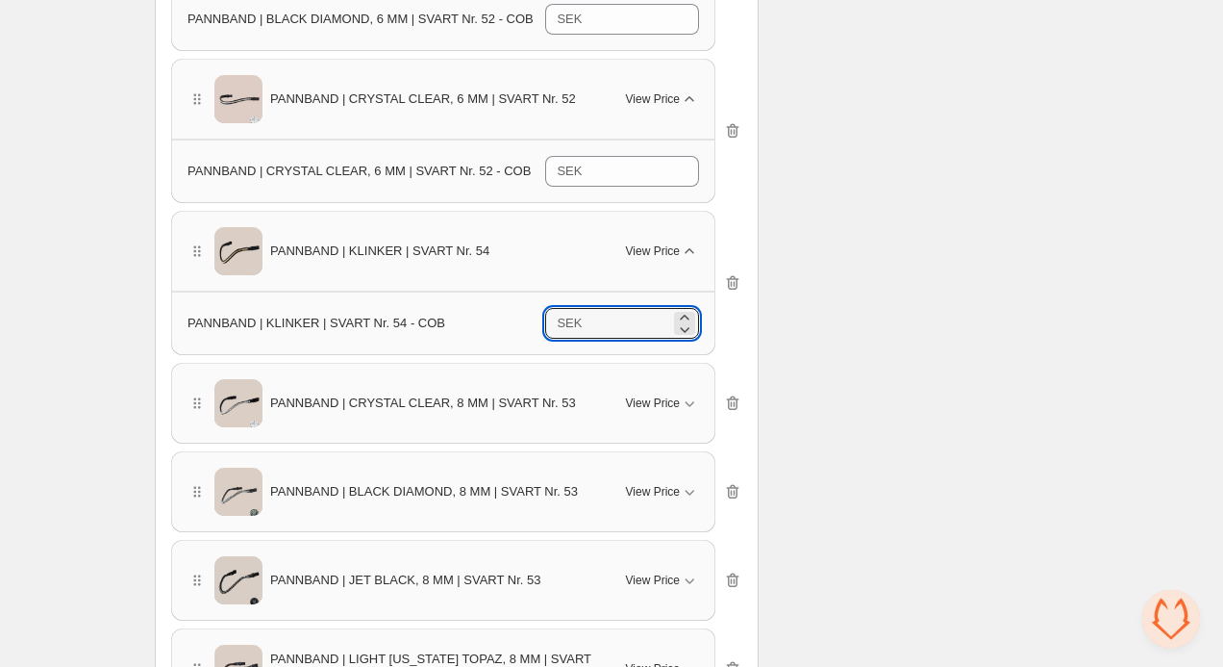
scroll to position [1492, 0]
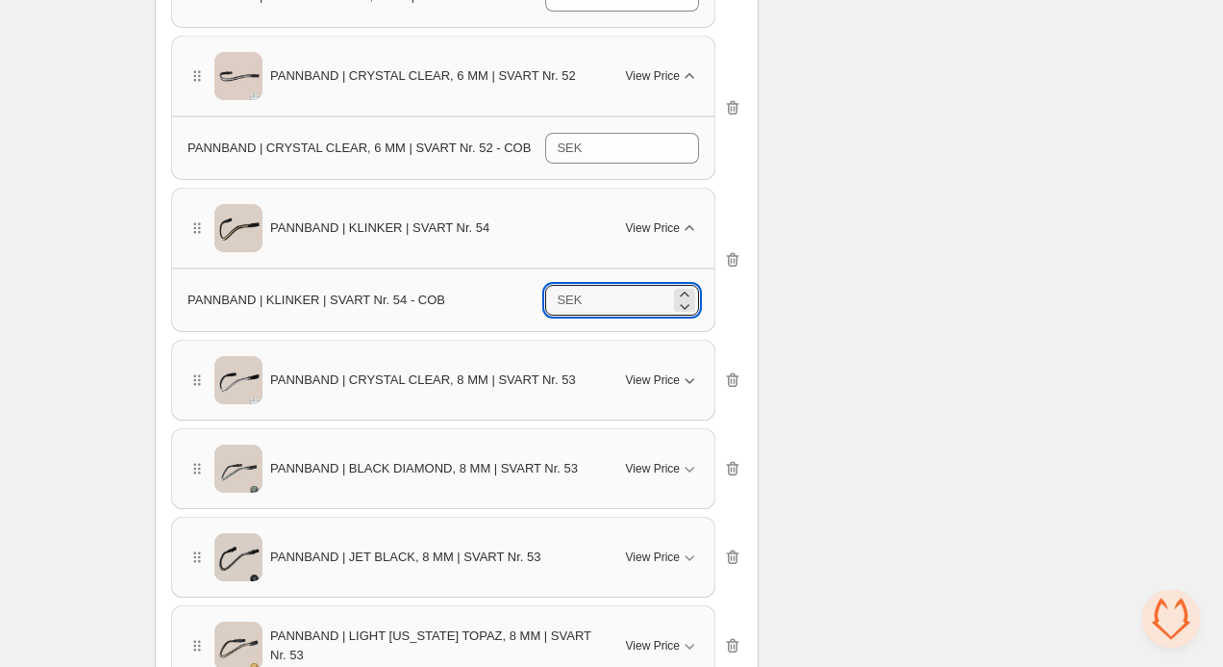
type input "*"
click at [678, 379] on span "View Price" at bounding box center [653, 379] width 54 height 15
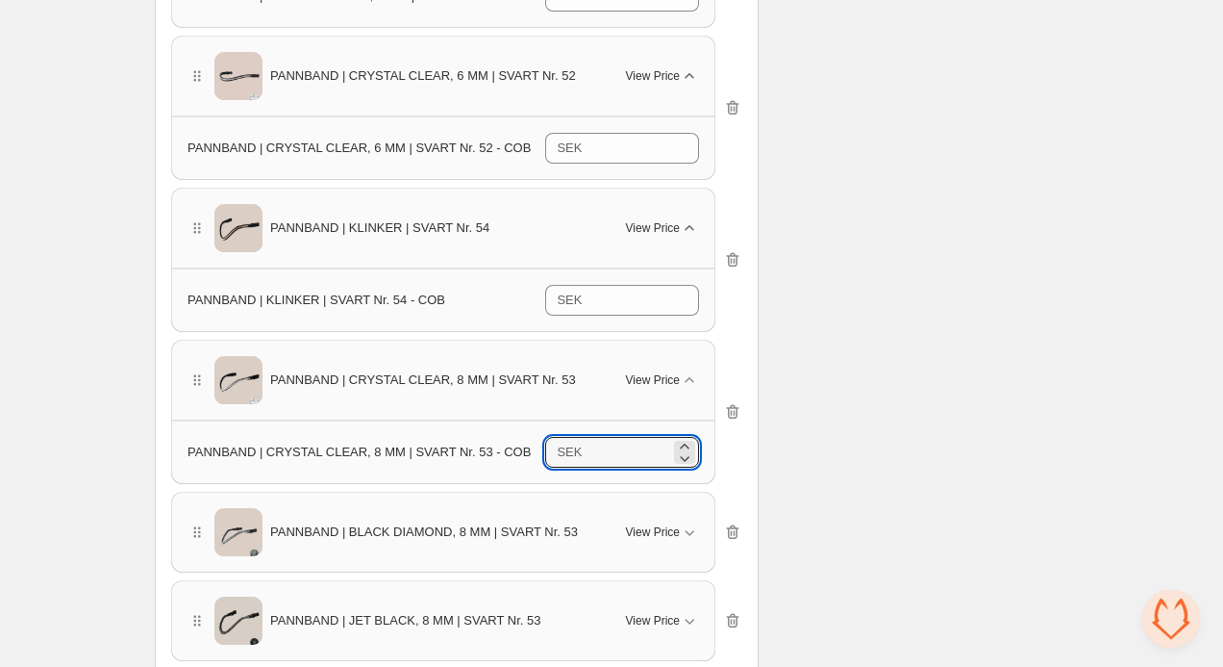
drag, startPoint x: 655, startPoint y: 453, endPoint x: 537, endPoint y: 452, distance: 118.3
click at [537, 453] on div "PANNBAND | CRYSTAL CLEAR, 8 MM | SVART Nr. 53 - COB SEK *******" at bounding box center [444, 452] width 512 height 31
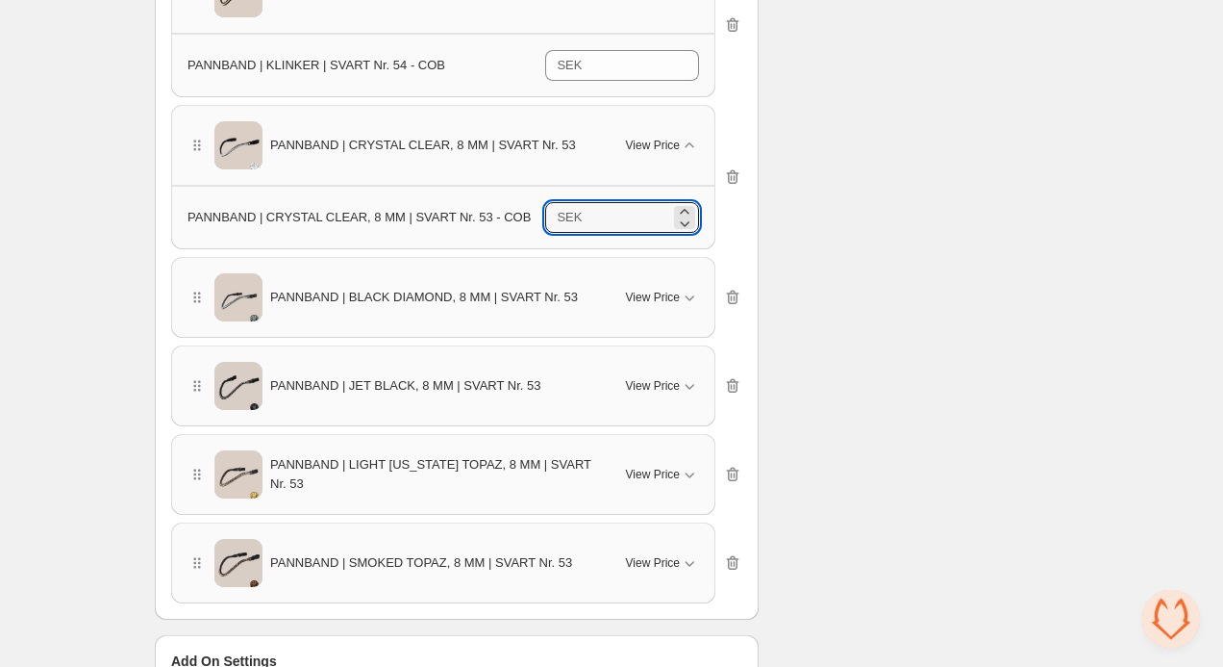
scroll to position [1730, 0]
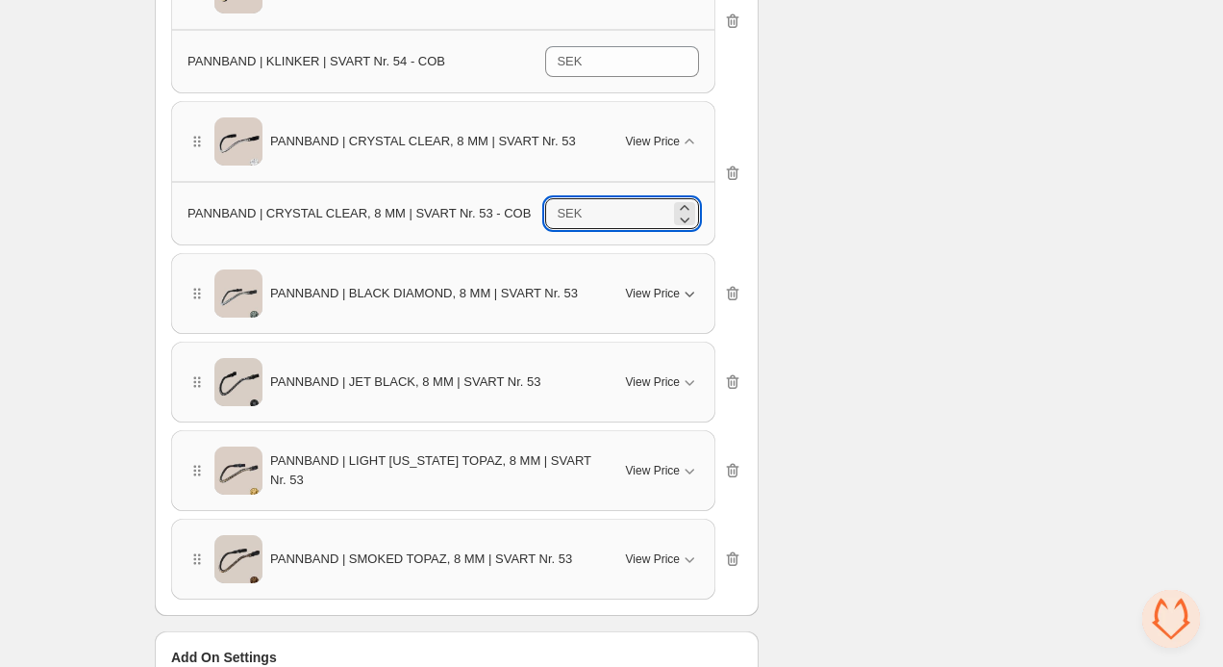
type input "***"
click at [679, 290] on span "View Price" at bounding box center [653, 293] width 54 height 15
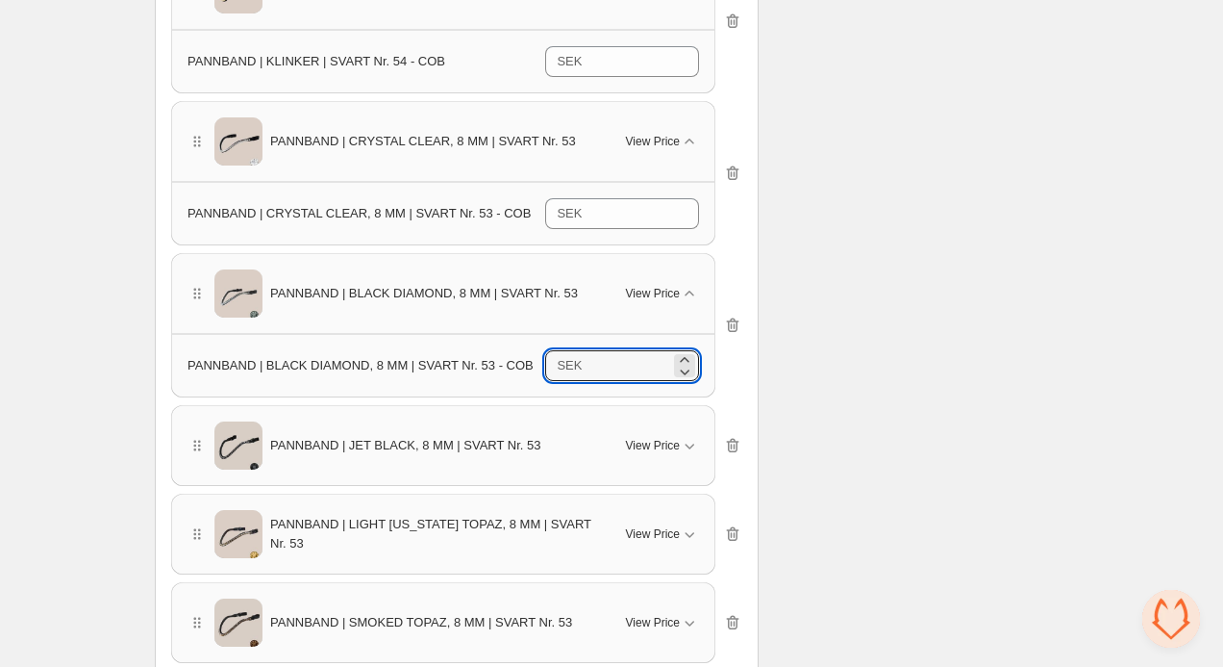
drag, startPoint x: 664, startPoint y: 360, endPoint x: 539, endPoint y: 359, distance: 125.0
click at [539, 359] on div "PANNBAND | BLACK DIAMOND, 8 MM | SVART Nr. 53 - COB SEK *******" at bounding box center [444, 365] width 512 height 31
type input "***"
click at [678, 436] on div "View Price" at bounding box center [662, 445] width 73 height 19
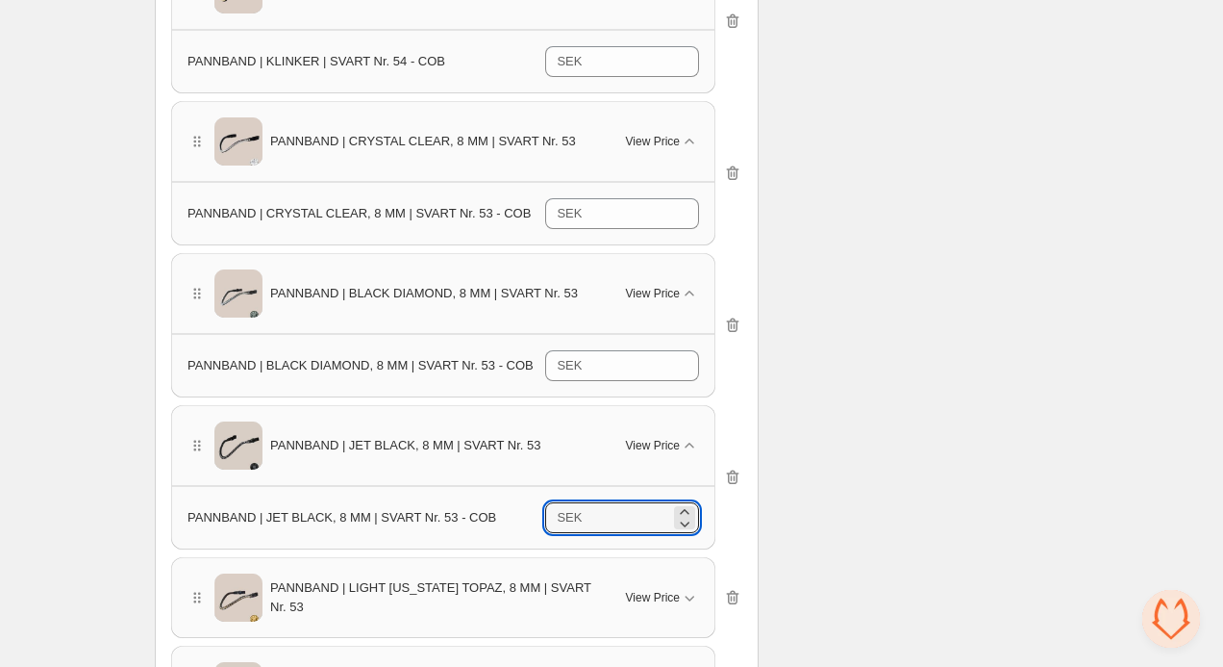
drag, startPoint x: 638, startPoint y: 518, endPoint x: 541, endPoint y: 516, distance: 97.2
click at [541, 517] on div "PANNBAND | JET BLACK, 8 MM | SVART Nr. 53 - COB SEK *******" at bounding box center [444, 517] width 512 height 31
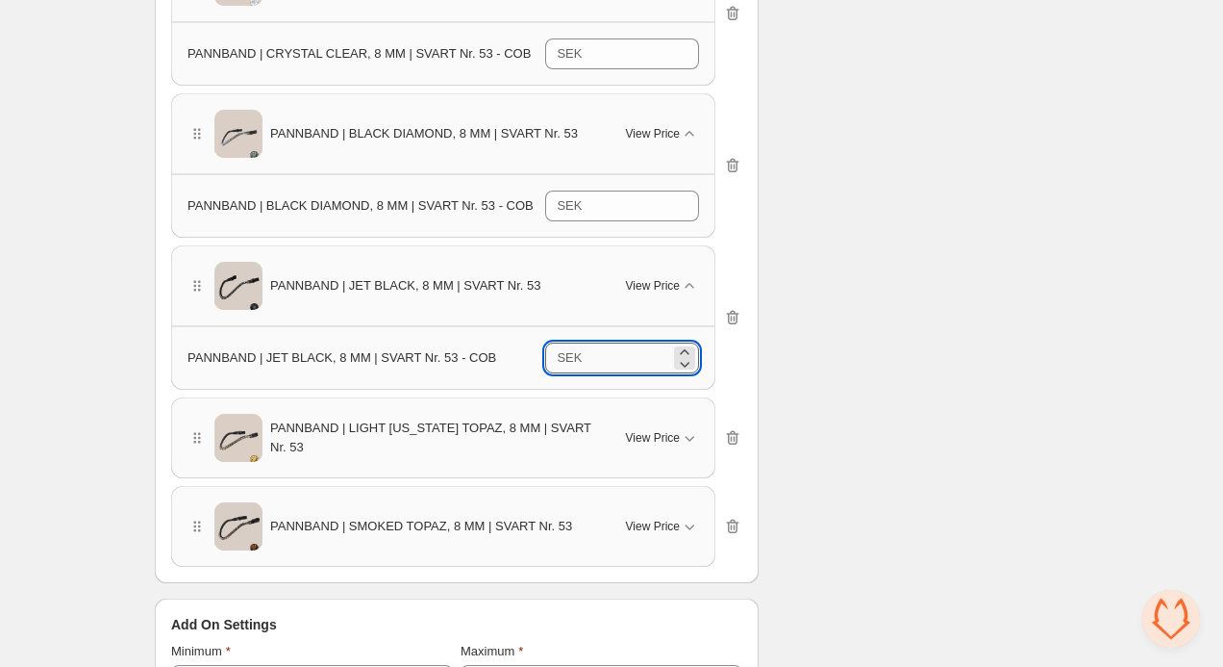
scroll to position [1909, 0]
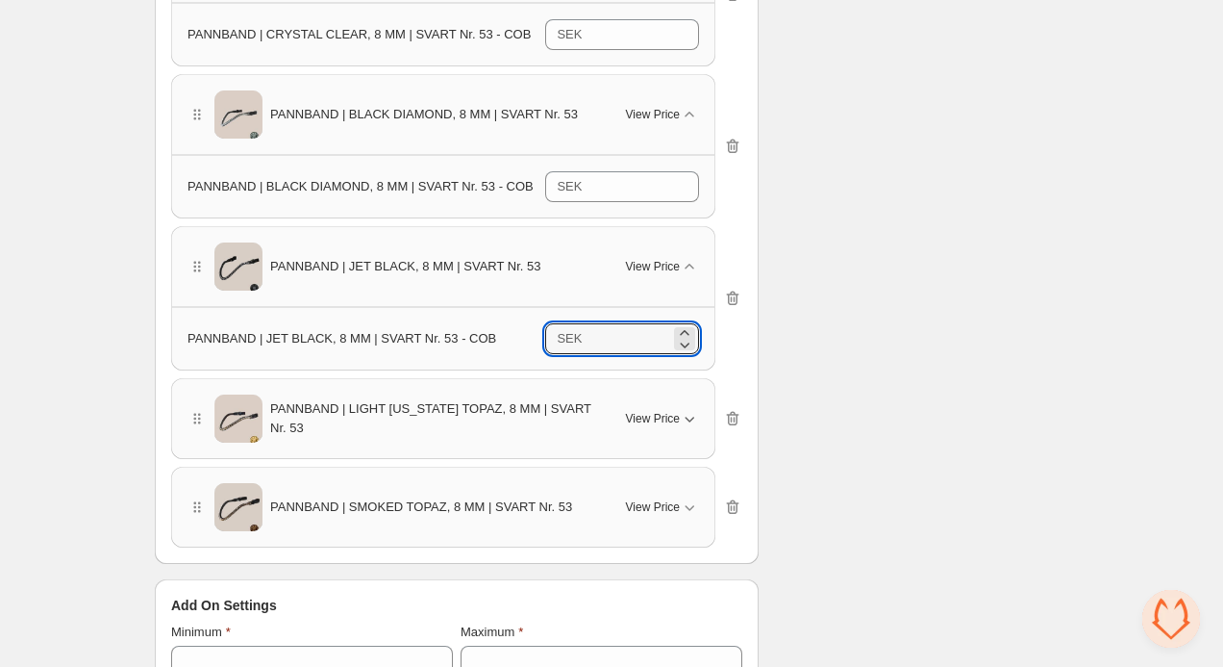
type input "***"
click at [680, 426] on icon "button" at bounding box center [689, 418] width 19 height 19
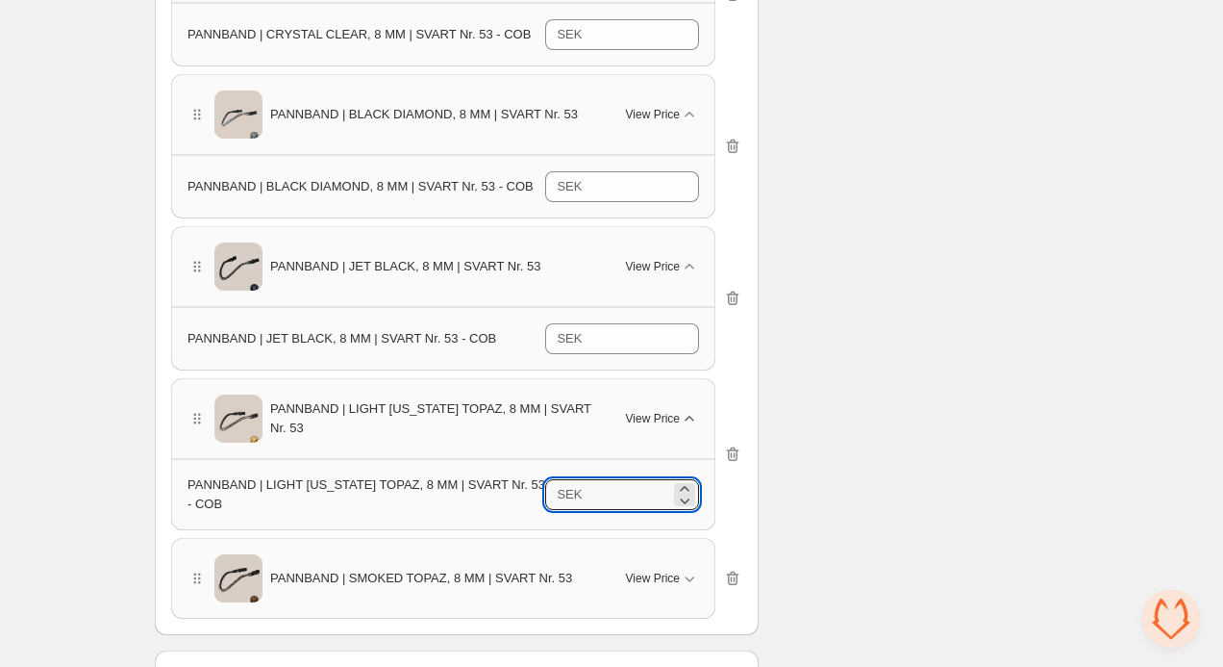
drag, startPoint x: 651, startPoint y: 499, endPoint x: 543, endPoint y: 497, distance: 107.7
click at [543, 497] on div "PANNBAND | LIGHT COLORADO TOPAZ, 8 MM | SVART Nr. 53 - COB SEK *******" at bounding box center [444, 494] width 512 height 38
type input "***"
click at [655, 583] on span "View Price" at bounding box center [653, 577] width 54 height 15
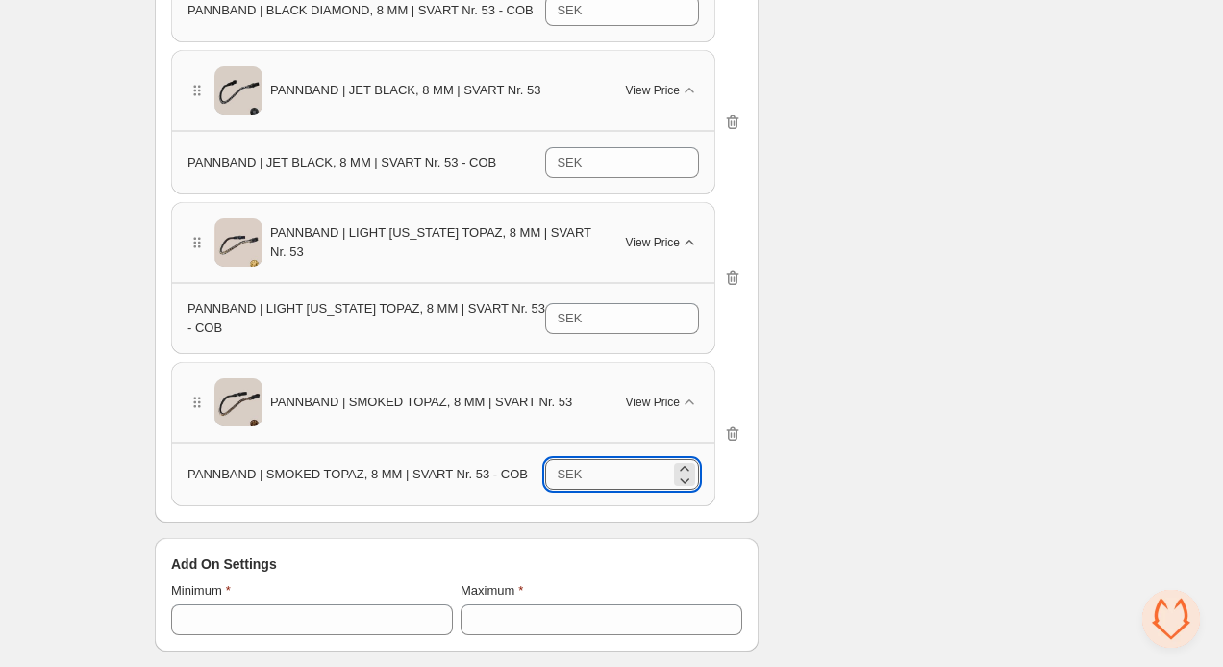
scroll to position [2084, 0]
drag, startPoint x: 662, startPoint y: 466, endPoint x: 551, endPoint y: 465, distance: 110.6
click at [551, 465] on div "SEK *******" at bounding box center [622, 475] width 154 height 31
type input "***"
